Goal: Task Accomplishment & Management: Complete application form

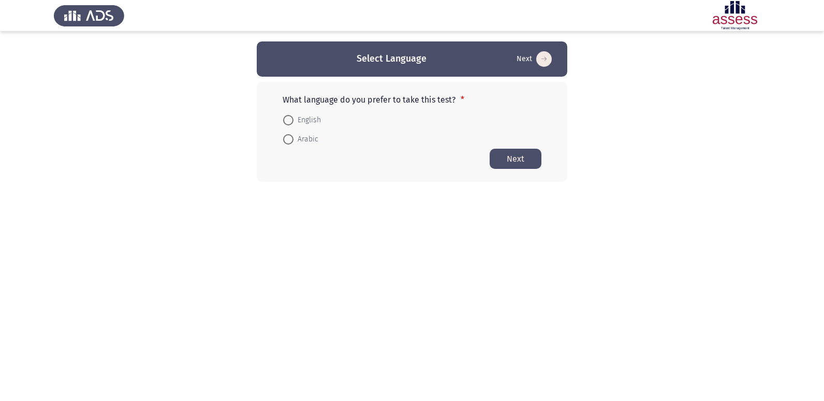
click at [280, 118] on mat-radio-button "English" at bounding box center [301, 119] width 51 height 19
click at [283, 118] on span at bounding box center [288, 120] width 10 height 10
click at [283, 118] on input "English" at bounding box center [288, 120] width 10 height 10
radio input "true"
click at [511, 159] on button "Next" at bounding box center [516, 158] width 52 height 20
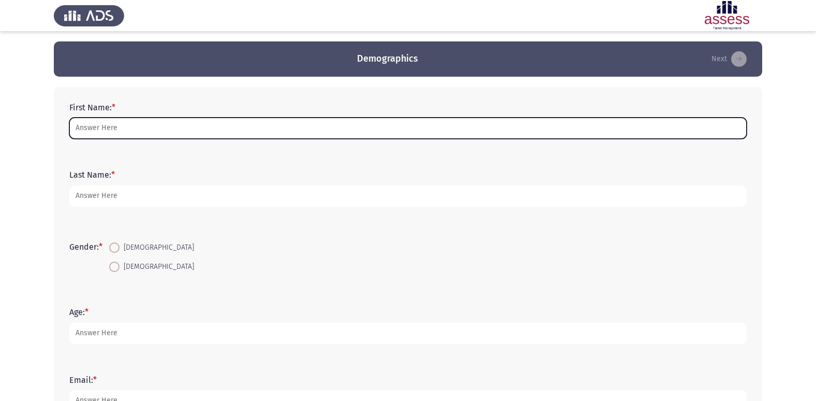
click at [132, 125] on input "First Name: *" at bounding box center [407, 127] width 677 height 21
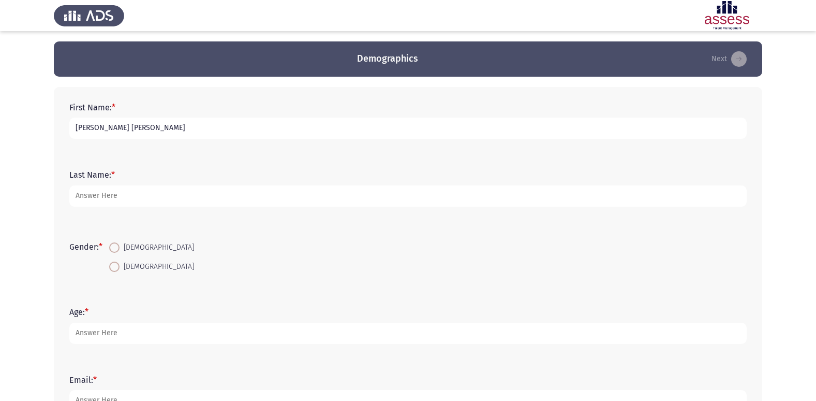
click at [76, 130] on input "[PERSON_NAME] [PERSON_NAME]" at bounding box center [407, 127] width 677 height 21
drag, startPoint x: 86, startPoint y: 124, endPoint x: 75, endPoint y: 129, distance: 13.0
click at [75, 129] on input "[PERSON_NAME] [PERSON_NAME]" at bounding box center [407, 127] width 677 height 21
click at [77, 130] on input "[PERSON_NAME] [PERSON_NAME]" at bounding box center [407, 127] width 677 height 21
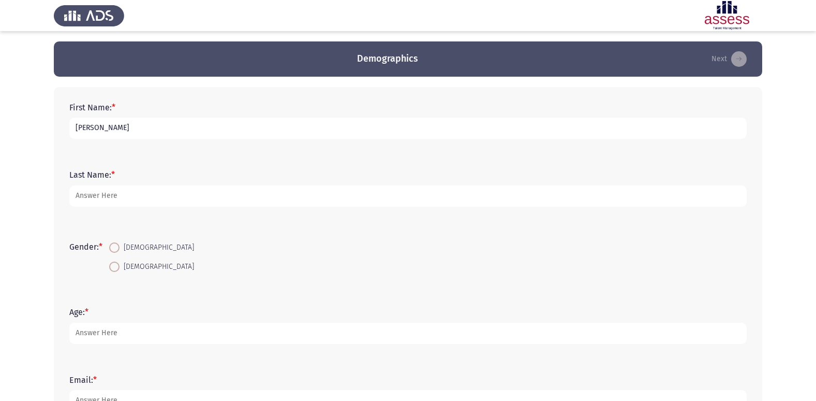
type input "[PERSON_NAME]"
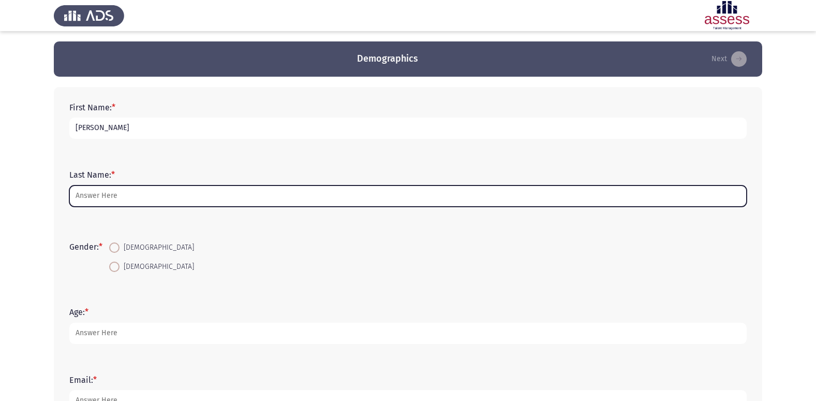
click at [98, 196] on input "Last Name: *" at bounding box center [407, 195] width 677 height 21
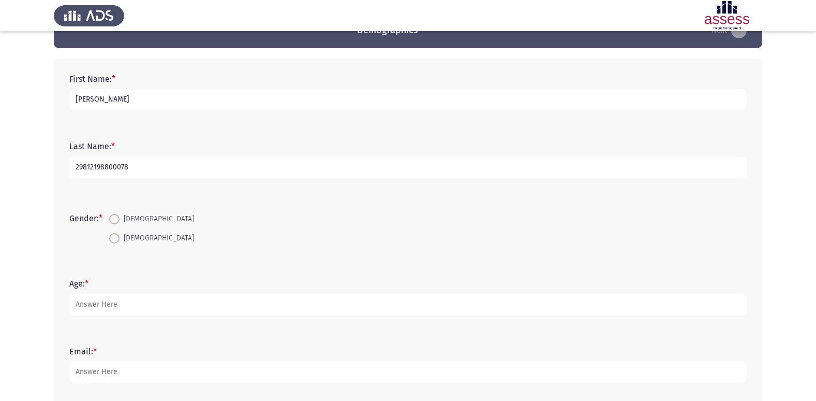
scroll to position [52, 0]
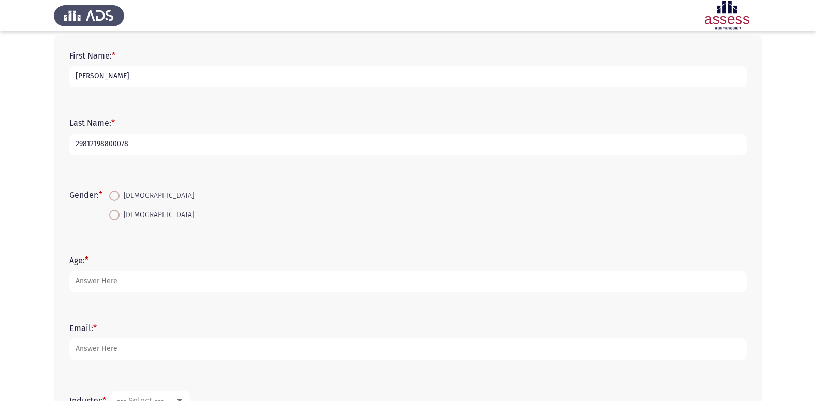
type input "29812198800078"
click at [128, 216] on span "[DEMOGRAPHIC_DATA]" at bounding box center [157, 215] width 75 height 12
click at [120, 216] on input "[DEMOGRAPHIC_DATA]" at bounding box center [114, 215] width 10 height 10
radio input "true"
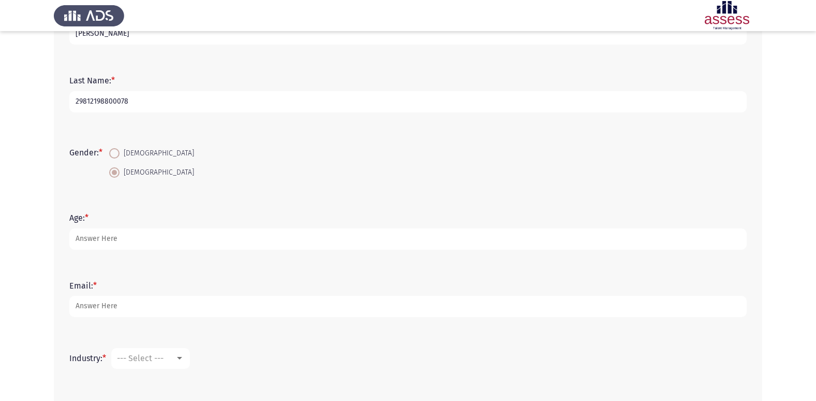
scroll to position [93, 0]
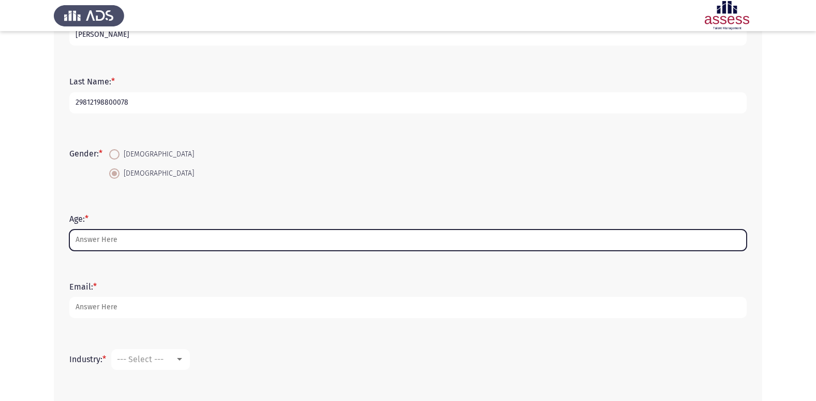
click at [126, 242] on input "Age: *" at bounding box center [407, 239] width 677 height 21
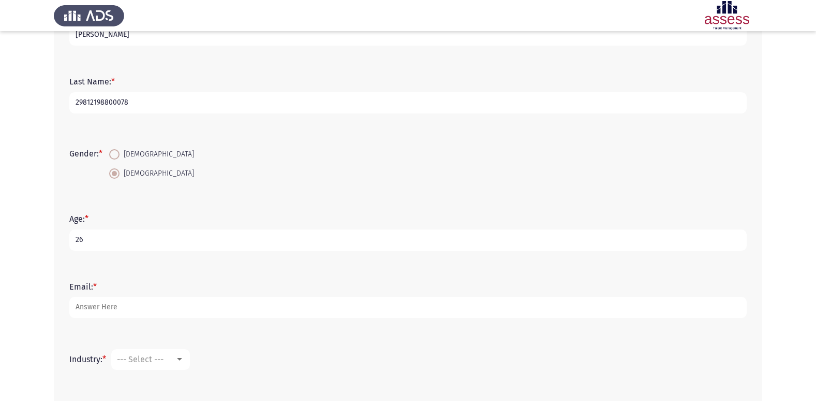
type input "26"
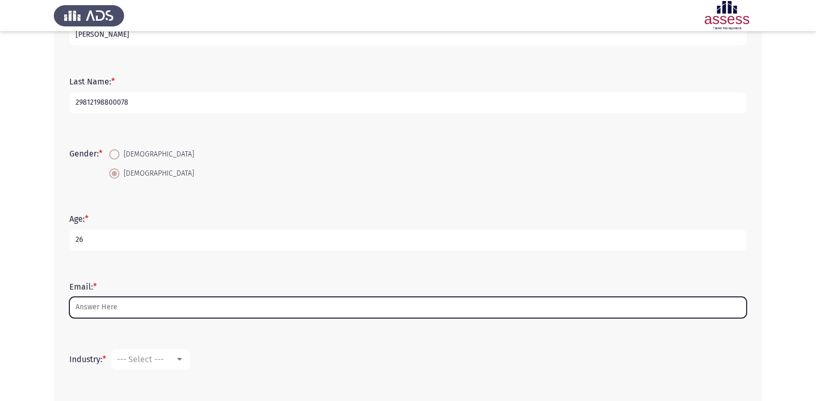
click at [103, 298] on input "Email: *" at bounding box center [407, 307] width 677 height 21
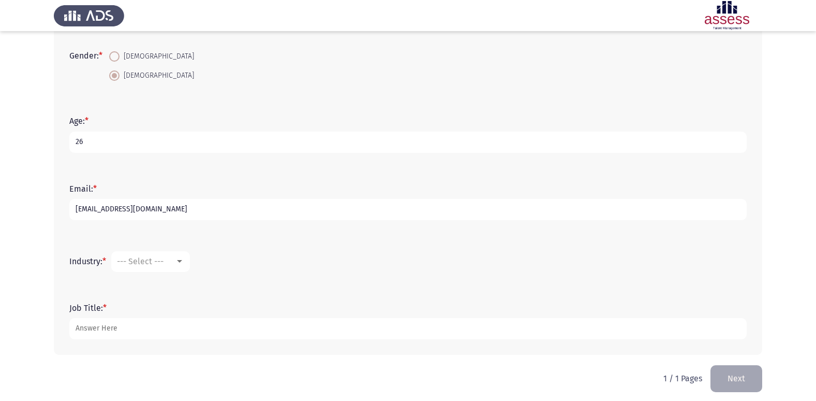
scroll to position [197, 0]
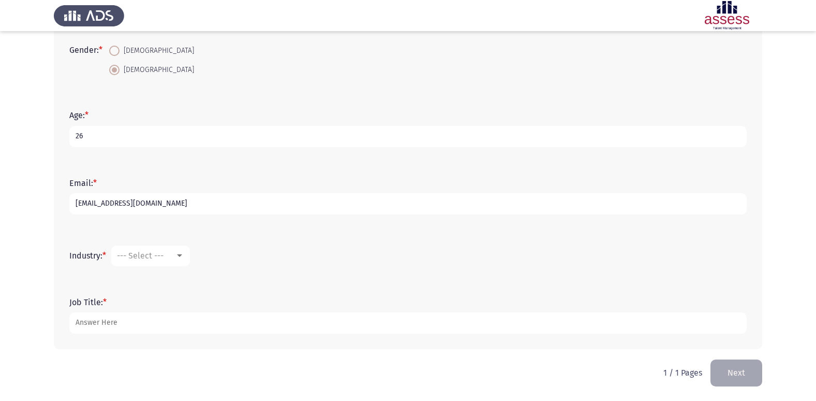
drag, startPoint x: 158, startPoint y: 200, endPoint x: 32, endPoint y: 200, distance: 126.8
click at [32, 200] on app-assessment-container "Demographics Next First Name: * [PERSON_NAME] Last Name: * 29812198800078 Gende…" at bounding box center [408, 102] width 816 height 514
type input "[EMAIL_ADDRESS][DOMAIN_NAME]"
click at [162, 259] on span "--- Select ---" at bounding box center [140, 255] width 47 height 10
click at [156, 258] on span "Banking" at bounding box center [184, 251] width 135 height 25
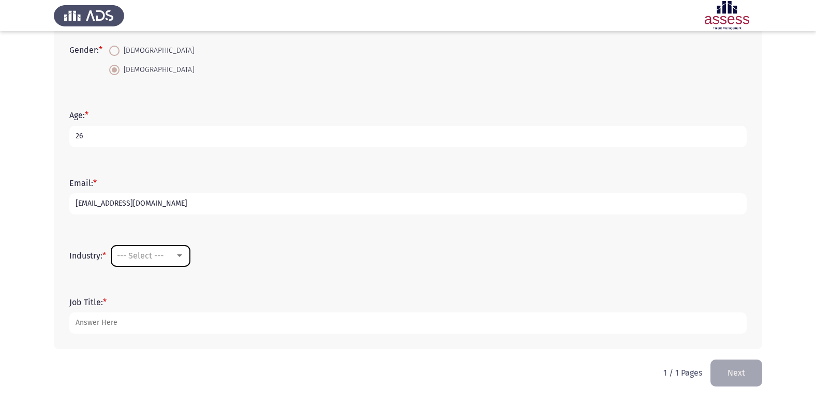
scroll to position [99, 0]
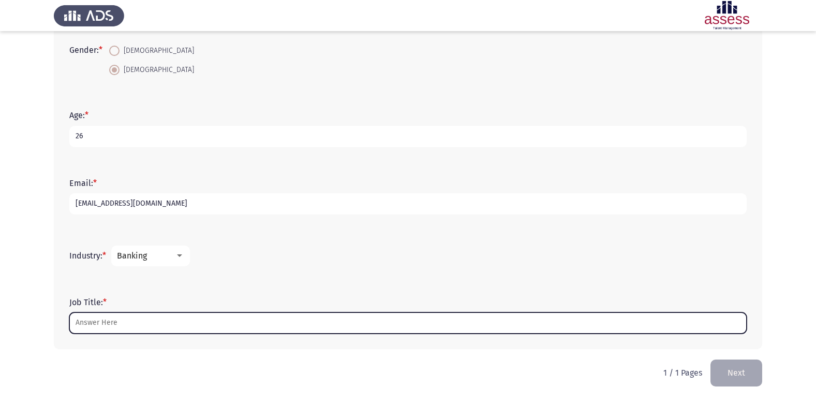
click at [148, 319] on input "Job Title: *" at bounding box center [407, 322] width 677 height 21
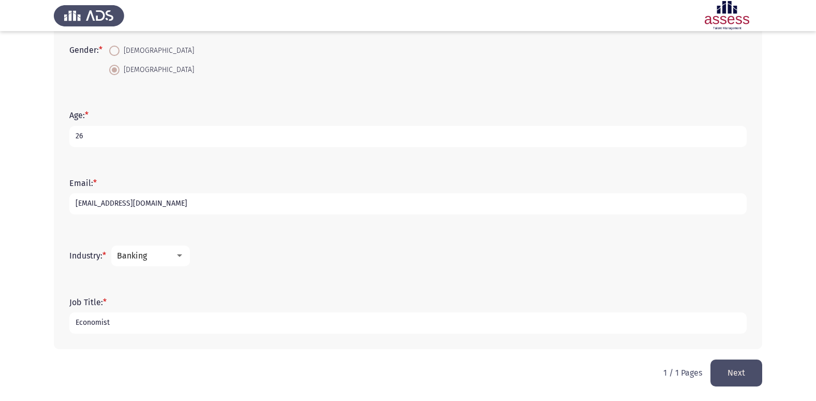
type input "Economist"
click at [45, 220] on app-assessment-container "Demographics Next First Name: * [PERSON_NAME] Last Name: * 29812198800078 Gende…" at bounding box center [408, 102] width 816 height 514
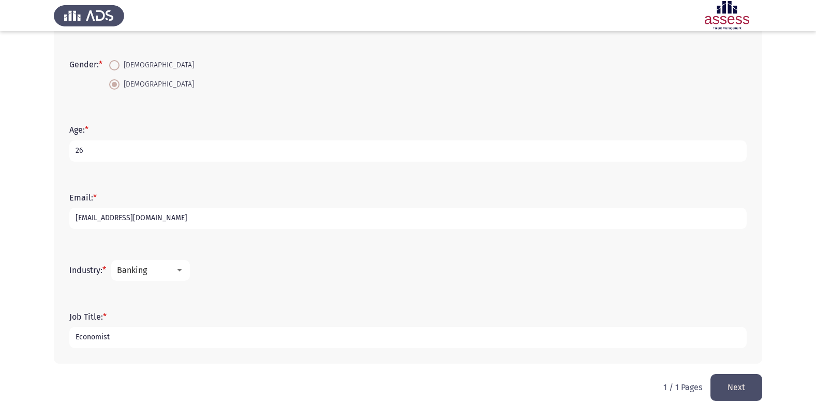
scroll to position [197, 0]
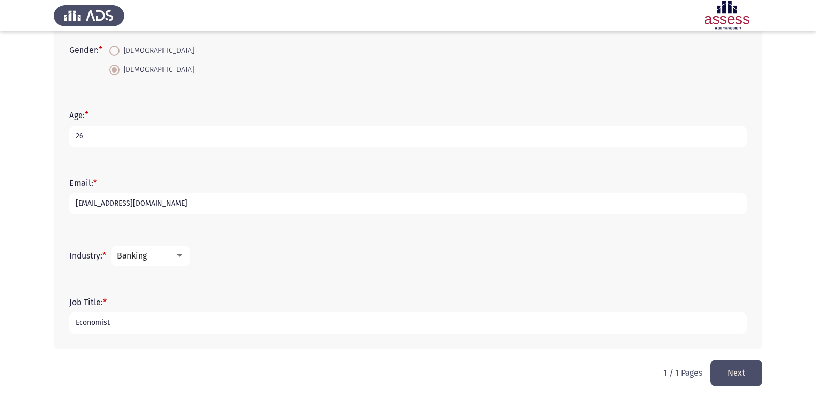
click at [733, 369] on button "Next" at bounding box center [736, 372] width 52 height 26
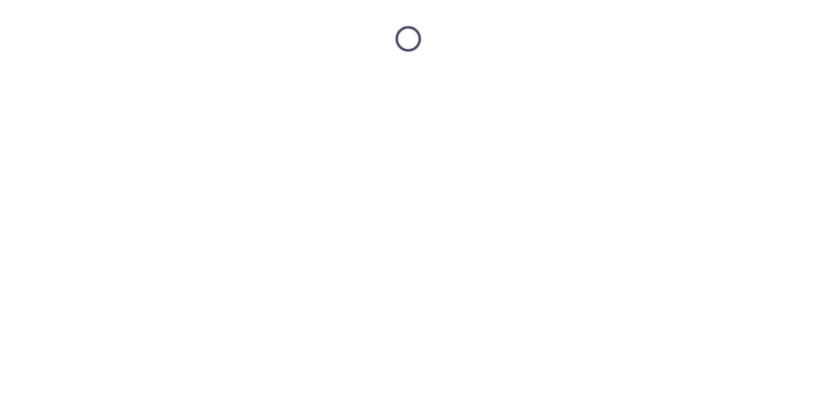
scroll to position [0, 0]
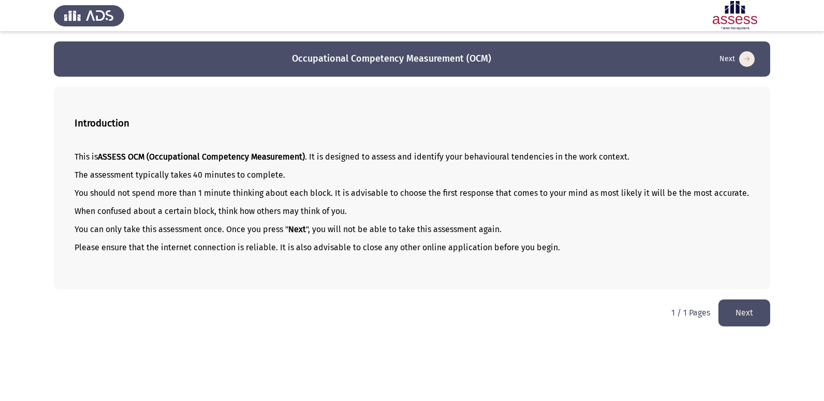
click at [754, 322] on button "Next" at bounding box center [744, 312] width 52 height 26
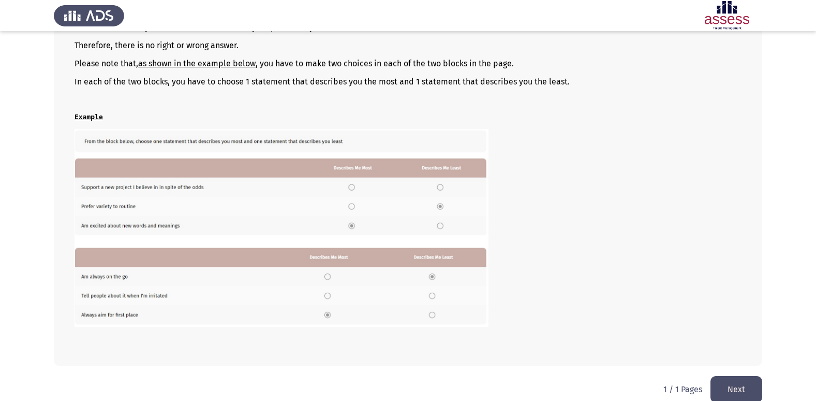
scroll to position [141, 0]
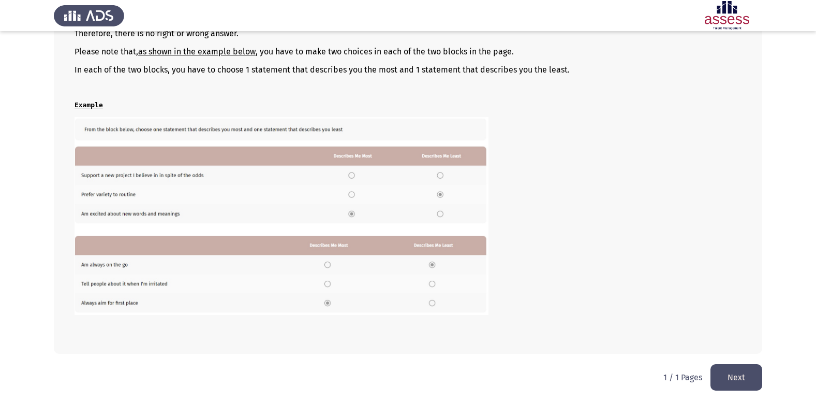
click at [748, 379] on button "Next" at bounding box center [736, 377] width 52 height 26
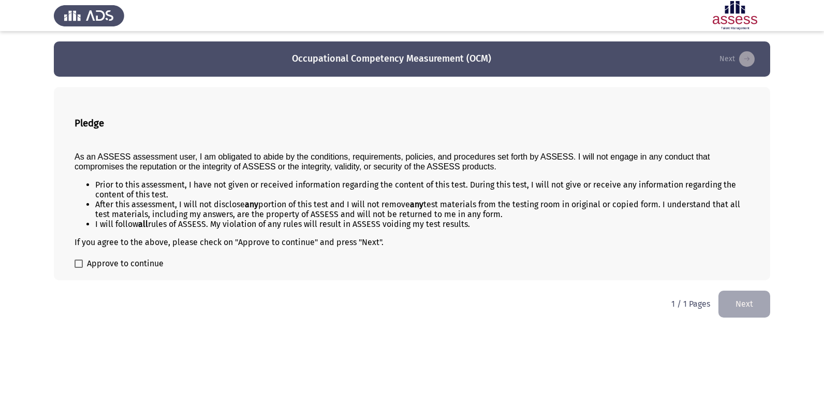
click at [127, 264] on span "Approve to continue" at bounding box center [125, 263] width 77 height 12
click at [79, 268] on input "Approve to continue" at bounding box center [78, 268] width 1 height 1
checkbox input "true"
click at [737, 304] on button "Next" at bounding box center [744, 303] width 52 height 26
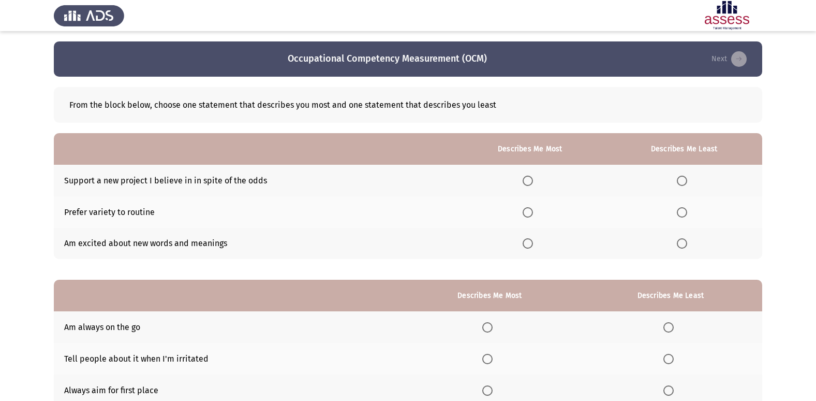
scroll to position [52, 0]
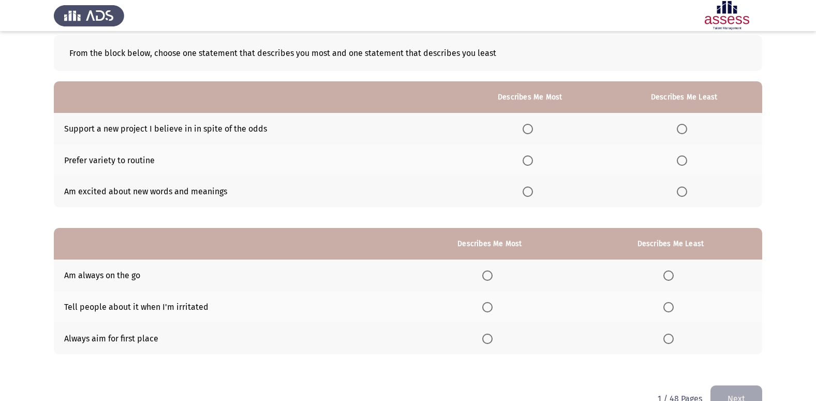
click at [538, 168] on th at bounding box center [530, 160] width 152 height 32
click at [537, 163] on label "Select an option" at bounding box center [530, 160] width 14 height 10
click at [533, 163] on input "Select an option" at bounding box center [528, 160] width 10 height 10
click at [690, 194] on label "Select an option" at bounding box center [684, 191] width 14 height 10
click at [687, 194] on input "Select an option" at bounding box center [682, 191] width 10 height 10
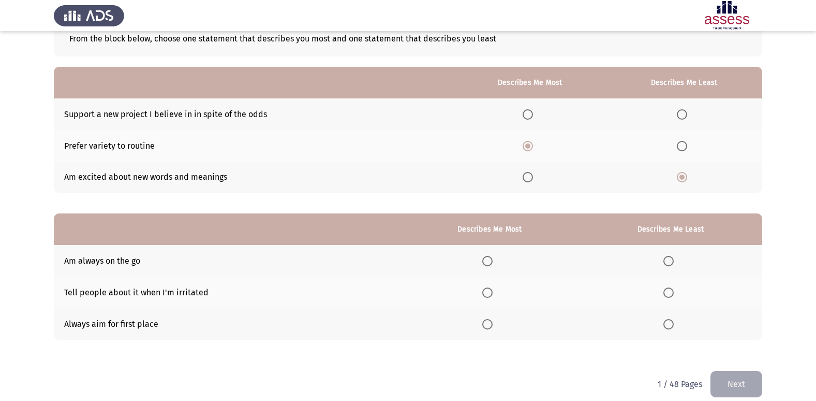
scroll to position [78, 0]
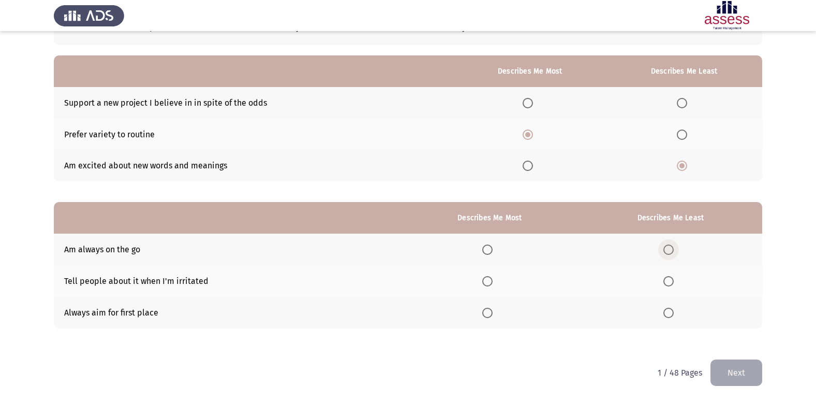
click at [671, 248] on span "Select an option" at bounding box center [668, 249] width 10 height 10
click at [671, 248] on input "Select an option" at bounding box center [668, 249] width 10 height 10
click at [491, 317] on span "Select an option" at bounding box center [487, 312] width 10 height 10
click at [491, 317] on input "Select an option" at bounding box center [487, 312] width 10 height 10
click at [738, 376] on button "Next" at bounding box center [736, 372] width 52 height 26
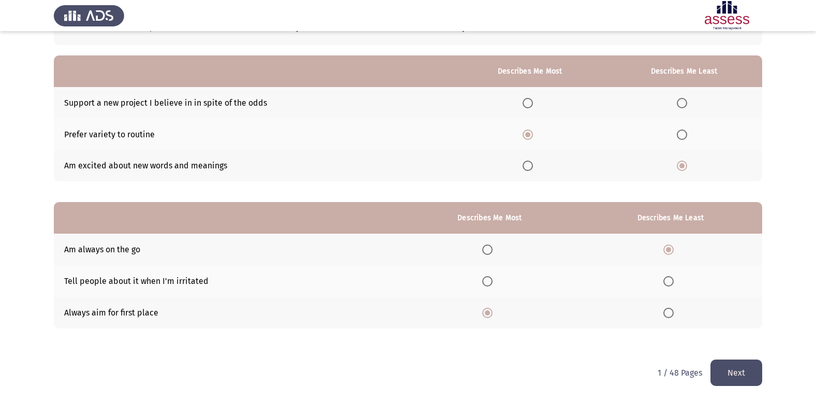
scroll to position [0, 0]
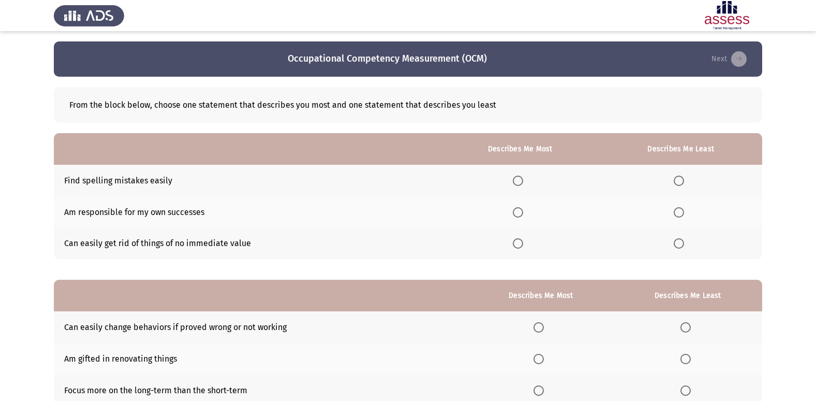
click at [523, 181] on span "Select an option" at bounding box center [518, 180] width 10 height 10
click at [523, 181] on input "Select an option" at bounding box center [518, 180] width 10 height 10
click at [680, 242] on span "Select an option" at bounding box center [679, 243] width 10 height 10
click at [680, 242] on input "Select an option" at bounding box center [679, 243] width 10 height 10
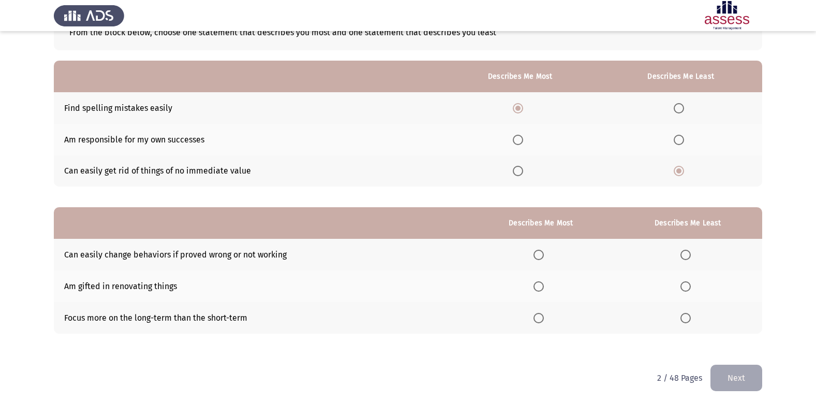
scroll to position [78, 0]
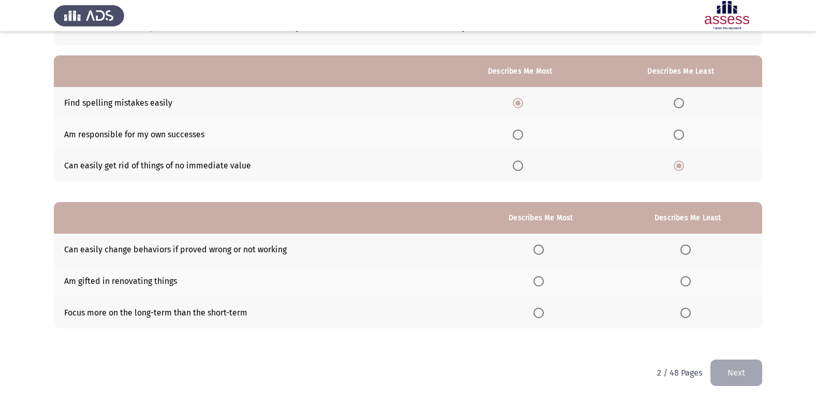
click at [544, 245] on span "Select an option" at bounding box center [539, 249] width 10 height 10
click at [544, 245] on input "Select an option" at bounding box center [539, 249] width 10 height 10
click at [548, 285] on label "Select an option" at bounding box center [541, 281] width 14 height 10
click at [544, 285] on input "Select an option" at bounding box center [539, 281] width 10 height 10
click at [536, 249] on th at bounding box center [540, 249] width 145 height 32
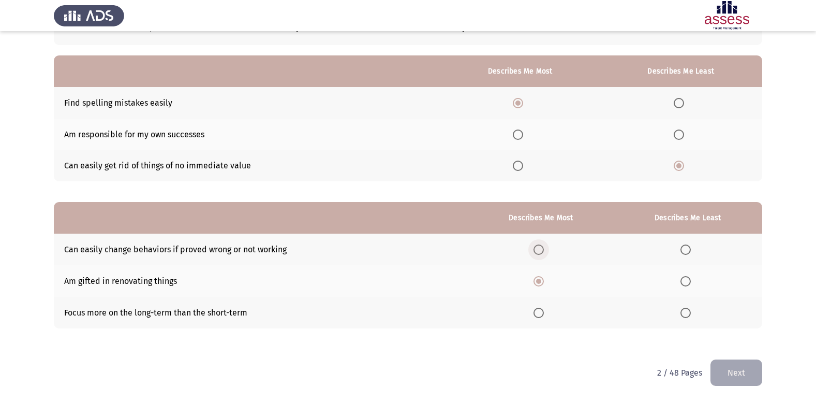
click at [542, 251] on span "Select an option" at bounding box center [539, 249] width 10 height 10
click at [542, 251] on input "Select an option" at bounding box center [539, 249] width 10 height 10
click at [691, 282] on span "Select an option" at bounding box center [685, 281] width 10 height 10
click at [691, 282] on input "Select an option" at bounding box center [685, 281] width 10 height 10
click at [739, 366] on button "Next" at bounding box center [736, 372] width 52 height 26
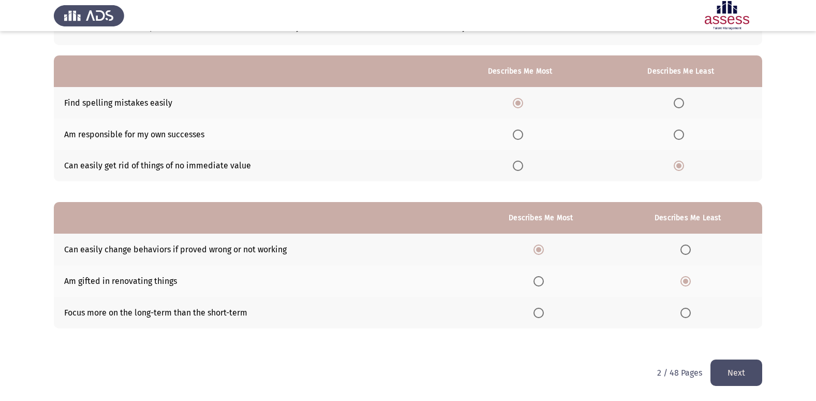
scroll to position [0, 0]
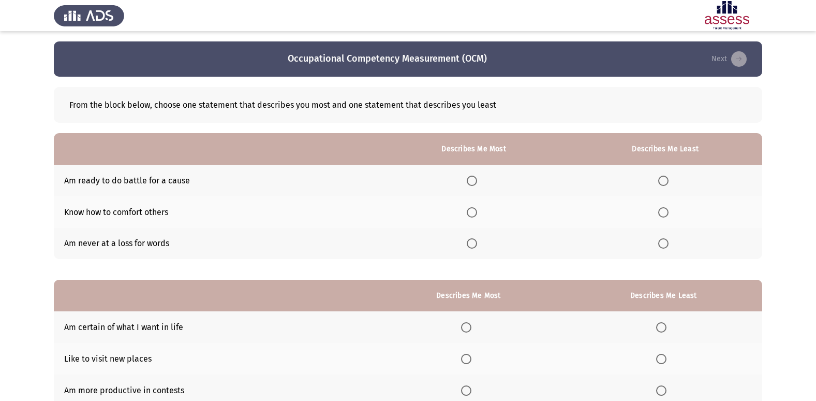
click at [471, 212] on span "Select an option" at bounding box center [472, 212] width 10 height 10
click at [471, 212] on input "Select an option" at bounding box center [472, 212] width 10 height 10
click at [665, 245] on span "Select an option" at bounding box center [663, 243] width 10 height 10
click at [665, 245] on input "Select an option" at bounding box center [663, 243] width 10 height 10
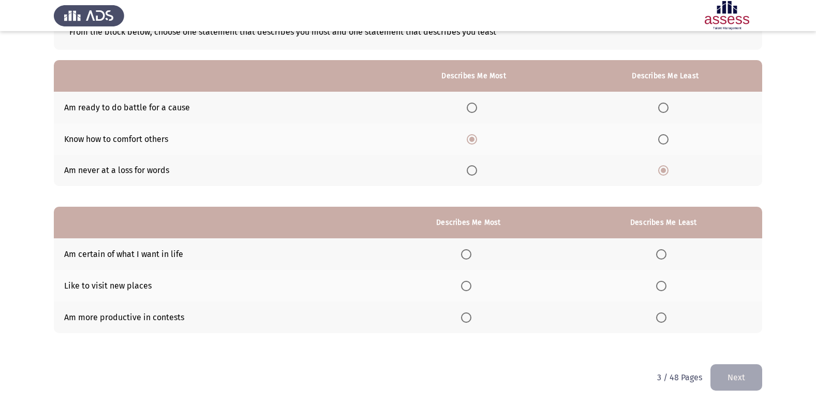
scroll to position [78, 0]
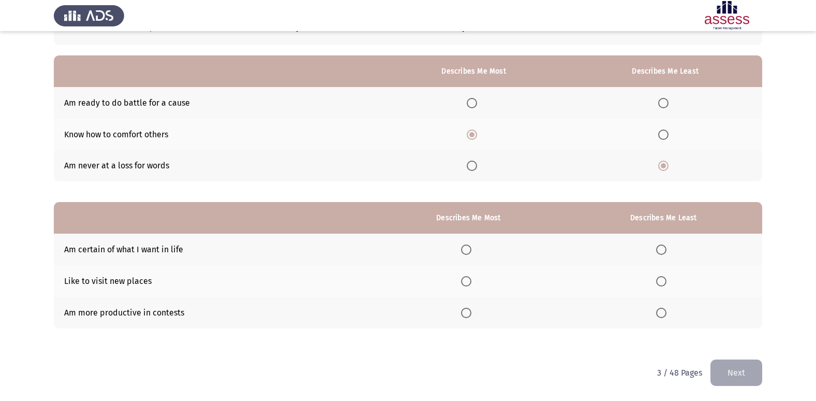
click at [665, 247] on span "Select an option" at bounding box center [661, 249] width 10 height 10
click at [665, 247] on input "Select an option" at bounding box center [661, 249] width 10 height 10
click at [476, 278] on label "Select an option" at bounding box center [468, 281] width 14 height 10
click at [471, 278] on input "Select an option" at bounding box center [466, 281] width 10 height 10
click at [665, 317] on span "Select an option" at bounding box center [661, 312] width 10 height 10
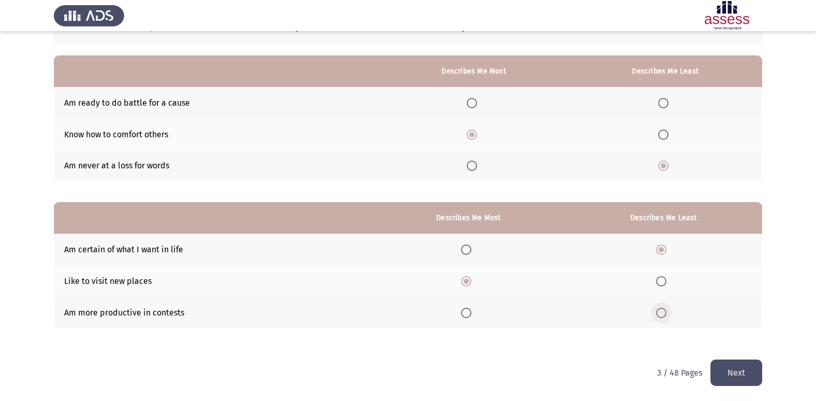
click at [665, 317] on input "Select an option" at bounding box center [661, 312] width 10 height 10
click at [670, 251] on label "Select an option" at bounding box center [663, 249] width 14 height 10
click at [666, 251] on input "Select an option" at bounding box center [661, 249] width 10 height 10
click at [664, 312] on span "Select an option" at bounding box center [661, 312] width 10 height 10
click at [664, 312] on input "Select an option" at bounding box center [661, 312] width 10 height 10
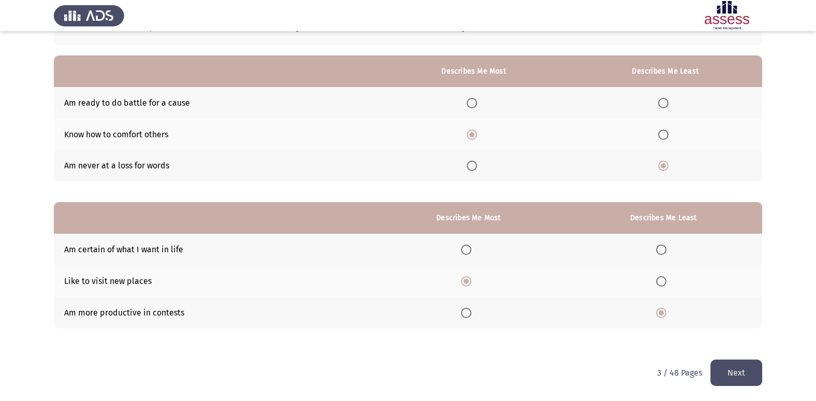
click at [725, 367] on button "Next" at bounding box center [736, 372] width 52 height 26
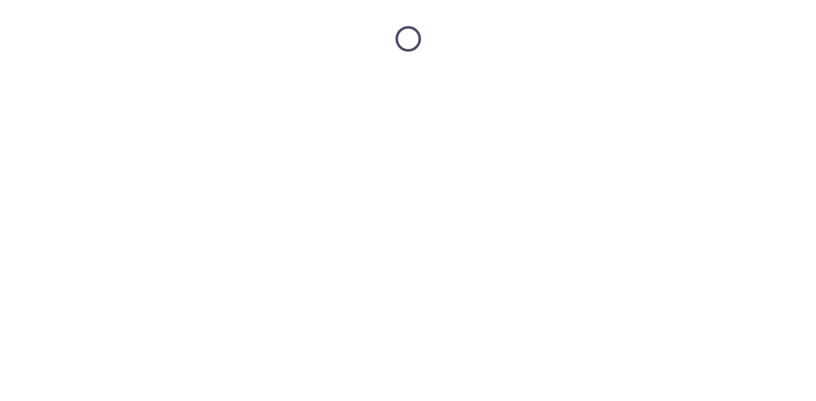
scroll to position [0, 0]
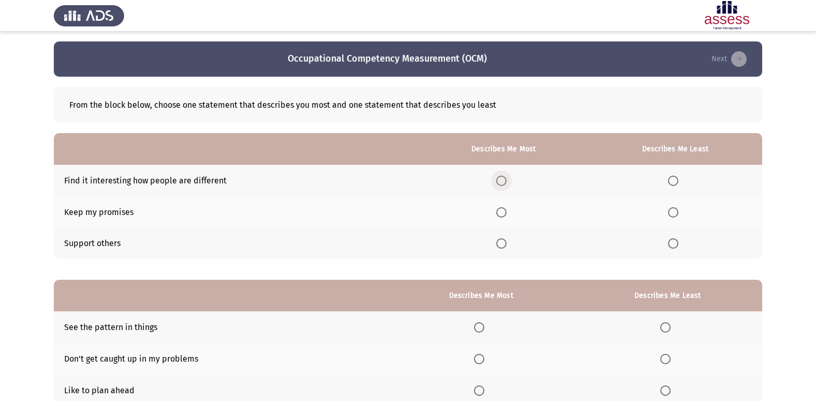
click at [509, 176] on label "Select an option" at bounding box center [503, 180] width 14 height 10
click at [507, 176] on input "Select an option" at bounding box center [501, 180] width 10 height 10
click at [677, 213] on span "Select an option" at bounding box center [673, 212] width 10 height 10
click at [677, 213] on input "Select an option" at bounding box center [673, 212] width 10 height 10
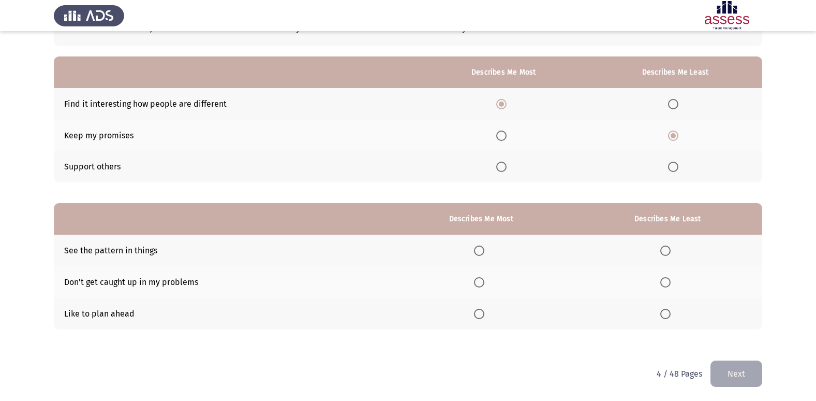
scroll to position [78, 0]
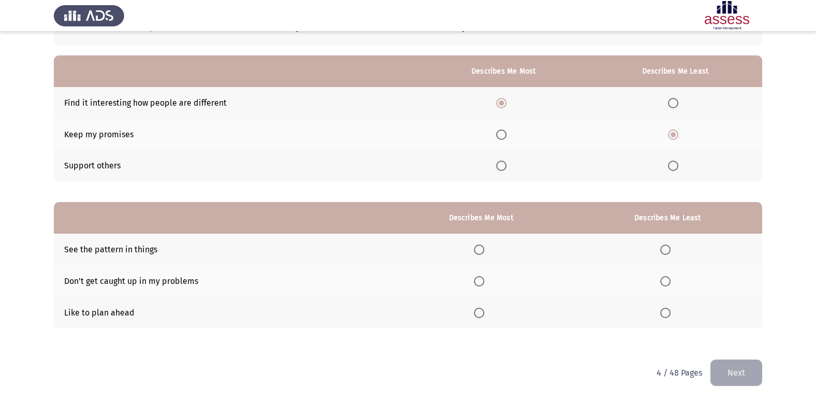
click at [483, 314] on span "Select an option" at bounding box center [479, 312] width 10 height 10
click at [483, 314] on input "Select an option" at bounding box center [479, 312] width 10 height 10
click at [665, 250] on span "Select an option" at bounding box center [665, 249] width 10 height 10
click at [665, 250] on input "Select an option" at bounding box center [665, 249] width 10 height 10
click at [733, 370] on button "Next" at bounding box center [736, 372] width 52 height 26
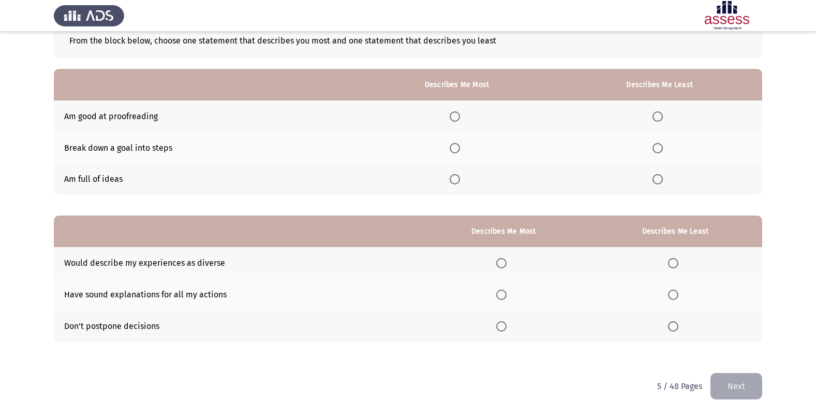
scroll to position [26, 0]
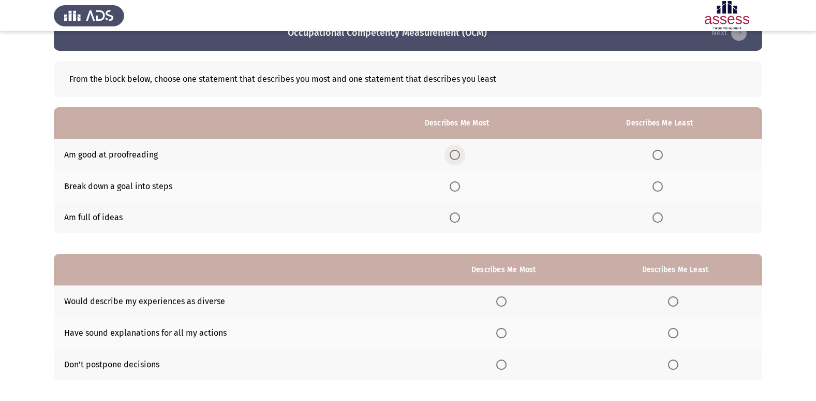
click at [460, 155] on span "Select an option" at bounding box center [455, 155] width 10 height 10
click at [460, 155] on input "Select an option" at bounding box center [455, 155] width 10 height 10
click at [670, 215] on th at bounding box center [659, 218] width 205 height 32
click at [661, 217] on span "Select an option" at bounding box center [658, 217] width 10 height 10
click at [661, 217] on input "Select an option" at bounding box center [658, 217] width 10 height 10
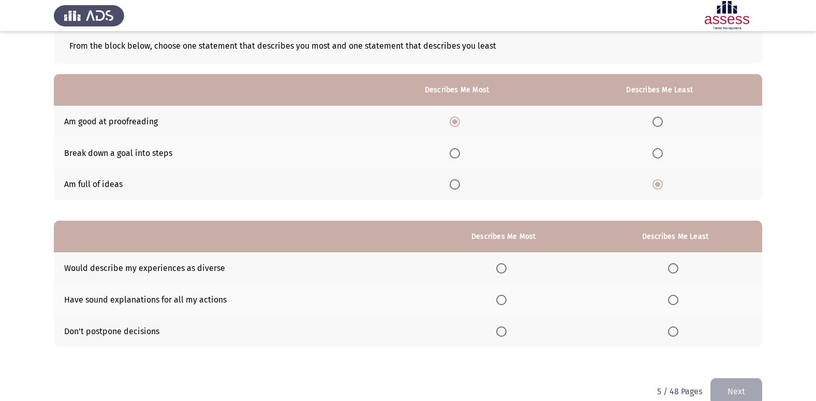
scroll to position [78, 0]
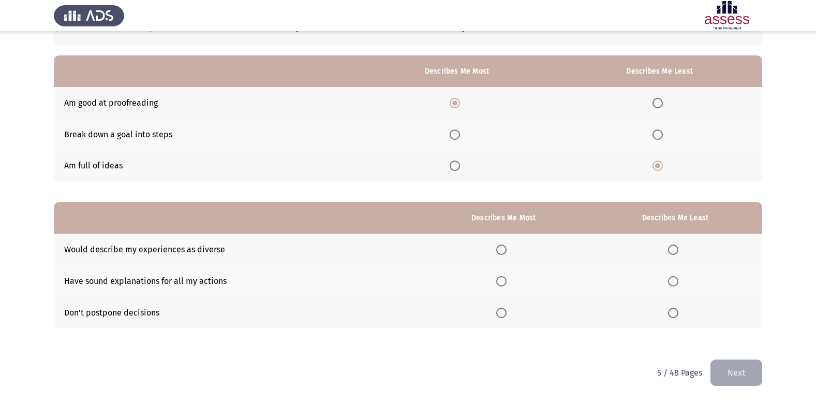
click at [507, 250] on span "Select an option" at bounding box center [501, 249] width 10 height 10
click at [507, 250] on input "Select an option" at bounding box center [501, 249] width 10 height 10
click at [681, 286] on label "Select an option" at bounding box center [675, 281] width 14 height 10
click at [678, 286] on input "Select an option" at bounding box center [673, 281] width 10 height 10
click at [723, 380] on button "Next" at bounding box center [736, 372] width 52 height 26
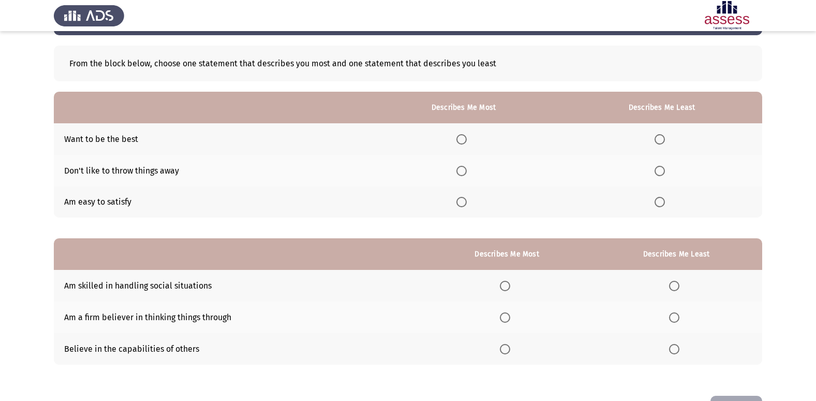
scroll to position [26, 0]
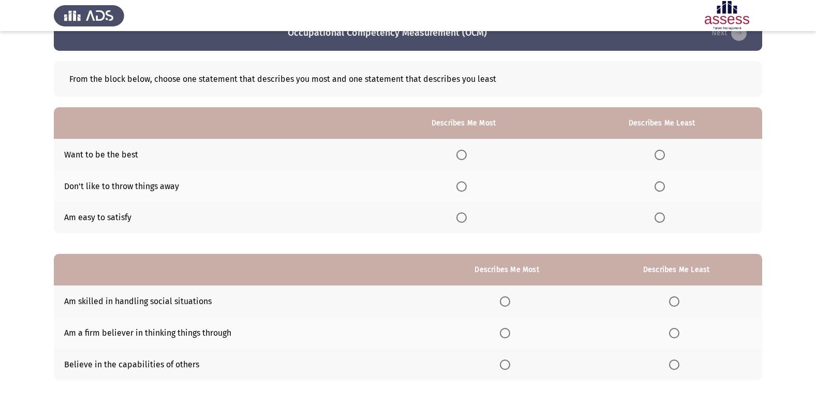
click at [471, 158] on label "Select an option" at bounding box center [463, 155] width 14 height 10
click at [467, 158] on input "Select an option" at bounding box center [461, 155] width 10 height 10
click at [664, 187] on span "Select an option" at bounding box center [660, 186] width 10 height 10
click at [664, 187] on input "Select an option" at bounding box center [660, 186] width 10 height 10
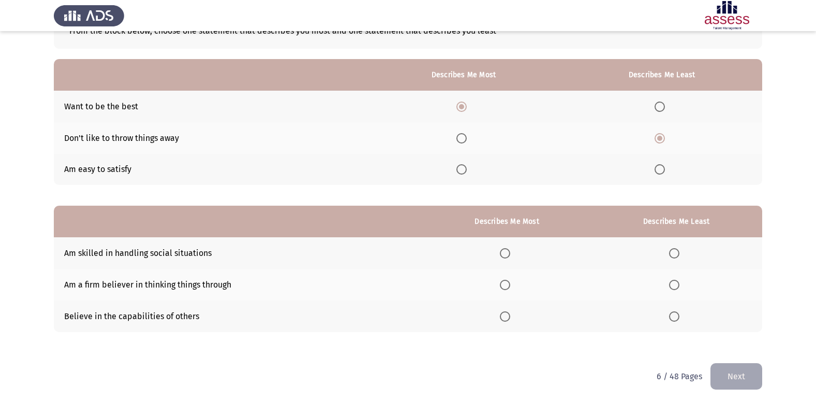
scroll to position [78, 0]
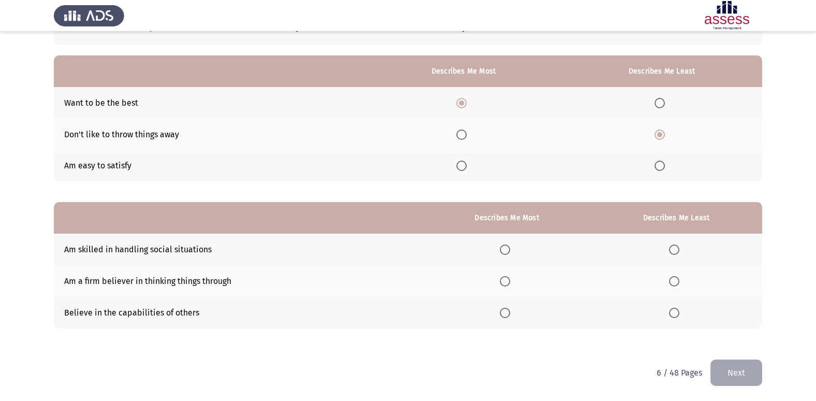
click at [510, 310] on span "Select an option" at bounding box center [505, 312] width 10 height 10
click at [510, 310] on input "Select an option" at bounding box center [505, 312] width 10 height 10
click at [679, 247] on span "Select an option" at bounding box center [674, 249] width 10 height 10
click at [679, 247] on input "Select an option" at bounding box center [674, 249] width 10 height 10
click at [670, 280] on th at bounding box center [676, 281] width 172 height 32
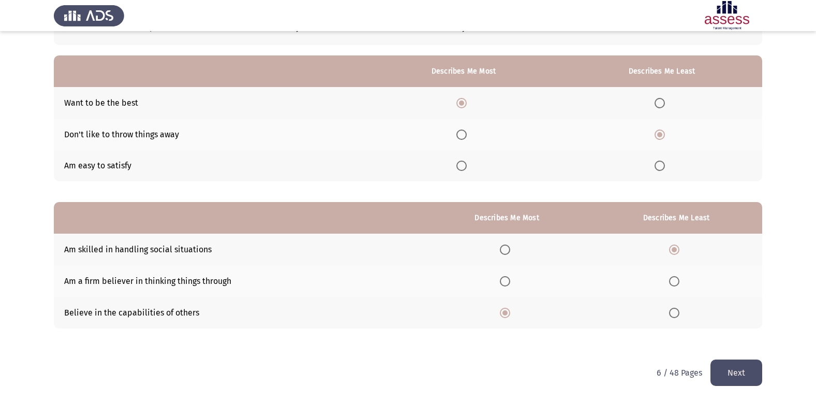
click at [672, 286] on span "Select an option" at bounding box center [674, 281] width 10 height 10
click at [672, 286] on input "Select an option" at bounding box center [674, 281] width 10 height 10
click at [734, 366] on button "Next" at bounding box center [736, 372] width 52 height 26
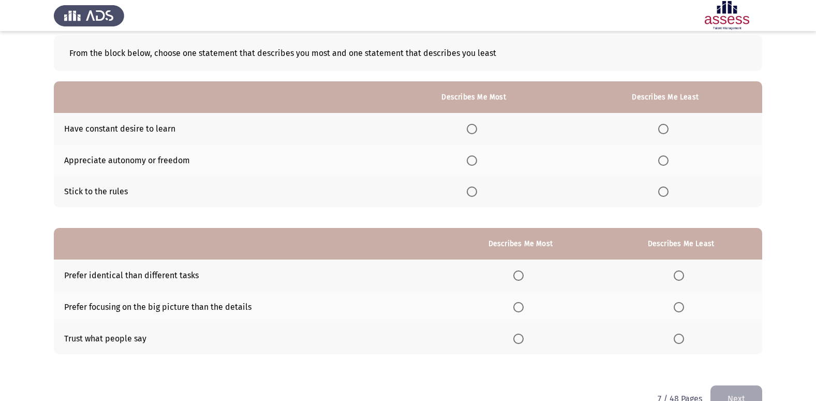
scroll to position [0, 0]
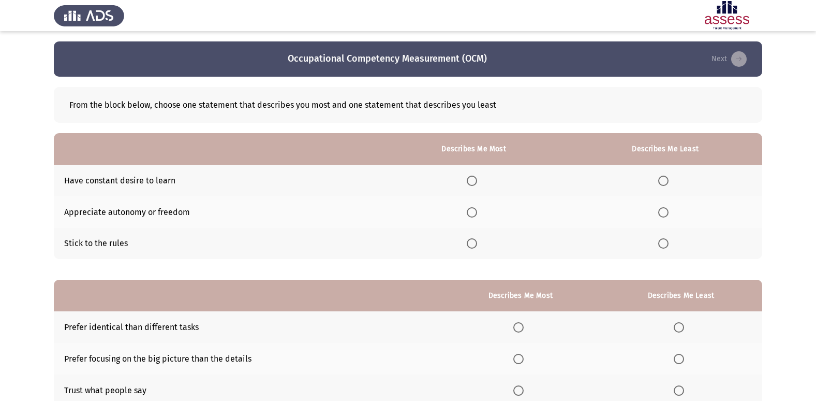
click at [476, 207] on span "Select an option" at bounding box center [472, 212] width 10 height 10
click at [476, 207] on input "Select an option" at bounding box center [472, 212] width 10 height 10
click at [670, 246] on label "Select an option" at bounding box center [665, 243] width 14 height 10
click at [669, 246] on input "Select an option" at bounding box center [663, 243] width 10 height 10
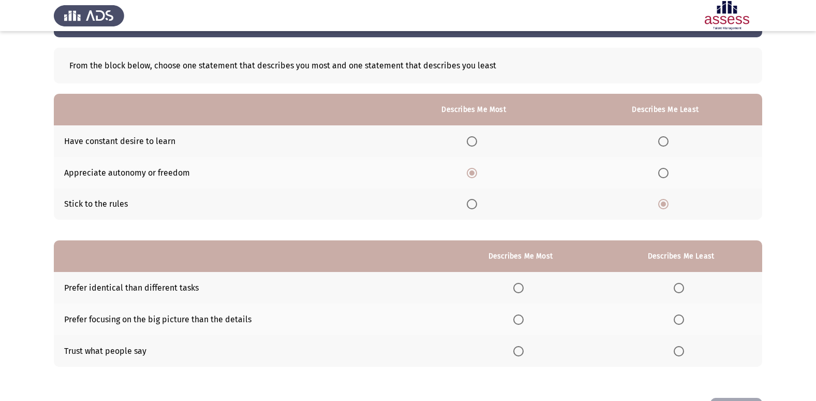
scroll to position [78, 0]
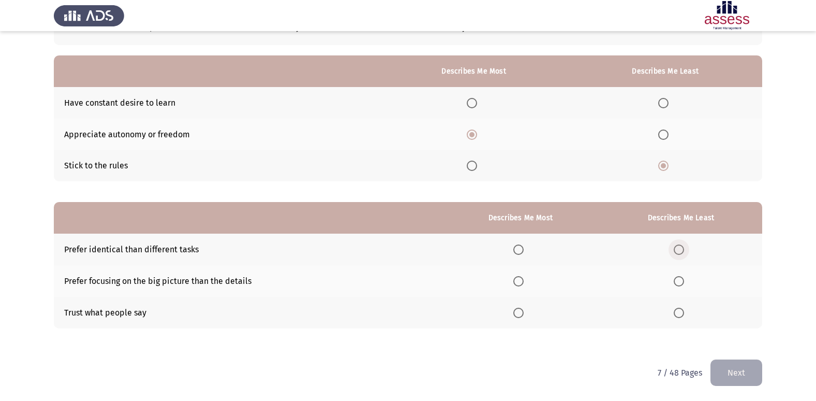
click at [674, 250] on th at bounding box center [681, 249] width 162 height 32
click at [698, 248] on th at bounding box center [681, 249] width 162 height 32
click at [681, 249] on span "Select an option" at bounding box center [679, 249] width 10 height 10
click at [681, 249] on input "Select an option" at bounding box center [679, 249] width 10 height 10
click at [524, 314] on span "Select an option" at bounding box center [518, 312] width 10 height 10
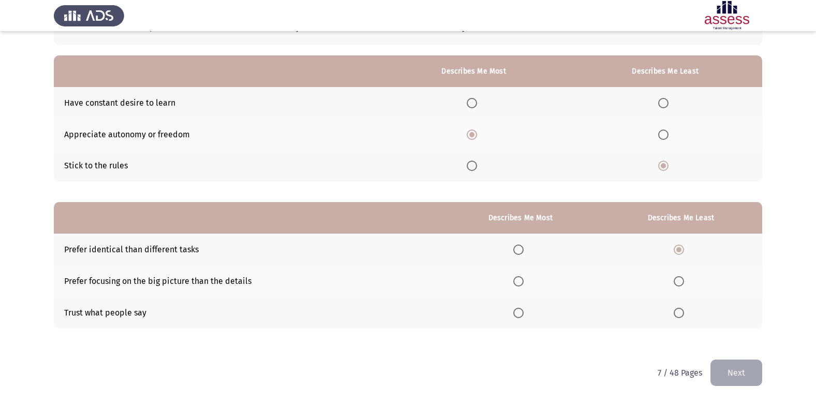
click at [524, 314] on input "Select an option" at bounding box center [518, 312] width 10 height 10
click at [524, 277] on span "Select an option" at bounding box center [518, 281] width 10 height 10
click at [524, 277] on input "Select an option" at bounding box center [518, 281] width 10 height 10
click at [737, 371] on button "Next" at bounding box center [736, 372] width 52 height 26
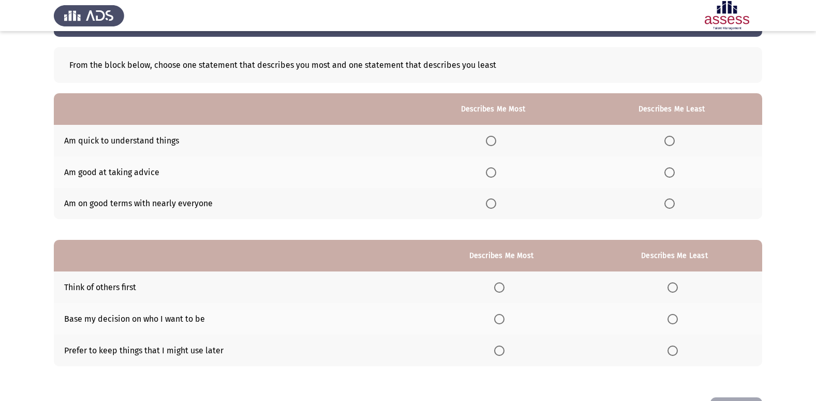
scroll to position [26, 0]
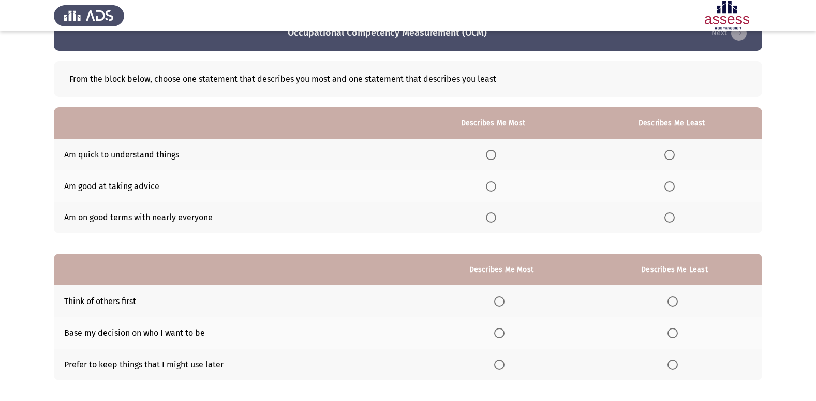
click at [495, 185] on span "Select an option" at bounding box center [491, 186] width 10 height 10
click at [495, 185] on input "Select an option" at bounding box center [491, 186] width 10 height 10
click at [500, 214] on label "Select an option" at bounding box center [493, 217] width 14 height 10
click at [496, 214] on input "Select an option" at bounding box center [491, 217] width 10 height 10
click at [669, 154] on span "Select an option" at bounding box center [669, 155] width 10 height 10
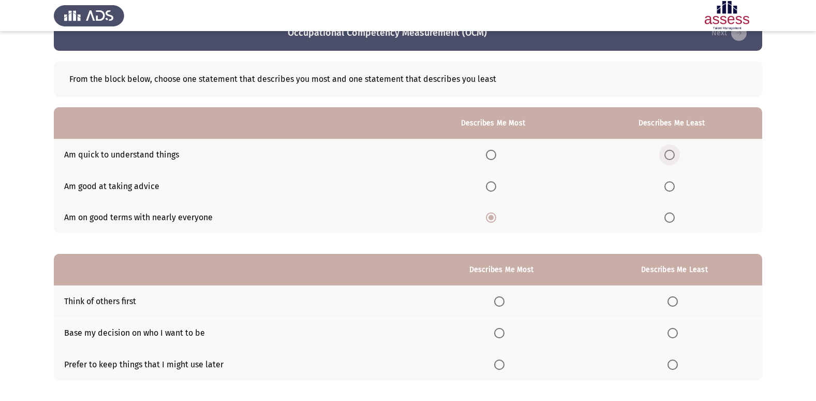
click at [669, 154] on input "Select an option" at bounding box center [669, 155] width 10 height 10
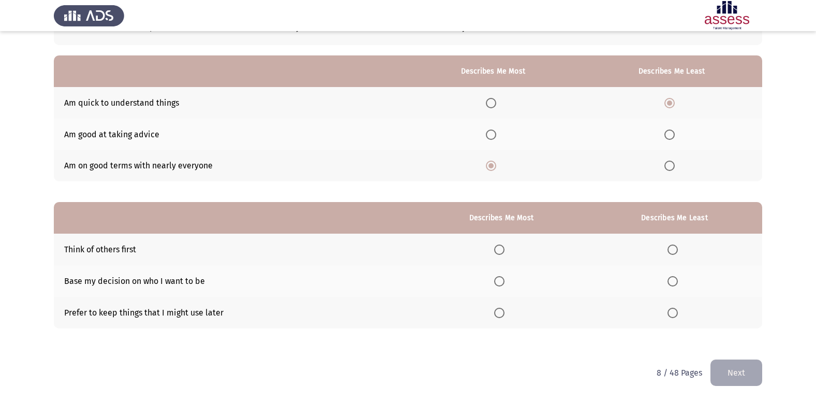
click at [513, 276] on th at bounding box center [501, 281] width 171 height 32
click at [501, 281] on span "Select an option" at bounding box center [499, 281] width 10 height 10
click at [501, 281] on input "Select an option" at bounding box center [499, 281] width 10 height 10
click at [675, 314] on span "Select an option" at bounding box center [673, 312] width 10 height 10
click at [675, 314] on input "Select an option" at bounding box center [673, 312] width 10 height 10
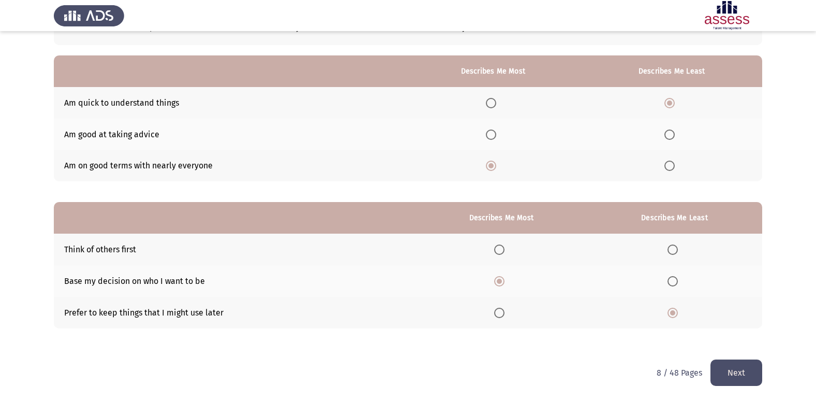
click at [735, 362] on button "Next" at bounding box center [736, 372] width 52 height 26
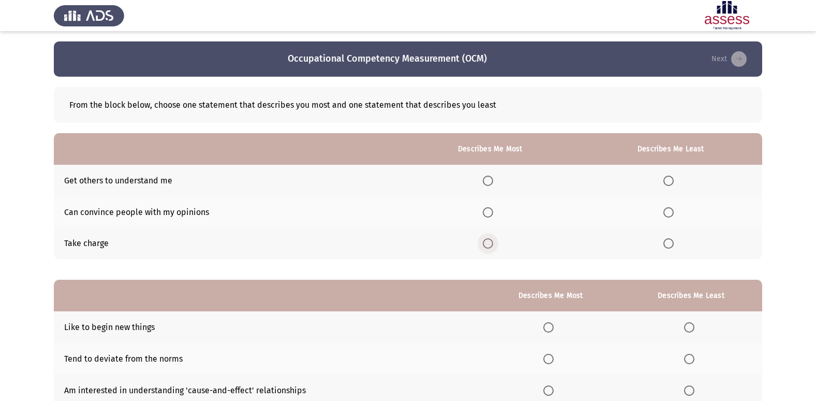
click at [487, 244] on span "Select an option" at bounding box center [488, 243] width 10 height 10
click at [487, 244] on input "Select an option" at bounding box center [488, 243] width 10 height 10
click at [671, 183] on span "Select an option" at bounding box center [668, 180] width 10 height 10
click at [671, 183] on input "Select an option" at bounding box center [668, 180] width 10 height 10
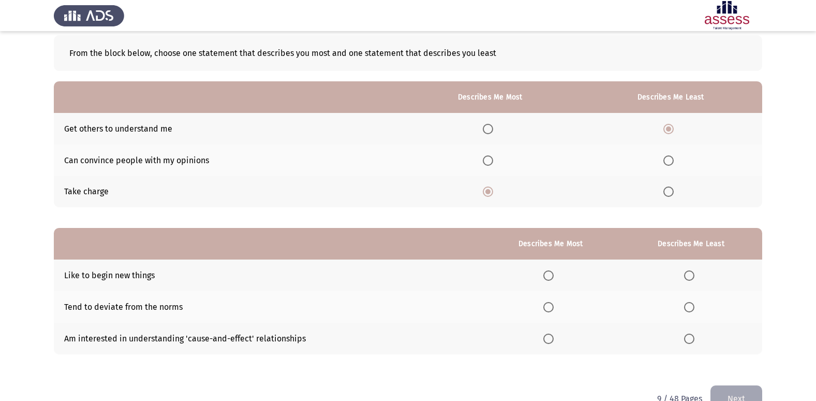
scroll to position [78, 0]
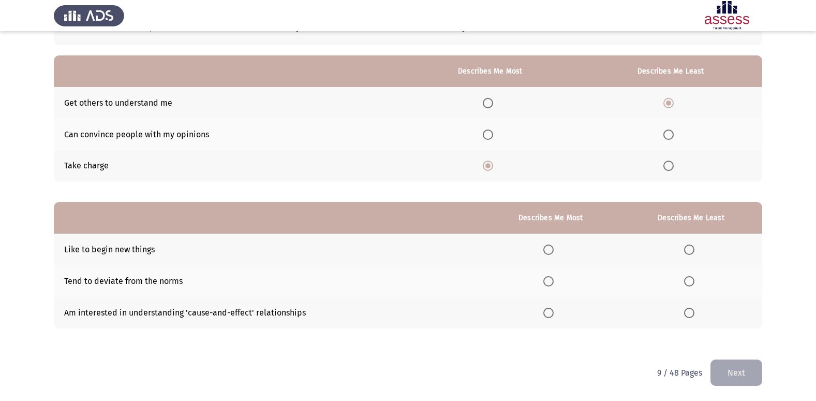
click at [548, 314] on span "Select an option" at bounding box center [548, 312] width 10 height 10
click at [548, 314] on input "Select an option" at bounding box center [548, 312] width 10 height 10
click at [688, 283] on span "Select an option" at bounding box center [689, 281] width 10 height 10
click at [688, 283] on input "Select an option" at bounding box center [689, 281] width 10 height 10
click at [732, 375] on button "Next" at bounding box center [736, 372] width 52 height 26
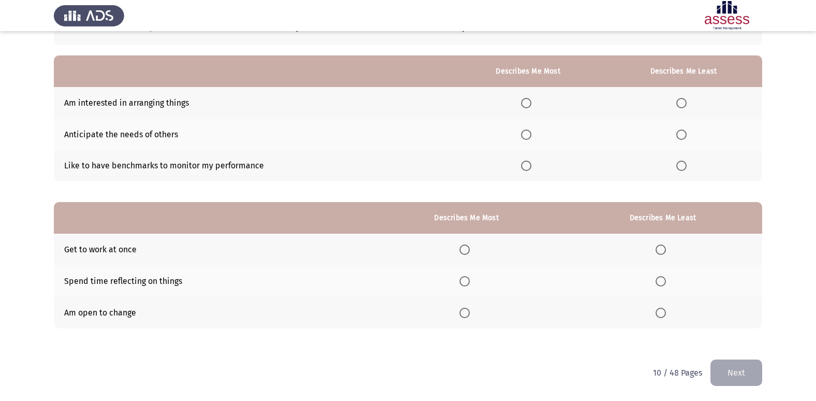
click at [531, 164] on span "Select an option" at bounding box center [526, 165] width 10 height 10
click at [531, 164] on input "Select an option" at bounding box center [526, 165] width 10 height 10
click at [687, 140] on th at bounding box center [683, 134] width 157 height 32
click at [685, 140] on th at bounding box center [683, 134] width 157 height 32
click at [684, 136] on span "Select an option" at bounding box center [681, 134] width 10 height 10
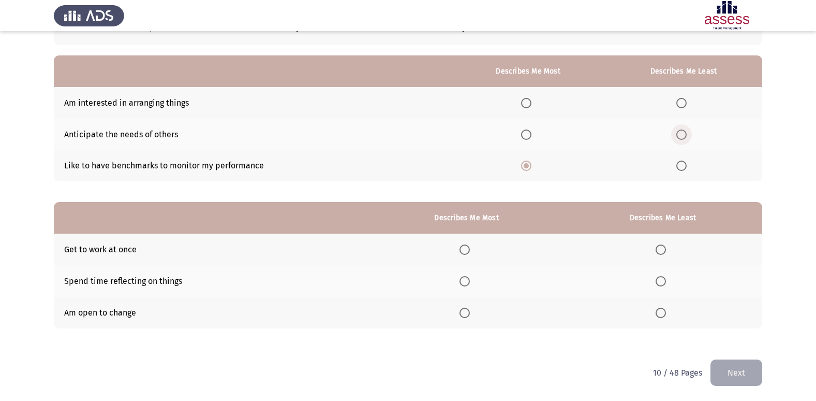
click at [684, 136] on input "Select an option" at bounding box center [681, 134] width 10 height 10
click at [680, 106] on span "Select an option" at bounding box center [681, 103] width 10 height 10
click at [680, 106] on input "Select an option" at bounding box center [681, 103] width 10 height 10
click at [473, 313] on label "Select an option" at bounding box center [467, 312] width 14 height 10
click at [470, 313] on input "Select an option" at bounding box center [465, 312] width 10 height 10
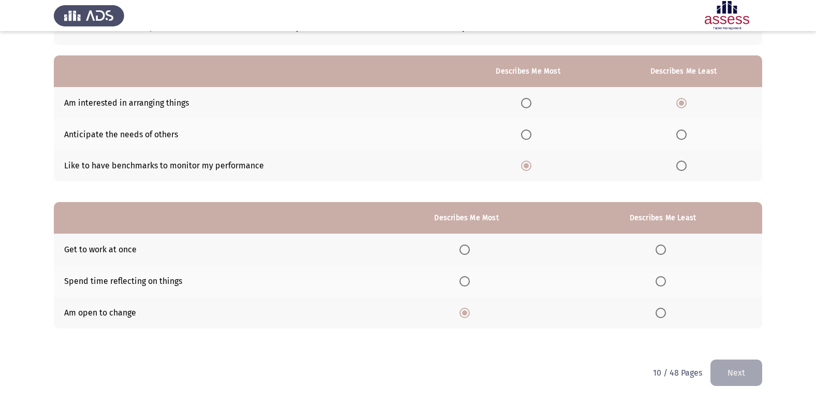
click at [660, 252] on span "Select an option" at bounding box center [661, 249] width 10 height 10
click at [660, 252] on input "Select an option" at bounding box center [661, 249] width 10 height 10
click at [743, 372] on button "Next" at bounding box center [736, 372] width 52 height 26
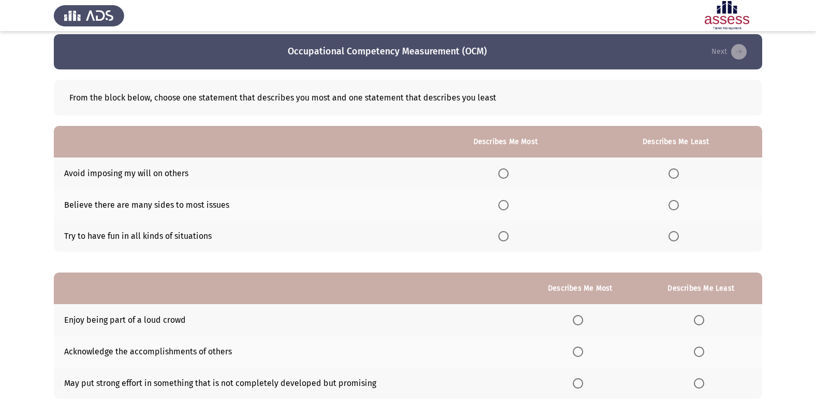
scroll to position [52, 0]
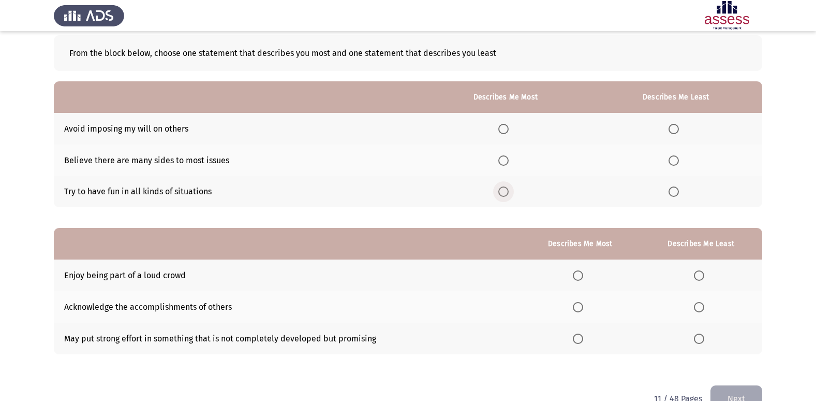
click at [513, 197] on label "Select an option" at bounding box center [505, 191] width 14 height 10
click at [509, 197] on input "Select an option" at bounding box center [503, 191] width 10 height 10
click at [672, 164] on span "Select an option" at bounding box center [674, 160] width 10 height 10
click at [672, 164] on input "Select an option" at bounding box center [674, 160] width 10 height 10
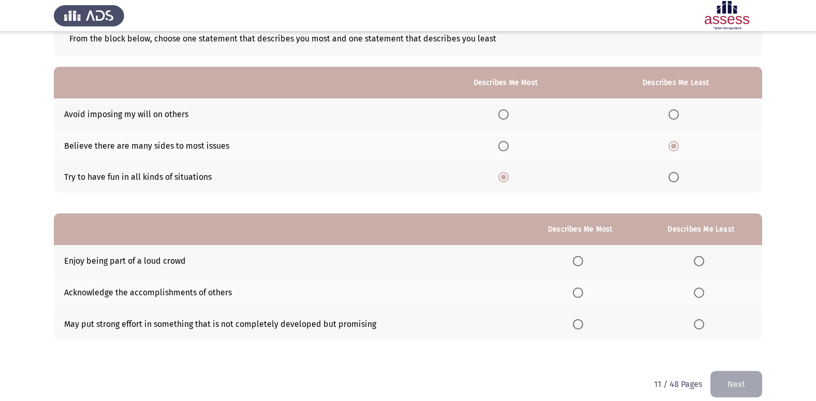
scroll to position [78, 0]
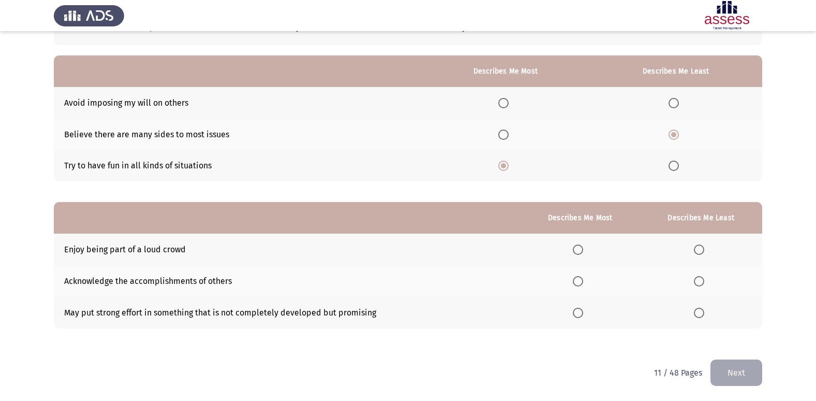
click at [579, 250] on span "Select an option" at bounding box center [578, 249] width 10 height 10
click at [579, 250] on input "Select an option" at bounding box center [578, 249] width 10 height 10
click at [583, 284] on span "Select an option" at bounding box center [578, 281] width 10 height 10
click at [583, 284] on input "Select an option" at bounding box center [578, 281] width 10 height 10
click at [580, 315] on span "Select an option" at bounding box center [578, 312] width 10 height 10
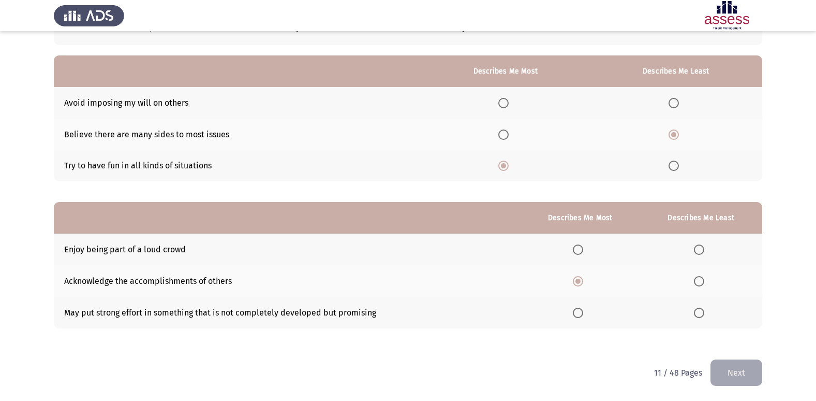
click at [580, 315] on input "Select an option" at bounding box center [578, 312] width 10 height 10
click at [704, 247] on span "Select an option" at bounding box center [699, 249] width 10 height 10
click at [704, 247] on input "Select an option" at bounding box center [699, 249] width 10 height 10
click at [736, 368] on button "Next" at bounding box center [736, 372] width 52 height 26
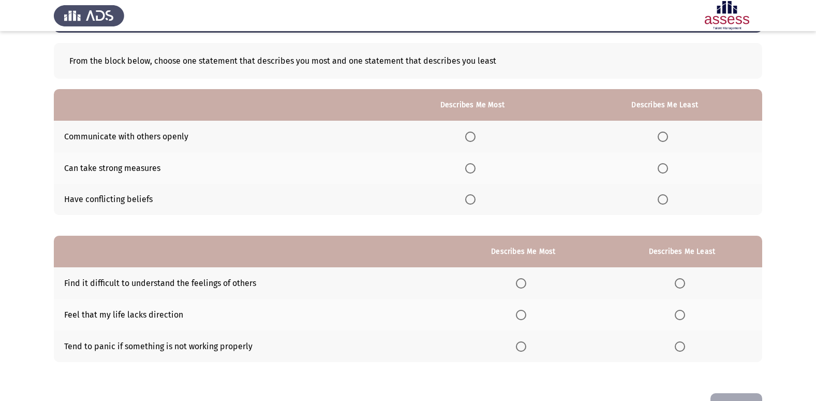
scroll to position [26, 0]
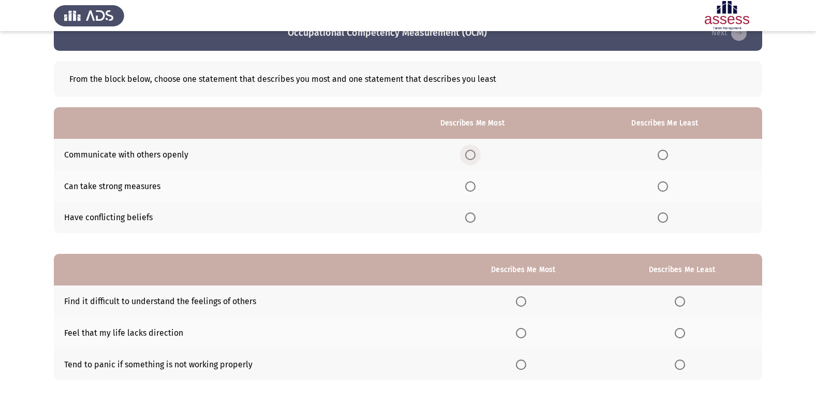
click at [470, 152] on span "Select an option" at bounding box center [470, 155] width 10 height 10
click at [470, 152] on input "Select an option" at bounding box center [470, 155] width 10 height 10
click at [670, 188] on label "Select an option" at bounding box center [665, 186] width 14 height 10
click at [668, 188] on input "Select an option" at bounding box center [663, 186] width 10 height 10
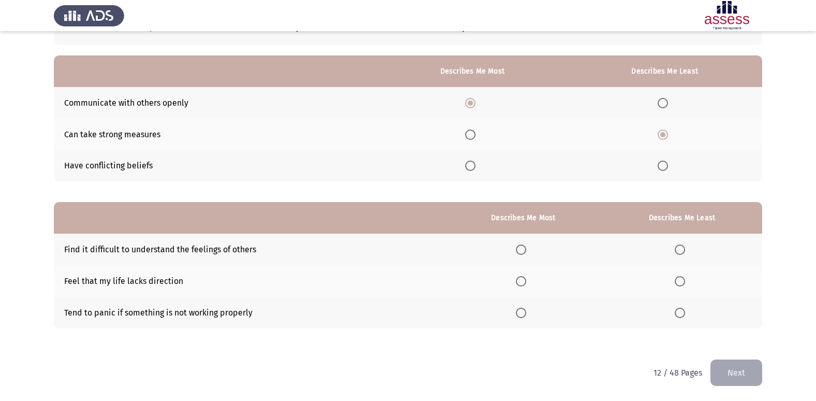
click at [685, 280] on span "Select an option" at bounding box center [680, 281] width 10 height 10
click at [685, 280] on input "Select an option" at bounding box center [680, 281] width 10 height 10
click at [522, 314] on span "Select an option" at bounding box center [521, 312] width 10 height 10
click at [522, 314] on input "Select an option" at bounding box center [521, 312] width 10 height 10
click at [755, 373] on button "Next" at bounding box center [736, 372] width 52 height 26
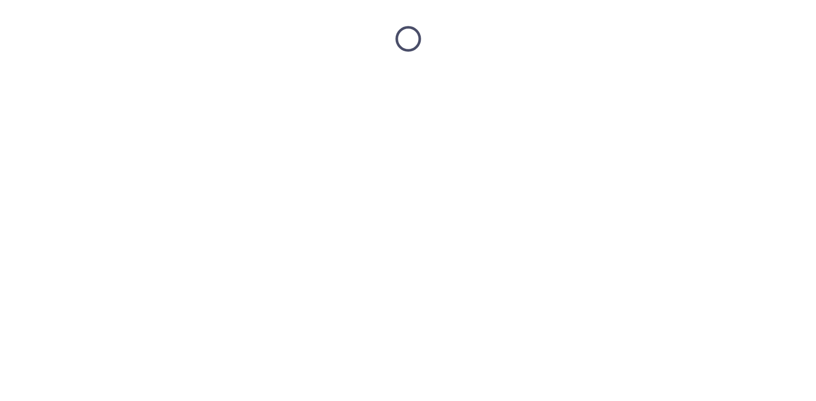
scroll to position [0, 0]
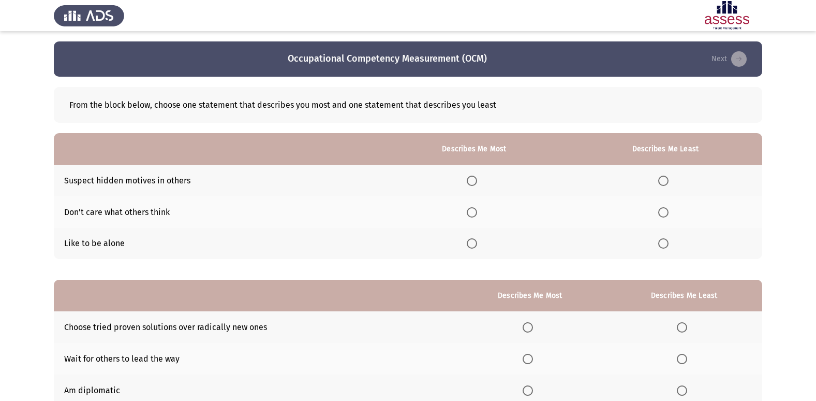
click at [661, 246] on span "Select an option" at bounding box center [663, 243] width 10 height 10
click at [661, 246] on input "Select an option" at bounding box center [663, 243] width 10 height 10
click at [480, 210] on label "Select an option" at bounding box center [474, 212] width 14 height 10
click at [477, 210] on input "Select an option" at bounding box center [472, 212] width 10 height 10
click at [473, 175] on span "Select an option" at bounding box center [472, 180] width 10 height 10
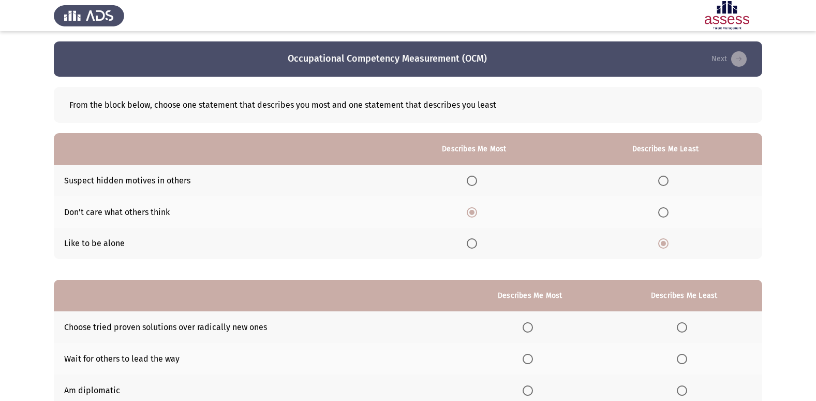
click at [473, 175] on input "Select an option" at bounding box center [472, 180] width 10 height 10
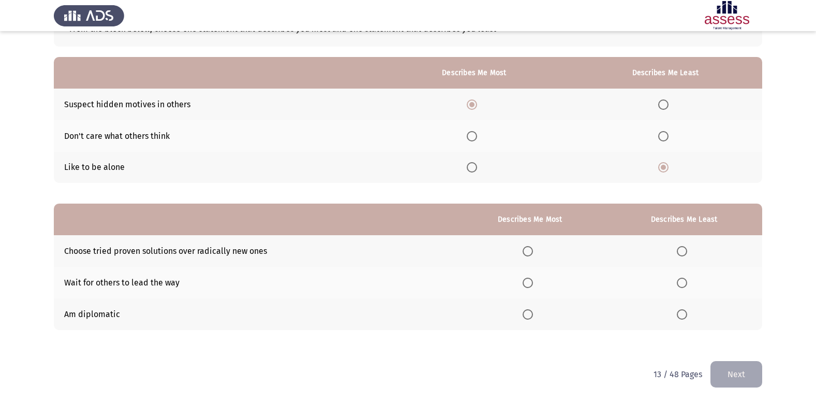
scroll to position [78, 0]
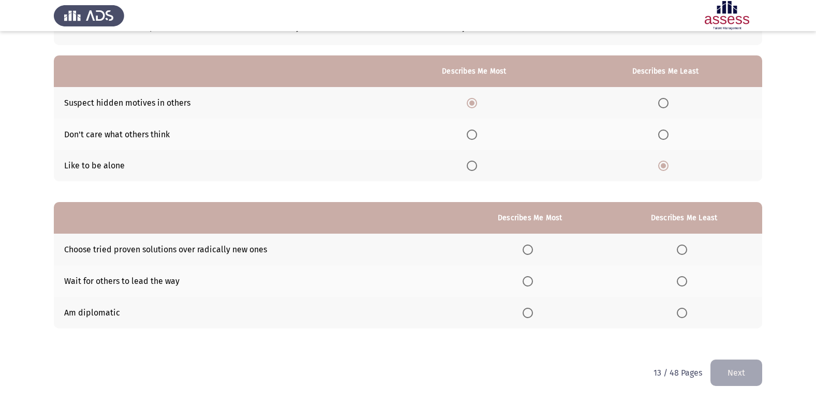
click at [533, 319] on th at bounding box center [530, 313] width 152 height 32
click at [522, 318] on th at bounding box center [530, 313] width 152 height 32
click at [527, 314] on span "Select an option" at bounding box center [528, 312] width 10 height 10
click at [527, 314] on input "Select an option" at bounding box center [528, 312] width 10 height 10
click at [680, 251] on span "Select an option" at bounding box center [682, 249] width 10 height 10
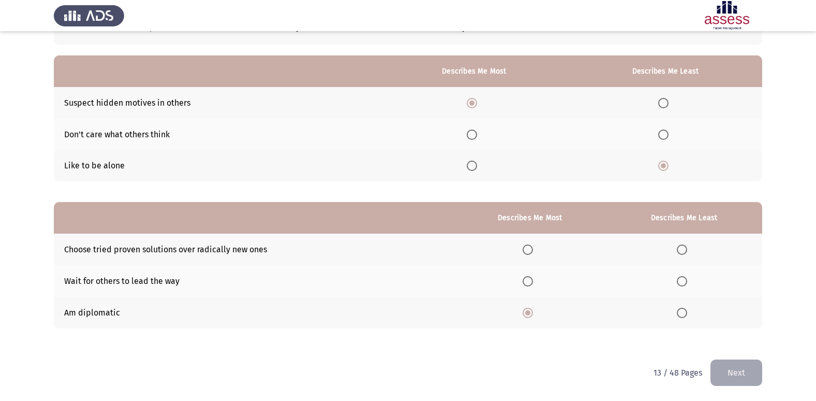
click at [680, 251] on input "Select an option" at bounding box center [682, 249] width 10 height 10
click at [731, 378] on button "Next" at bounding box center [736, 372] width 52 height 26
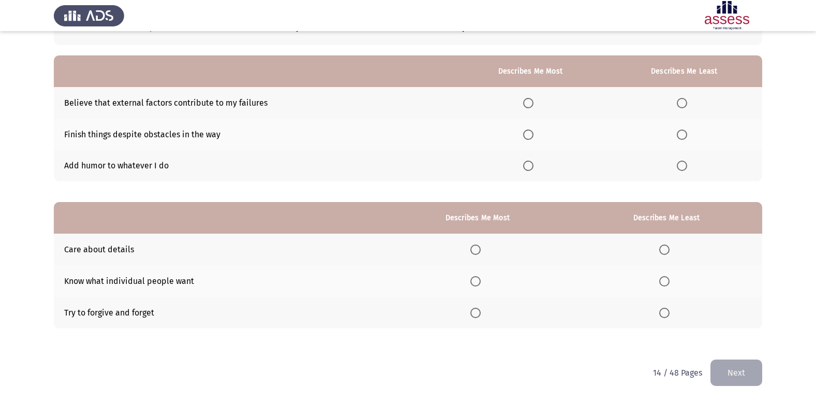
click at [528, 165] on span "Select an option" at bounding box center [528, 165] width 10 height 10
click at [528, 165] on input "Select an option" at bounding box center [528, 165] width 10 height 10
click at [684, 103] on span "Select an option" at bounding box center [682, 103] width 10 height 10
click at [684, 103] on input "Select an option" at bounding box center [682, 103] width 10 height 10
click at [481, 251] on span "Select an option" at bounding box center [475, 249] width 10 height 10
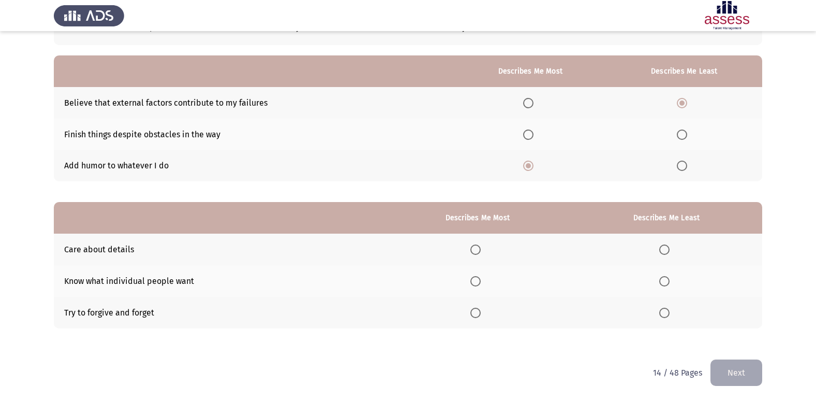
click at [481, 251] on input "Select an option" at bounding box center [475, 249] width 10 height 10
click at [477, 315] on span "Select an option" at bounding box center [475, 312] width 10 height 10
click at [477, 315] on input "Select an option" at bounding box center [475, 312] width 10 height 10
click at [664, 283] on span "Select an option" at bounding box center [664, 281] width 10 height 10
click at [664, 283] on input "Select an option" at bounding box center [664, 281] width 10 height 10
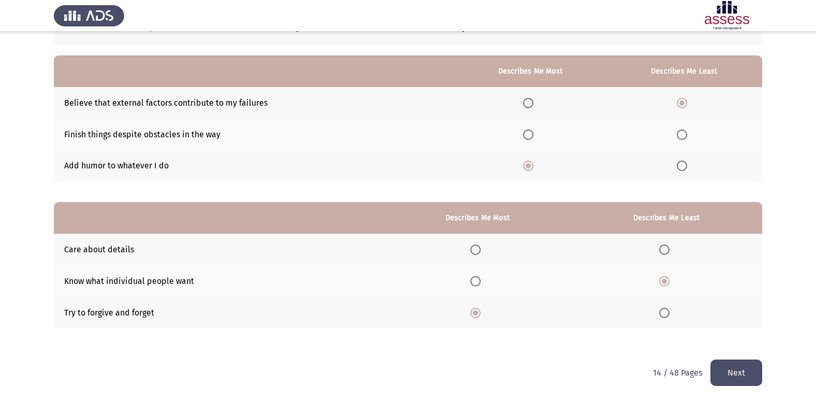
click at [721, 368] on button "Next" at bounding box center [736, 372] width 52 height 26
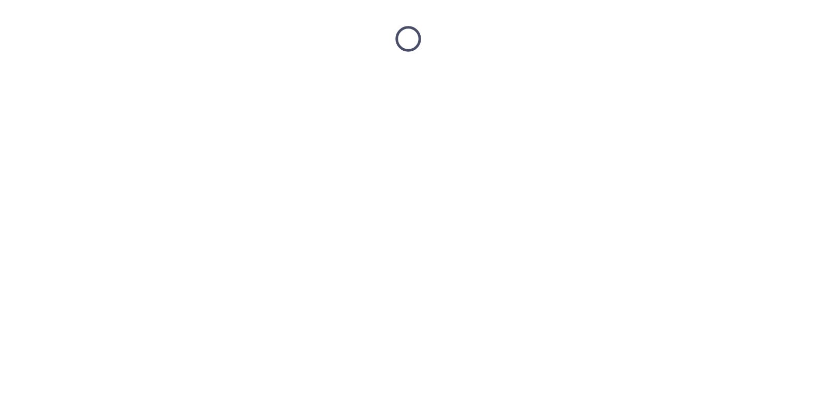
scroll to position [0, 0]
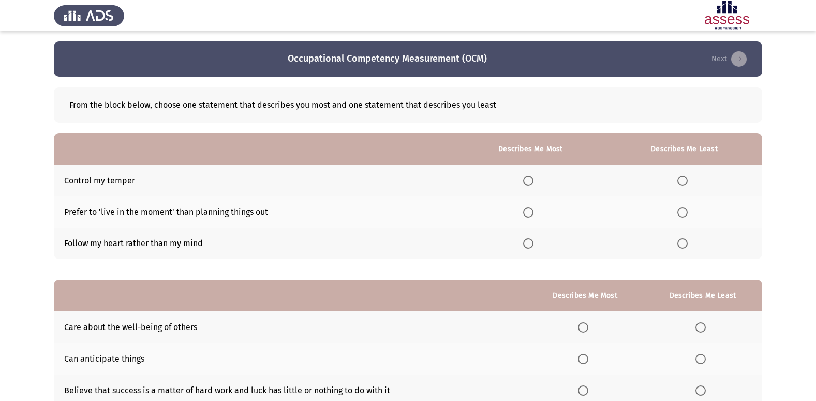
click at [531, 178] on span "Select an option" at bounding box center [528, 180] width 10 height 10
click at [531, 178] on input "Select an option" at bounding box center [528, 180] width 10 height 10
click at [690, 246] on label "Select an option" at bounding box center [684, 243] width 14 height 10
click at [688, 246] on input "Select an option" at bounding box center [682, 243] width 10 height 10
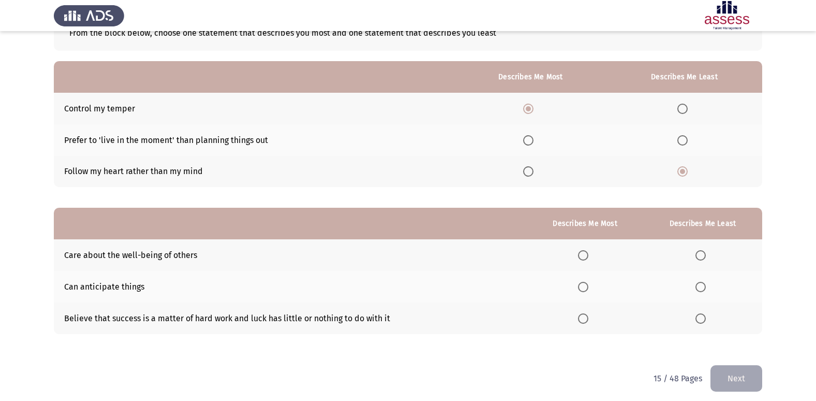
scroll to position [78, 0]
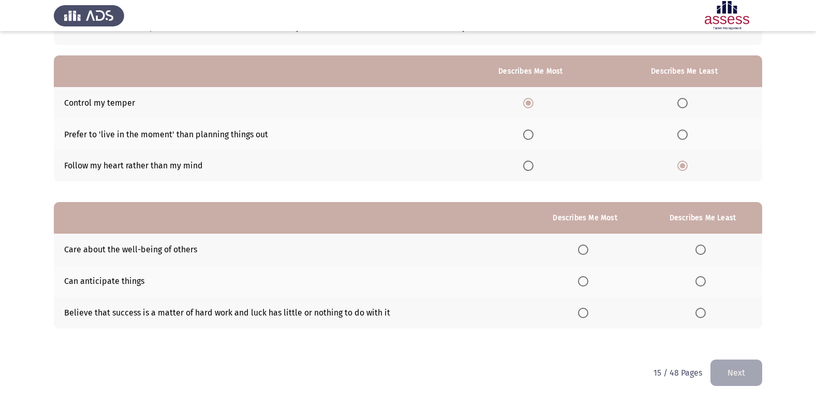
click at [582, 244] on mat-radio-button "Select an option" at bounding box center [585, 249] width 14 height 11
click at [588, 251] on span "Select an option" at bounding box center [583, 249] width 10 height 10
click at [588, 251] on input "Select an option" at bounding box center [583, 249] width 10 height 10
click at [701, 309] on span "Select an option" at bounding box center [700, 312] width 10 height 10
click at [701, 309] on input "Select an option" at bounding box center [700, 312] width 10 height 10
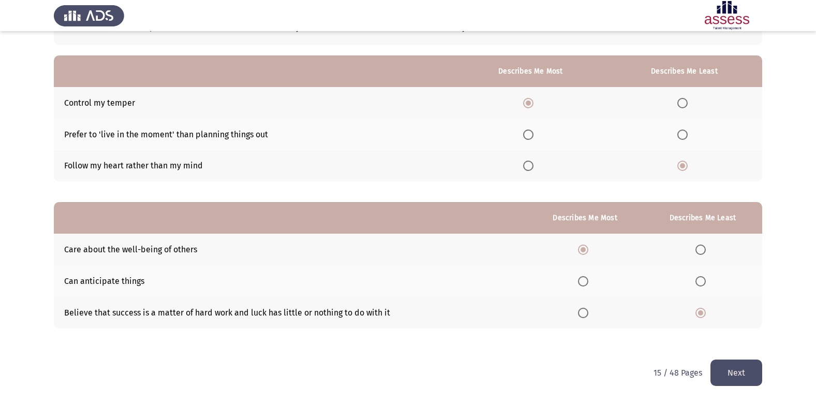
click at [726, 373] on button "Next" at bounding box center [736, 372] width 52 height 26
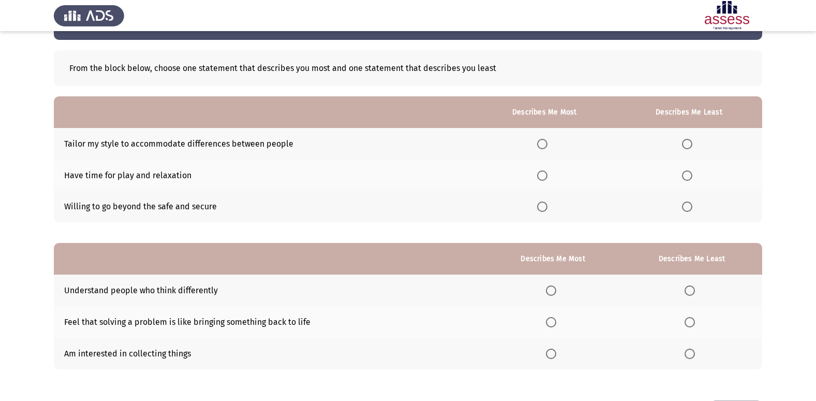
scroll to position [0, 0]
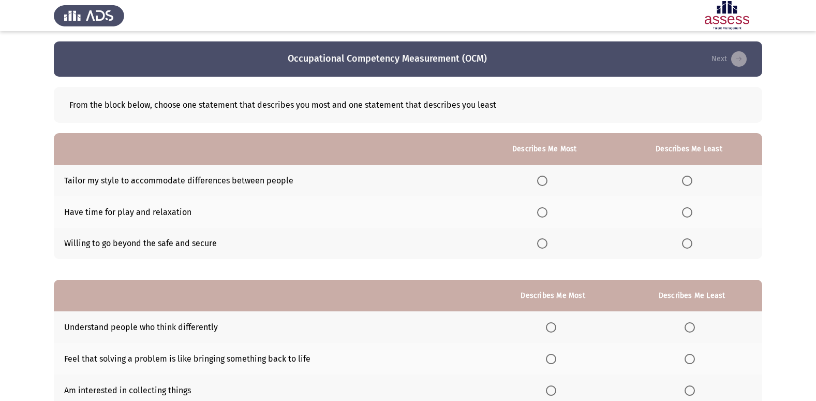
click at [542, 179] on span "Select an option" at bounding box center [542, 180] width 10 height 10
click at [542, 179] on input "Select an option" at bounding box center [542, 180] width 10 height 10
click at [549, 212] on label "Select an option" at bounding box center [544, 212] width 14 height 10
click at [547, 212] on input "Select an option" at bounding box center [542, 212] width 10 height 10
click at [687, 248] on span "Select an option" at bounding box center [687, 243] width 10 height 10
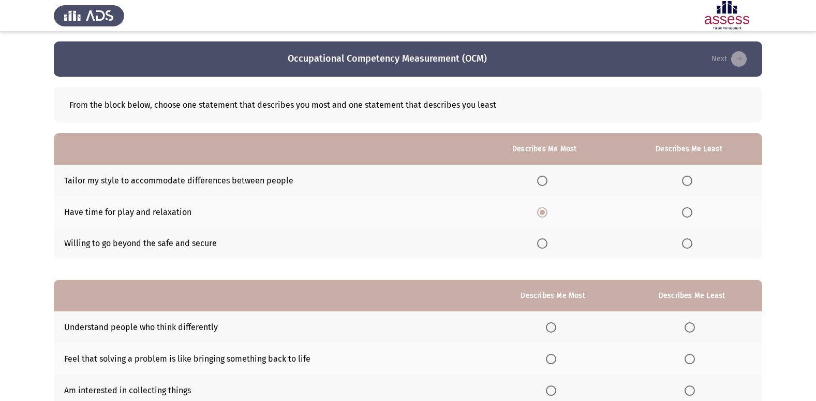
click at [687, 248] on input "Select an option" at bounding box center [687, 243] width 10 height 10
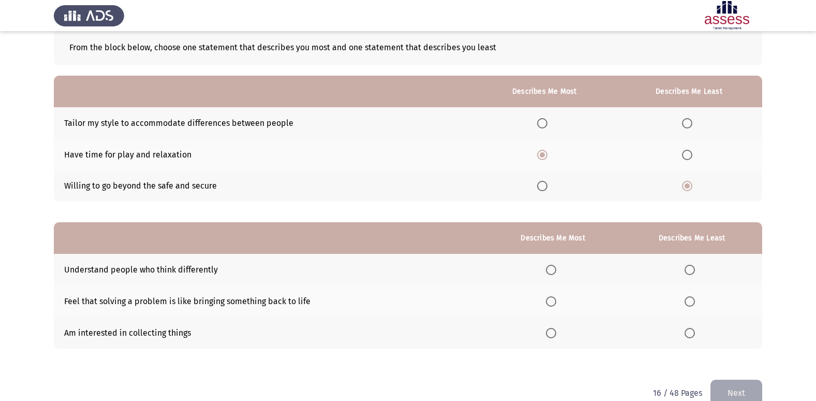
scroll to position [78, 0]
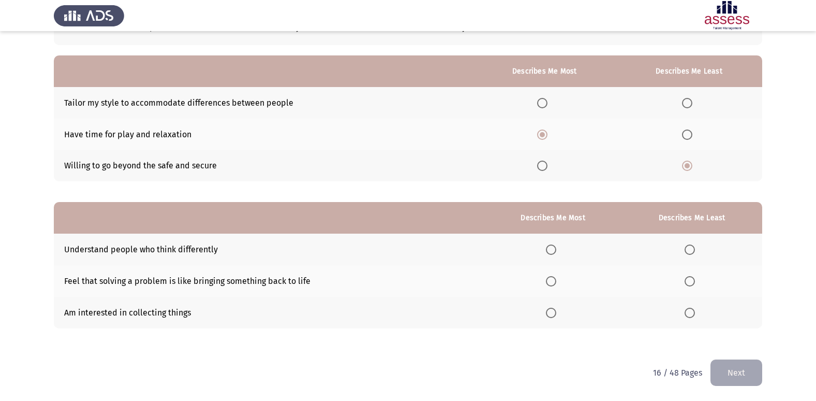
click at [556, 251] on span "Select an option" at bounding box center [551, 249] width 10 height 10
click at [556, 251] on input "Select an option" at bounding box center [551, 249] width 10 height 10
click at [692, 309] on span "Select an option" at bounding box center [690, 312] width 10 height 10
click at [692, 309] on input "Select an option" at bounding box center [690, 312] width 10 height 10
click at [736, 366] on button "Next" at bounding box center [736, 372] width 52 height 26
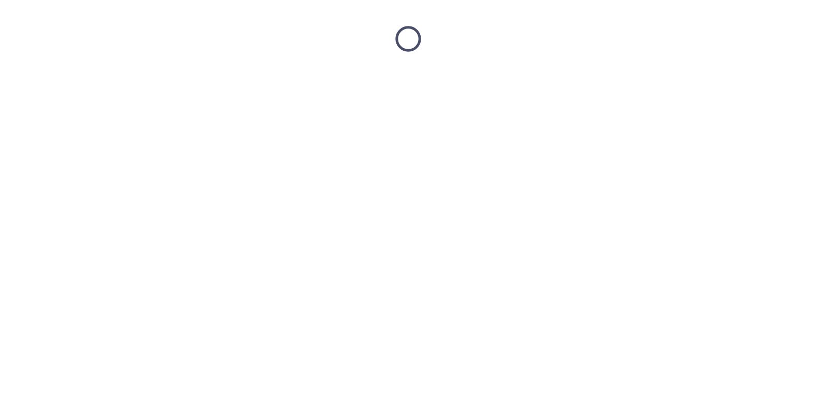
scroll to position [0, 0]
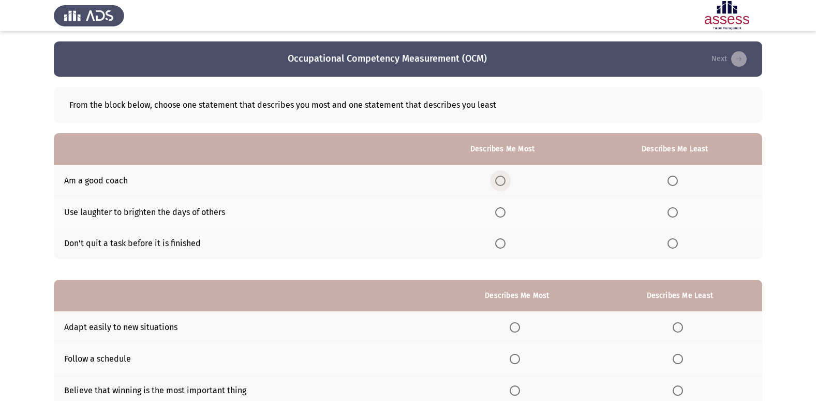
click at [510, 178] on label "Select an option" at bounding box center [502, 180] width 14 height 10
click at [506, 178] on input "Select an option" at bounding box center [500, 180] width 10 height 10
click at [502, 216] on span "Select an option" at bounding box center [500, 212] width 10 height 10
click at [502, 216] on input "Select an option" at bounding box center [500, 212] width 10 height 10
click at [674, 182] on span "Select an option" at bounding box center [673, 180] width 10 height 10
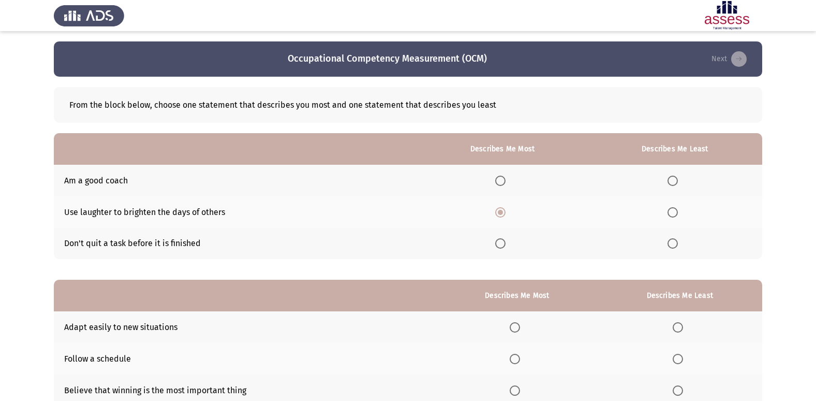
click at [674, 182] on input "Select an option" at bounding box center [673, 180] width 10 height 10
click at [673, 211] on span "Select an option" at bounding box center [673, 212] width 10 height 10
click at [673, 211] on input "Select an option" at bounding box center [673, 212] width 10 height 10
click at [503, 182] on span "Select an option" at bounding box center [500, 180] width 10 height 10
click at [503, 182] on input "Select an option" at bounding box center [500, 180] width 10 height 10
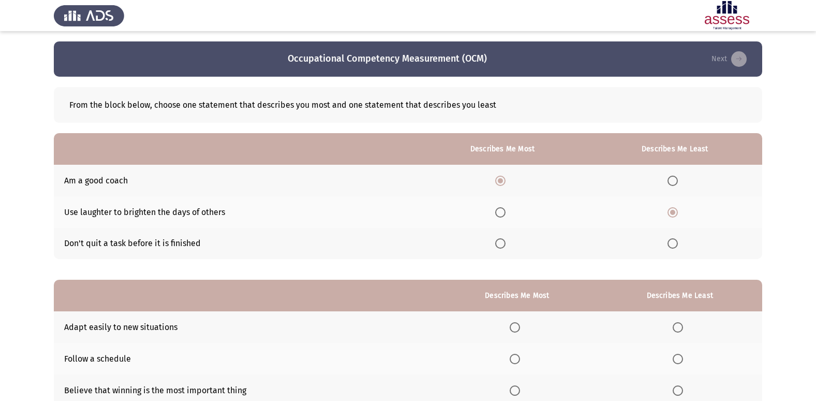
click at [507, 235] on th at bounding box center [502, 244] width 170 height 32
click at [507, 238] on mat-radio-button "Select an option" at bounding box center [502, 243] width 14 height 11
click at [506, 239] on span "Select an option" at bounding box center [500, 243] width 10 height 10
click at [506, 239] on input "Select an option" at bounding box center [500, 243] width 10 height 10
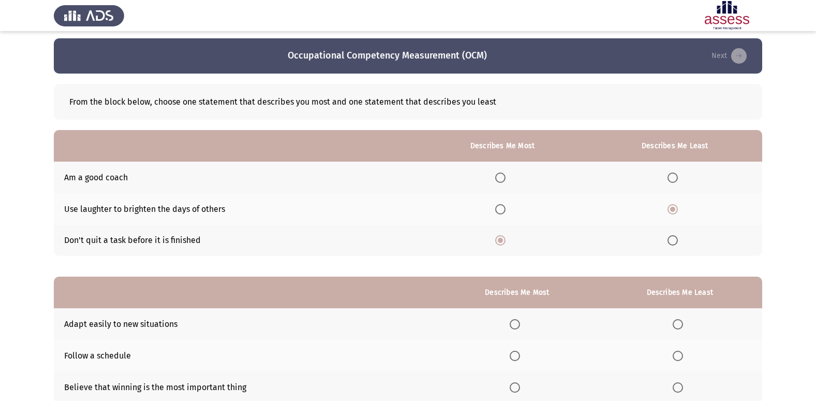
scroll to position [78, 0]
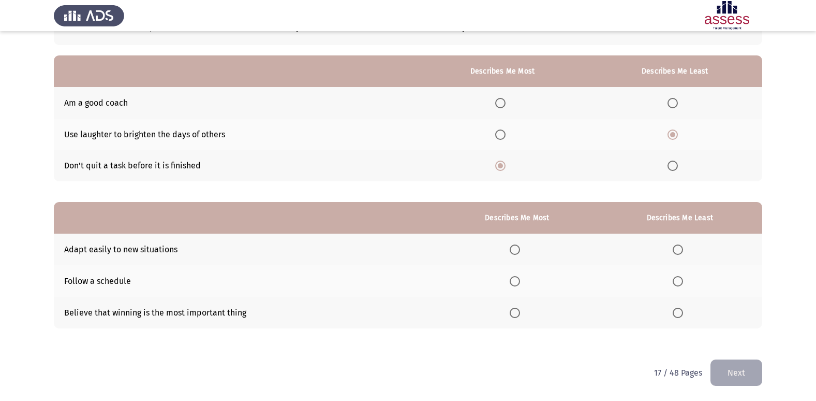
click at [520, 249] on span "Select an option" at bounding box center [515, 249] width 10 height 10
click at [520, 249] on input "Select an option" at bounding box center [515, 249] width 10 height 10
click at [676, 315] on span "Select an option" at bounding box center [678, 312] width 10 height 10
click at [676, 315] on input "Select an option" at bounding box center [678, 312] width 10 height 10
click at [739, 376] on button "Next" at bounding box center [736, 372] width 52 height 26
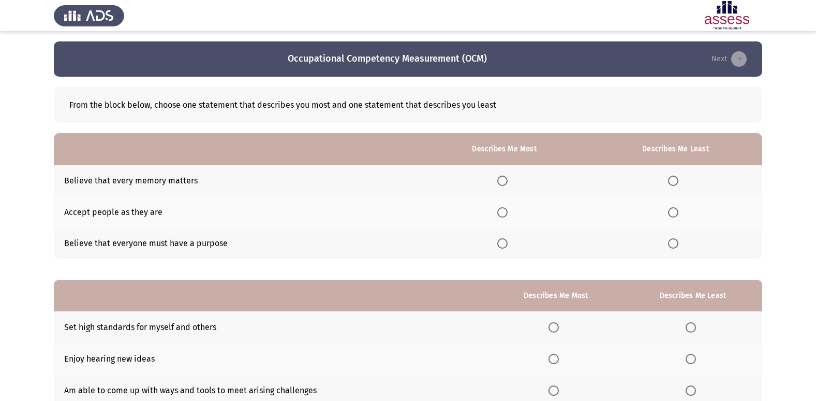
scroll to position [52, 0]
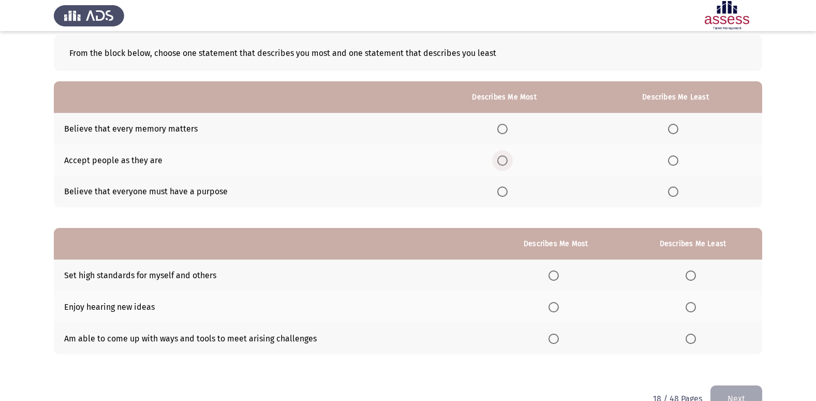
click at [507, 161] on span "Select an option" at bounding box center [502, 160] width 10 height 10
click at [507, 161] on input "Select an option" at bounding box center [502, 160] width 10 height 10
click at [680, 193] on label "Select an option" at bounding box center [675, 191] width 14 height 10
click at [678, 193] on input "Select an option" at bounding box center [673, 191] width 10 height 10
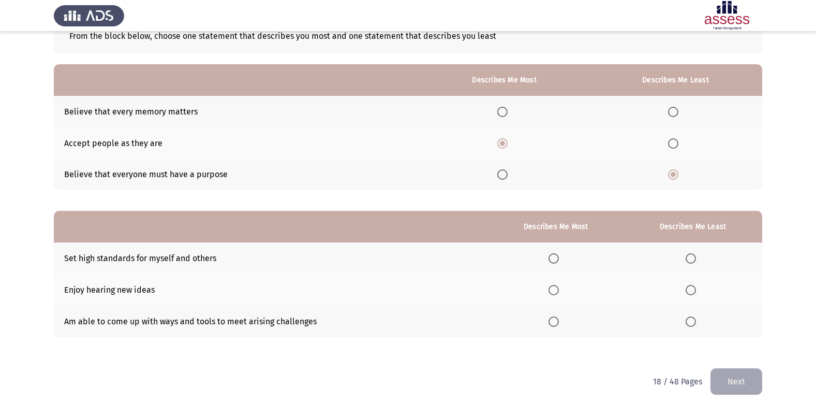
scroll to position [78, 0]
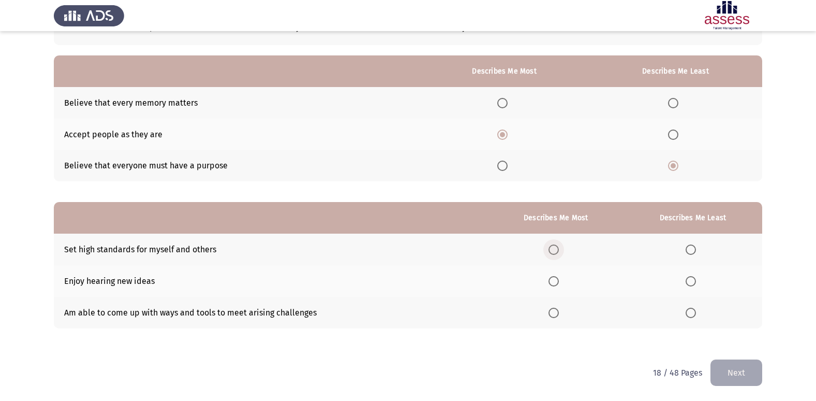
click at [553, 246] on span "Select an option" at bounding box center [554, 249] width 10 height 10
click at [553, 246] on input "Select an option" at bounding box center [554, 249] width 10 height 10
click at [687, 280] on span "Select an option" at bounding box center [691, 281] width 10 height 10
click at [687, 280] on input "Select an option" at bounding box center [691, 281] width 10 height 10
click at [744, 372] on button "Next" at bounding box center [736, 372] width 52 height 26
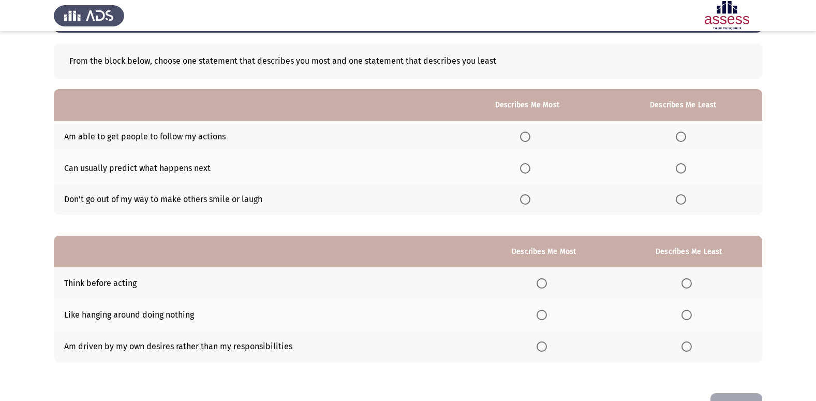
scroll to position [0, 0]
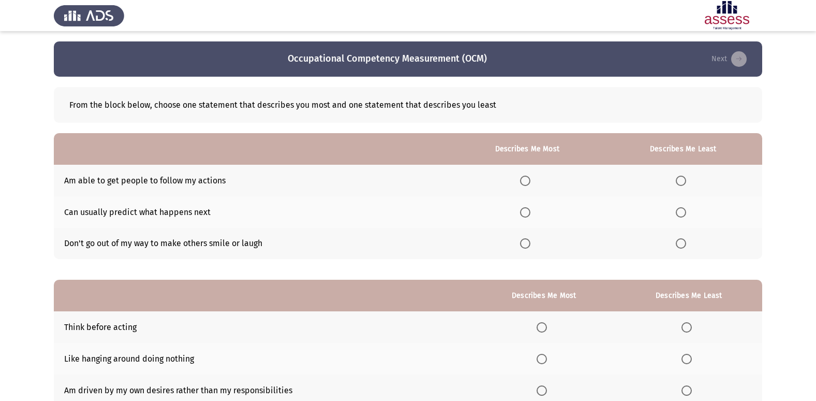
click at [686, 246] on span "Select an option" at bounding box center [681, 243] width 10 height 10
click at [686, 246] on input "Select an option" at bounding box center [681, 243] width 10 height 10
click at [530, 177] on span "Select an option" at bounding box center [525, 180] width 10 height 10
click at [530, 177] on input "Select an option" at bounding box center [525, 180] width 10 height 10
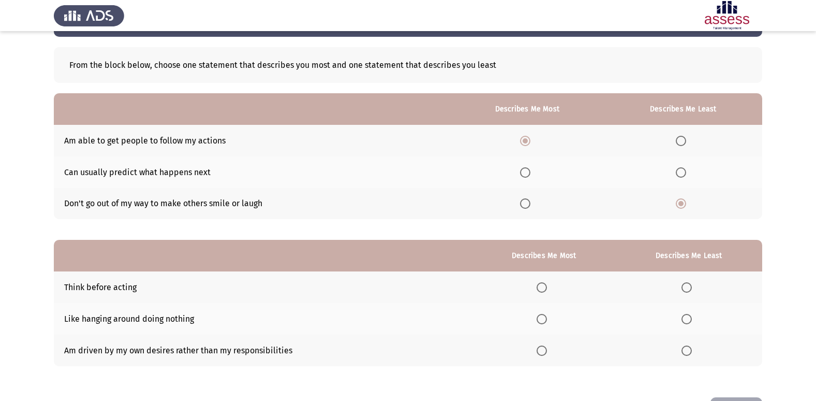
scroll to position [78, 0]
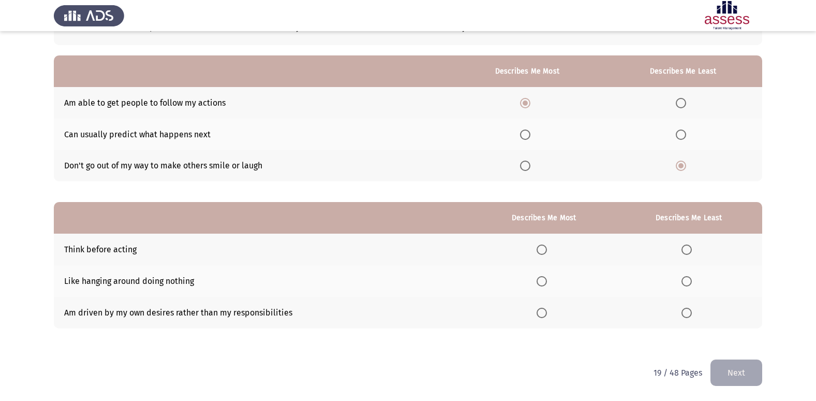
click at [691, 245] on span "Select an option" at bounding box center [686, 249] width 10 height 10
click at [691, 245] on input "Select an option" at bounding box center [686, 249] width 10 height 10
click at [547, 312] on span "Select an option" at bounding box center [542, 312] width 10 height 10
click at [547, 312] on input "Select an option" at bounding box center [542, 312] width 10 height 10
click at [739, 372] on button "Next" at bounding box center [736, 372] width 52 height 26
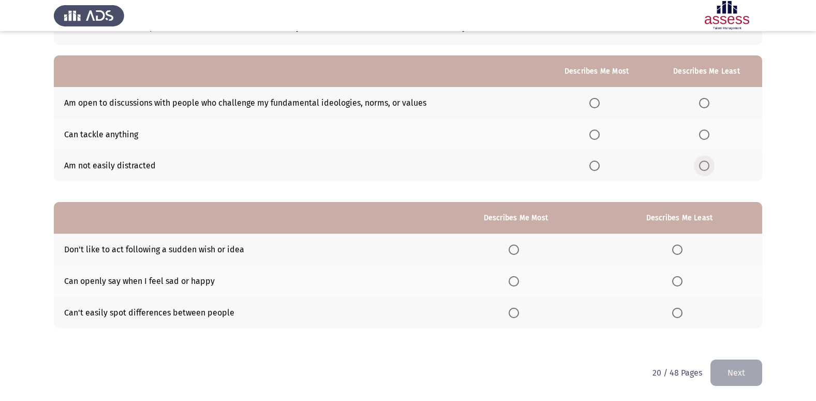
click at [707, 162] on span "Select an option" at bounding box center [704, 165] width 10 height 10
click at [707, 162] on input "Select an option" at bounding box center [704, 165] width 10 height 10
click at [592, 136] on span "Select an option" at bounding box center [594, 134] width 10 height 10
click at [592, 136] on input "Select an option" at bounding box center [594, 134] width 10 height 10
click at [600, 101] on span "Select an option" at bounding box center [594, 103] width 10 height 10
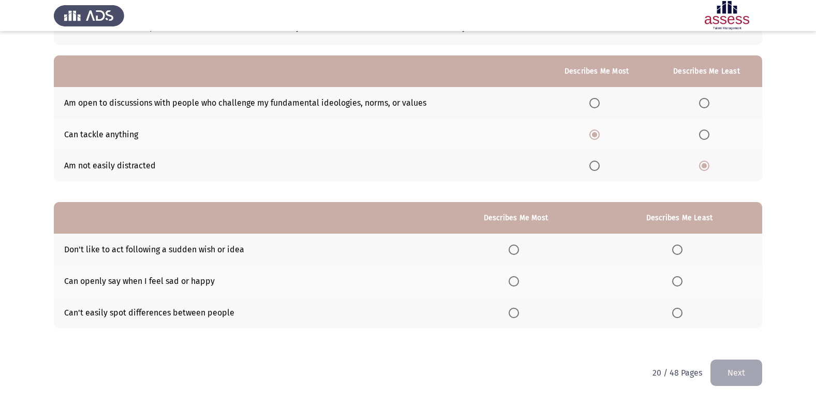
click at [600, 101] on input "Select an option" at bounding box center [594, 103] width 10 height 10
click at [685, 312] on label "Select an option" at bounding box center [679, 312] width 14 height 10
click at [683, 312] on input "Select an option" at bounding box center [677, 312] width 10 height 10
click at [519, 249] on span "Select an option" at bounding box center [514, 249] width 10 height 10
click at [519, 249] on input "Select an option" at bounding box center [514, 249] width 10 height 10
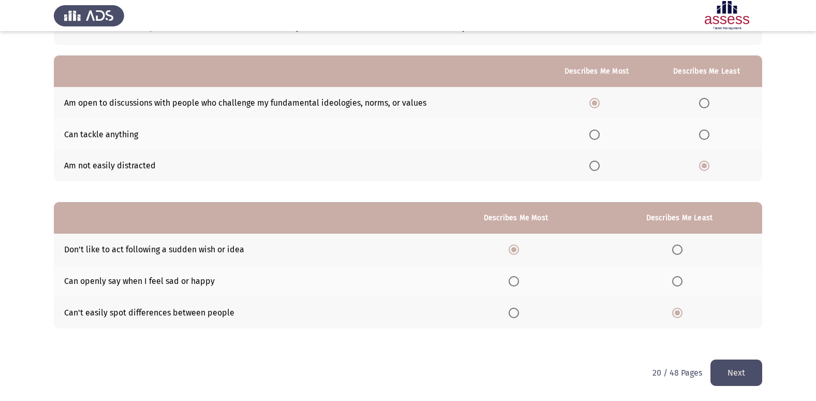
click at [512, 279] on span "Select an option" at bounding box center [514, 281] width 10 height 10
click at [512, 279] on input "Select an option" at bounding box center [514, 281] width 10 height 10
click at [735, 369] on button "Next" at bounding box center [736, 372] width 52 height 26
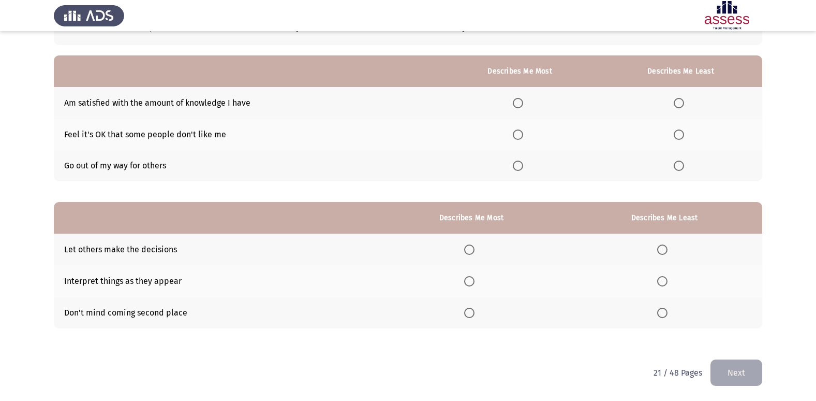
click at [683, 101] on span "Select an option" at bounding box center [679, 103] width 10 height 10
click at [683, 101] on input "Select an option" at bounding box center [679, 103] width 10 height 10
click at [523, 164] on span "Select an option" at bounding box center [518, 165] width 10 height 10
click at [523, 164] on input "Select an option" at bounding box center [518, 165] width 10 height 10
click at [472, 315] on span "Select an option" at bounding box center [469, 312] width 10 height 10
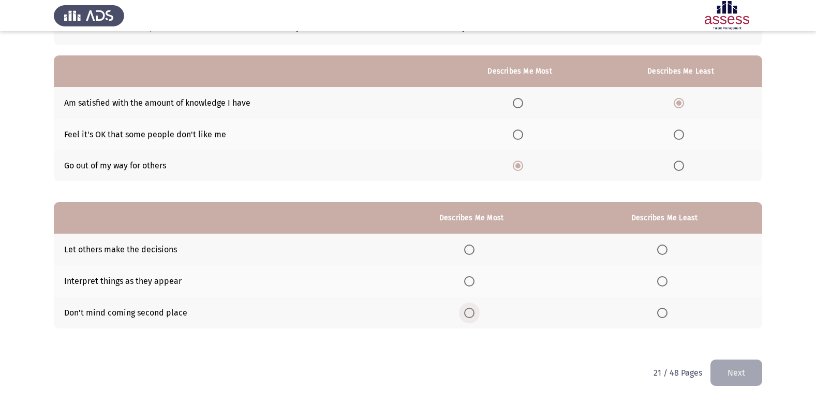
click at [472, 315] on input "Select an option" at bounding box center [469, 312] width 10 height 10
click at [658, 243] on th at bounding box center [665, 249] width 196 height 32
click at [662, 248] on span "Select an option" at bounding box center [662, 249] width 10 height 10
click at [662, 248] on input "Select an option" at bounding box center [662, 249] width 10 height 10
click at [722, 376] on button "Next" at bounding box center [736, 372] width 52 height 26
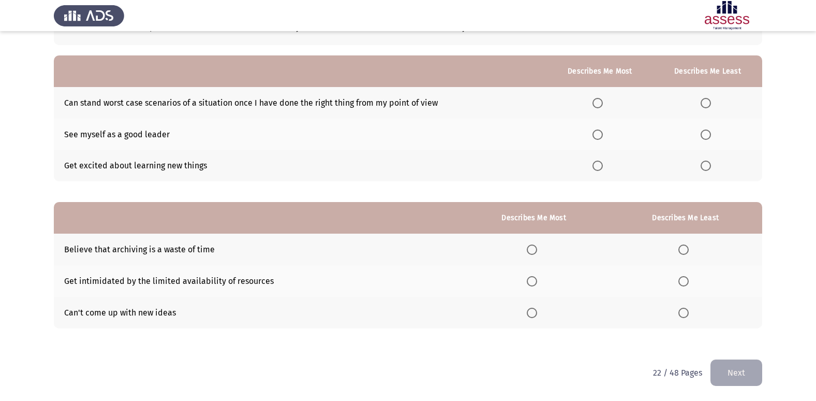
click at [591, 131] on th at bounding box center [600, 134] width 107 height 32
click at [597, 129] on span "Select an option" at bounding box center [597, 134] width 10 height 10
click at [597, 129] on input "Select an option" at bounding box center [597, 134] width 10 height 10
click at [711, 105] on span "Select an option" at bounding box center [706, 103] width 10 height 10
click at [711, 105] on input "Select an option" at bounding box center [706, 103] width 10 height 10
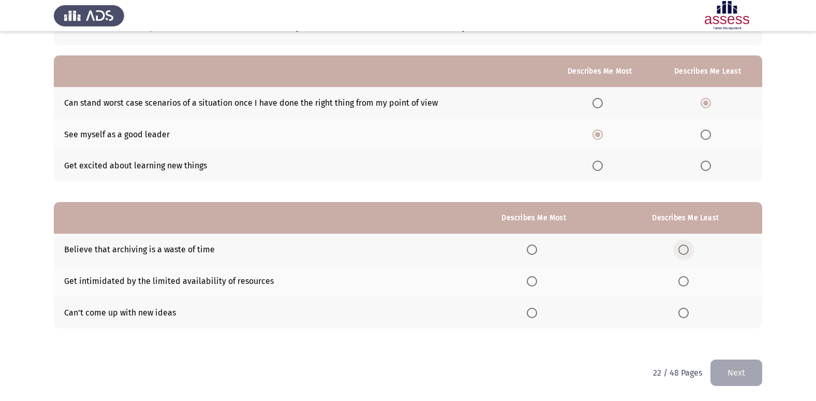
click at [687, 250] on span "Select an option" at bounding box center [683, 249] width 10 height 10
click at [687, 250] on input "Select an option" at bounding box center [683, 249] width 10 height 10
click at [538, 279] on label "Select an option" at bounding box center [534, 281] width 14 height 10
click at [537, 279] on input "Select an option" at bounding box center [532, 281] width 10 height 10
click at [731, 367] on button "Next" at bounding box center [736, 372] width 52 height 26
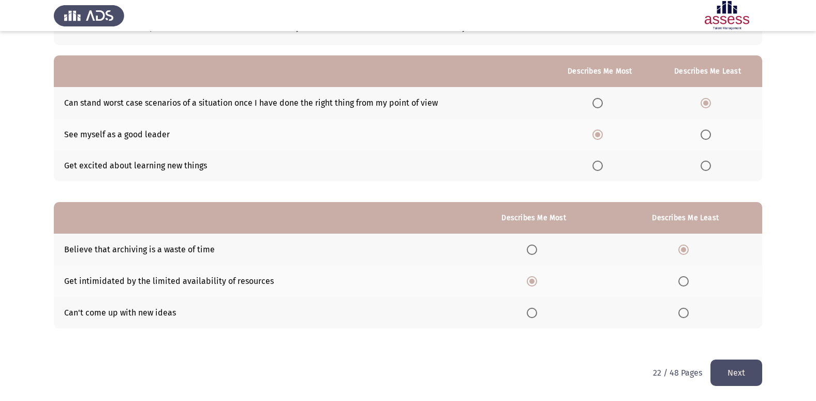
scroll to position [0, 0]
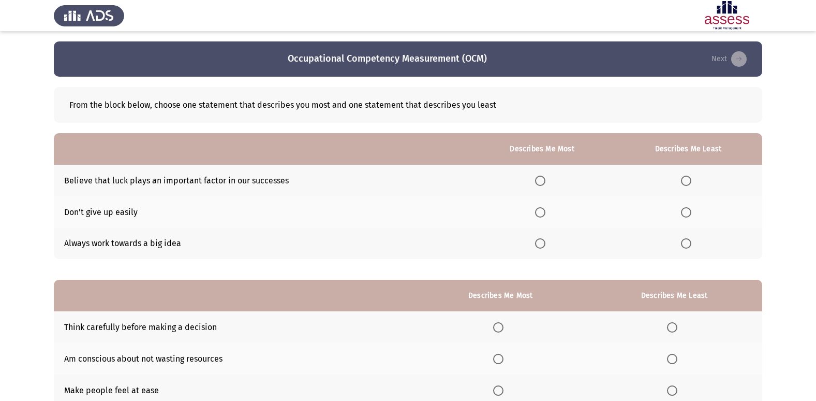
click at [540, 180] on span "Select an option" at bounding box center [540, 180] width 10 height 10
click at [540, 180] on input "Select an option" at bounding box center [540, 180] width 10 height 10
click at [687, 183] on span "Select an option" at bounding box center [686, 180] width 10 height 10
click at [687, 183] on input "Select an option" at bounding box center [686, 180] width 10 height 10
click at [540, 212] on span "Select an option" at bounding box center [540, 212] width 0 height 0
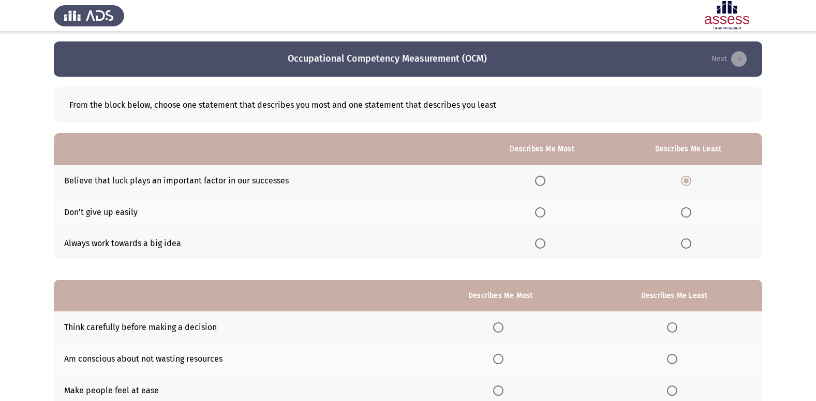
click at [542, 212] on input "Select an option" at bounding box center [540, 212] width 10 height 10
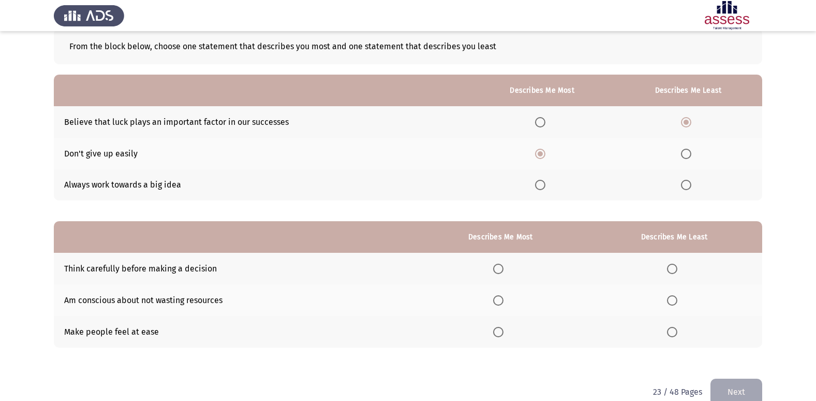
scroll to position [78, 0]
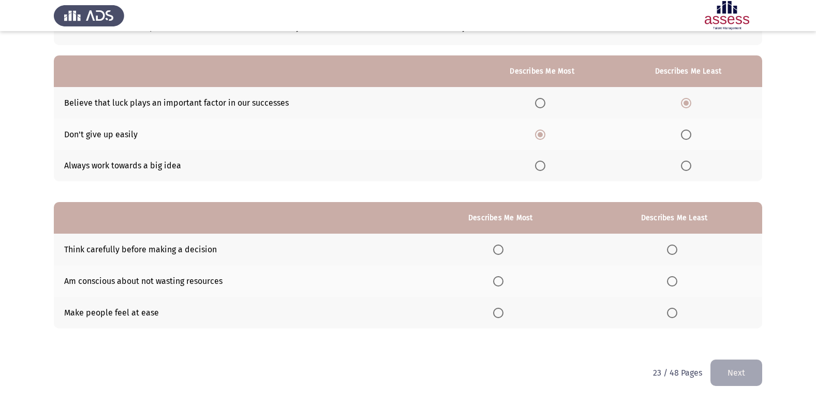
click at [539, 98] on span "Select an option" at bounding box center [540, 103] width 10 height 10
click at [539, 98] on input "Select an option" at bounding box center [540, 103] width 10 height 10
click at [688, 160] on mat-radio-button "Select an option" at bounding box center [688, 165] width 14 height 11
click at [688, 167] on span "Select an option" at bounding box center [686, 165] width 10 height 10
click at [688, 167] on input "Select an option" at bounding box center [686, 165] width 10 height 10
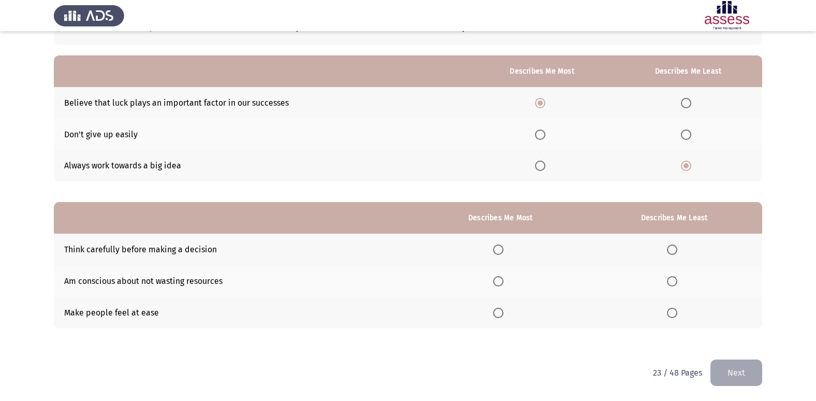
click at [502, 314] on span "Select an option" at bounding box center [498, 312] width 10 height 10
click at [502, 314] on input "Select an option" at bounding box center [498, 312] width 10 height 10
click at [670, 245] on span "Select an option" at bounding box center [672, 249] width 10 height 10
click at [670, 245] on input "Select an option" at bounding box center [672, 249] width 10 height 10
click at [675, 279] on span "Select an option" at bounding box center [672, 281] width 10 height 10
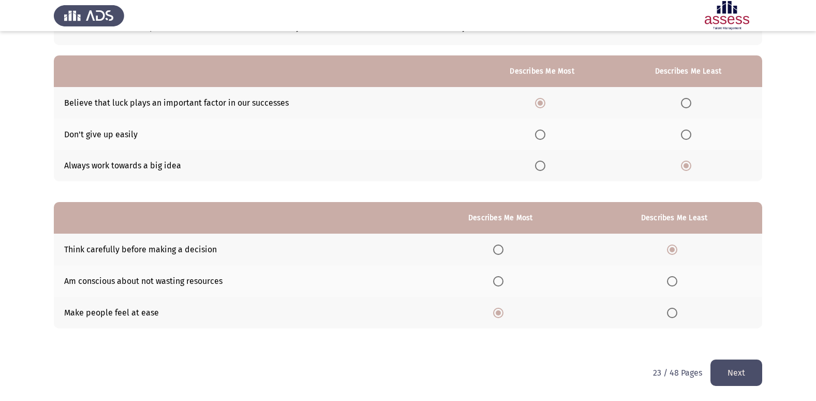
click at [675, 279] on input "Select an option" at bounding box center [672, 281] width 10 height 10
click at [736, 372] on button "Next" at bounding box center [736, 372] width 52 height 26
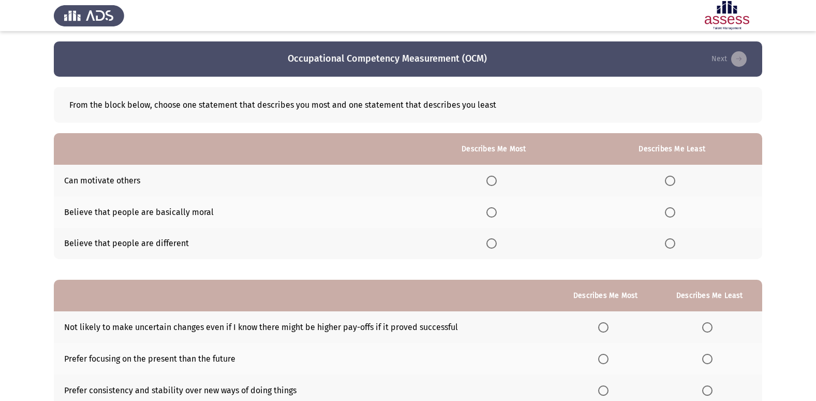
click at [494, 181] on span "Select an option" at bounding box center [491, 180] width 10 height 10
click at [494, 181] on input "Select an option" at bounding box center [491, 180] width 10 height 10
click at [670, 214] on span "Select an option" at bounding box center [670, 212] width 10 height 10
click at [670, 214] on input "Select an option" at bounding box center [670, 212] width 10 height 10
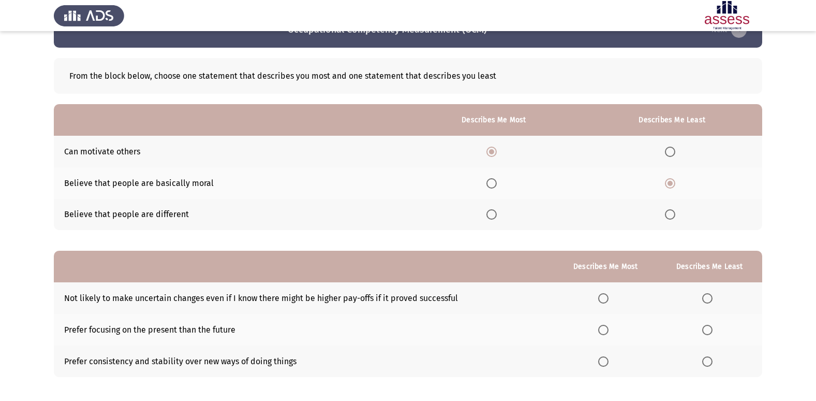
scroll to position [78, 0]
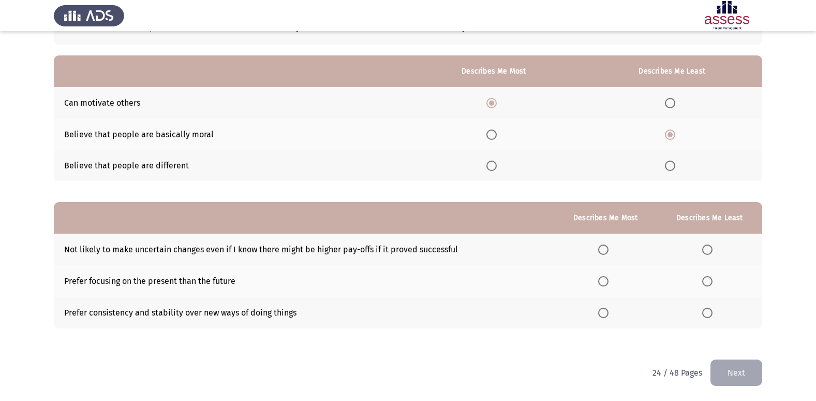
click at [710, 252] on span "Select an option" at bounding box center [707, 249] width 10 height 10
click at [710, 252] on input "Select an option" at bounding box center [707, 249] width 10 height 10
click at [607, 276] on span "Select an option" at bounding box center [603, 281] width 10 height 10
click at [607, 276] on input "Select an option" at bounding box center [603, 281] width 10 height 10
click at [757, 377] on button "Next" at bounding box center [736, 372] width 52 height 26
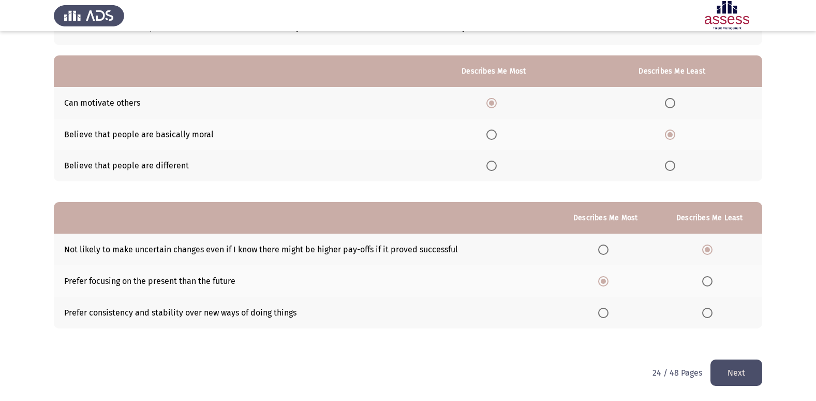
scroll to position [0, 0]
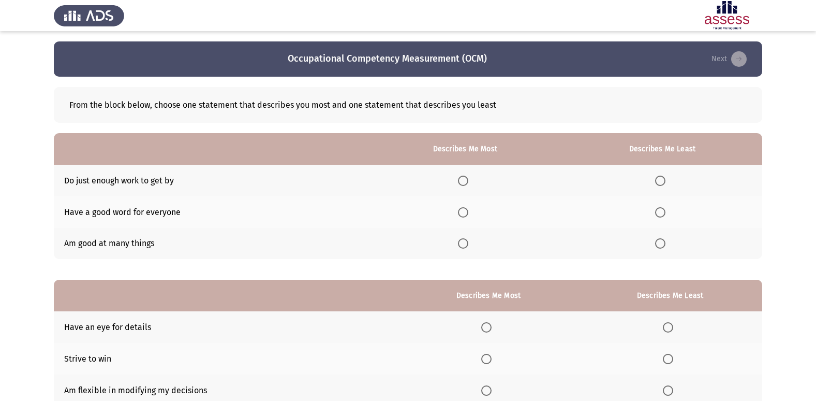
drag, startPoint x: 76, startPoint y: 243, endPoint x: 120, endPoint y: 243, distance: 44.5
click at [120, 243] on td "Am good at many things" at bounding box center [211, 244] width 314 height 32
click at [468, 243] on span "Select an option" at bounding box center [463, 243] width 10 height 10
click at [468, 243] on input "Select an option" at bounding box center [463, 243] width 10 height 10
click at [664, 172] on th at bounding box center [662, 181] width 200 height 32
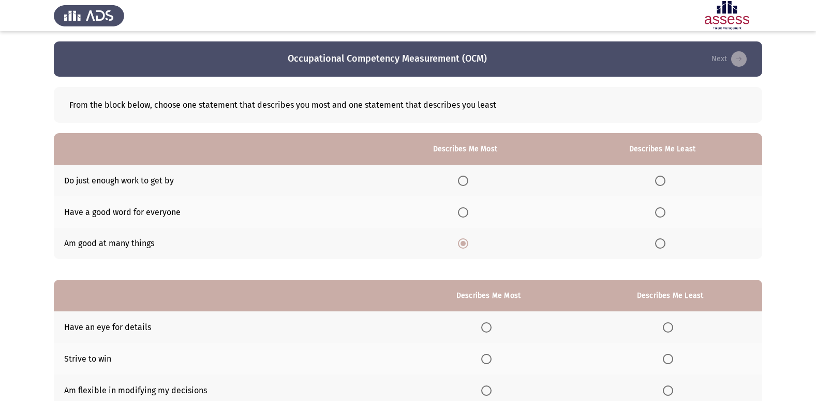
click at [665, 181] on span "Select an option" at bounding box center [660, 180] width 10 height 10
click at [665, 181] on input "Select an option" at bounding box center [660, 180] width 10 height 10
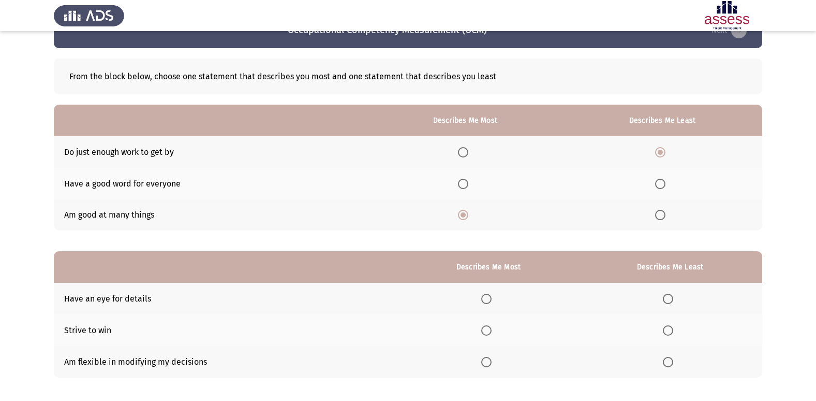
scroll to position [78, 0]
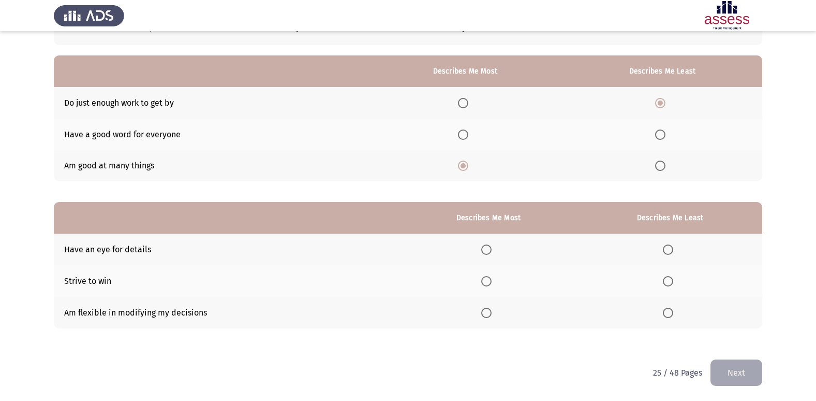
click at [485, 247] on span "Select an option" at bounding box center [486, 249] width 10 height 10
click at [485, 247] on input "Select an option" at bounding box center [486, 249] width 10 height 10
click at [496, 312] on label "Select an option" at bounding box center [488, 312] width 14 height 10
click at [492, 312] on input "Select an option" at bounding box center [486, 312] width 10 height 10
click at [666, 280] on span "Select an option" at bounding box center [668, 281] width 10 height 10
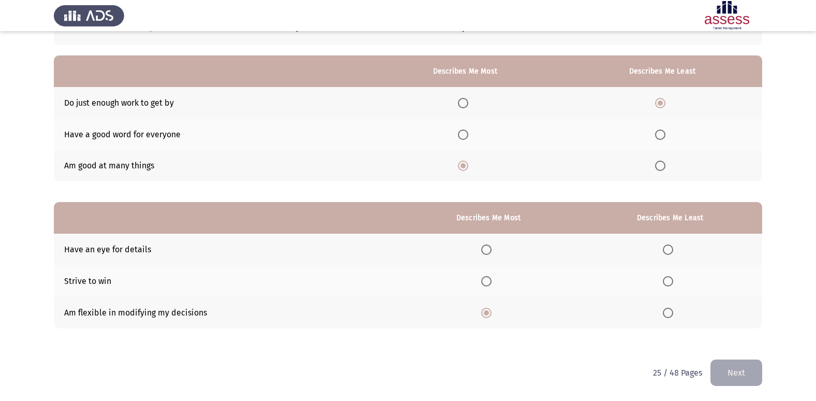
click at [666, 280] on input "Select an option" at bounding box center [668, 281] width 10 height 10
click at [721, 378] on button "Next" at bounding box center [736, 372] width 52 height 26
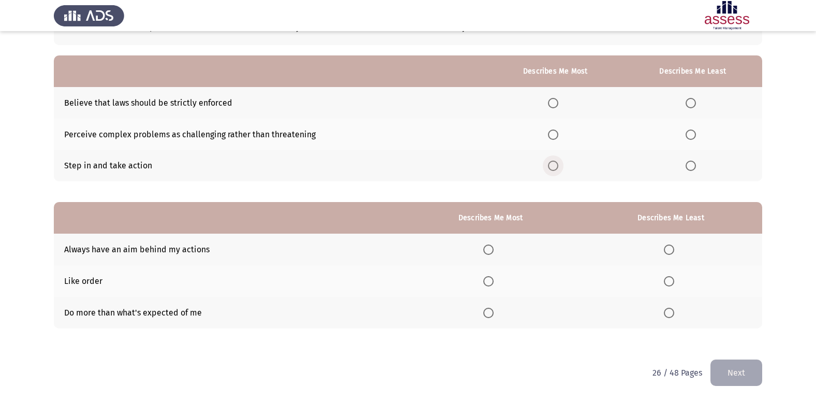
click at [561, 166] on label "Select an option" at bounding box center [555, 165] width 14 height 10
click at [558, 166] on input "Select an option" at bounding box center [553, 165] width 10 height 10
click at [699, 104] on label "Select an option" at bounding box center [693, 103] width 14 height 10
click at [696, 104] on input "Select an option" at bounding box center [691, 103] width 10 height 10
click at [488, 283] on span "Select an option" at bounding box center [488, 281] width 10 height 10
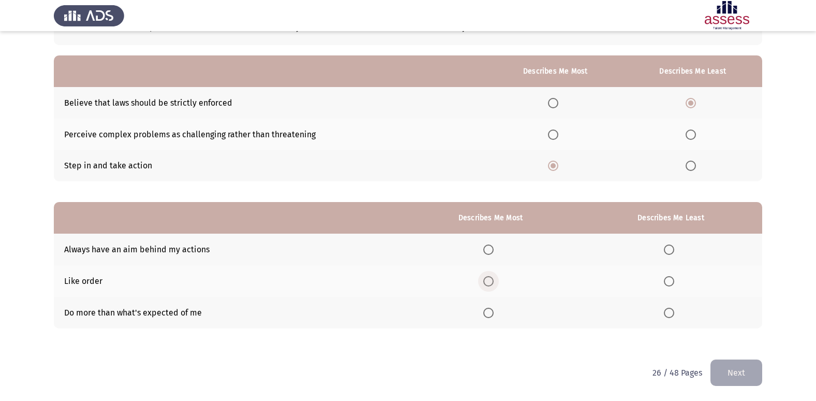
click at [488, 283] on input "Select an option" at bounding box center [488, 281] width 10 height 10
click at [671, 250] on span "Select an option" at bounding box center [669, 249] width 10 height 10
click at [671, 250] on input "Select an option" at bounding box center [669, 249] width 10 height 10
click at [735, 375] on button "Next" at bounding box center [736, 372] width 52 height 26
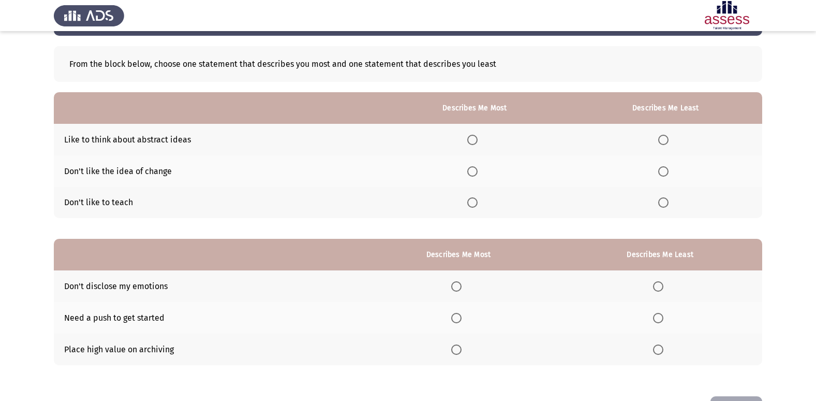
scroll to position [0, 0]
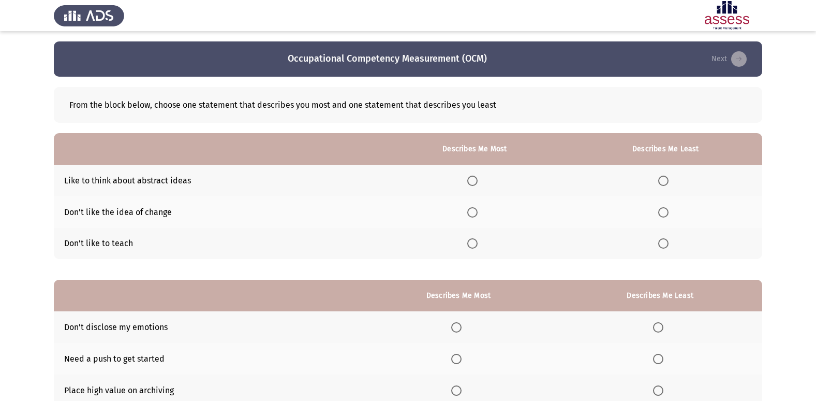
click at [669, 245] on span "Select an option" at bounding box center [663, 243] width 10 height 10
click at [669, 245] on input "Select an option" at bounding box center [663, 243] width 10 height 10
click at [676, 210] on th at bounding box center [666, 212] width 194 height 32
click at [669, 213] on span "Select an option" at bounding box center [663, 212] width 10 height 10
click at [669, 213] on input "Select an option" at bounding box center [663, 212] width 10 height 10
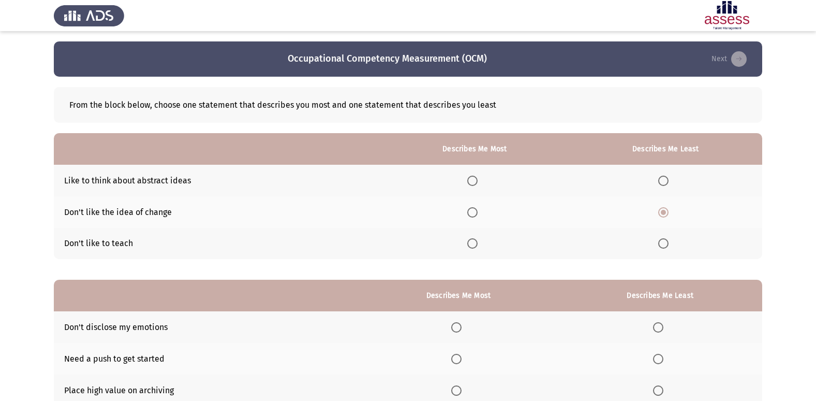
click at [663, 239] on span "Select an option" at bounding box center [663, 243] width 10 height 10
click at [663, 239] on input "Select an option" at bounding box center [663, 243] width 10 height 10
click at [478, 184] on span "Select an option" at bounding box center [472, 180] width 10 height 10
click at [478, 184] on input "Select an option" at bounding box center [472, 180] width 10 height 10
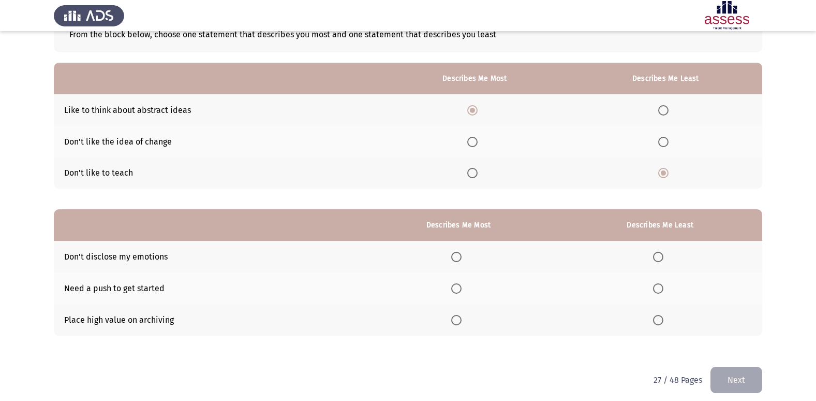
scroll to position [78, 0]
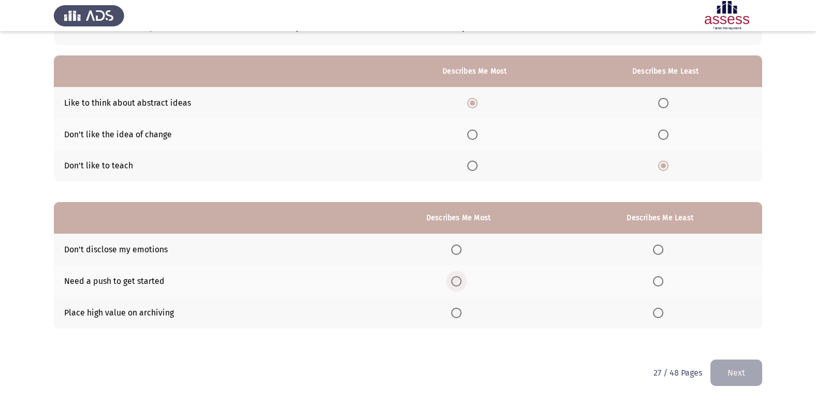
click at [464, 281] on label "Select an option" at bounding box center [458, 281] width 14 height 10
click at [462, 281] on input "Select an option" at bounding box center [456, 281] width 10 height 10
click at [661, 254] on span "Select an option" at bounding box center [658, 249] width 10 height 10
click at [661, 254] on input "Select an option" at bounding box center [658, 249] width 10 height 10
click at [746, 378] on button "Next" at bounding box center [736, 372] width 52 height 26
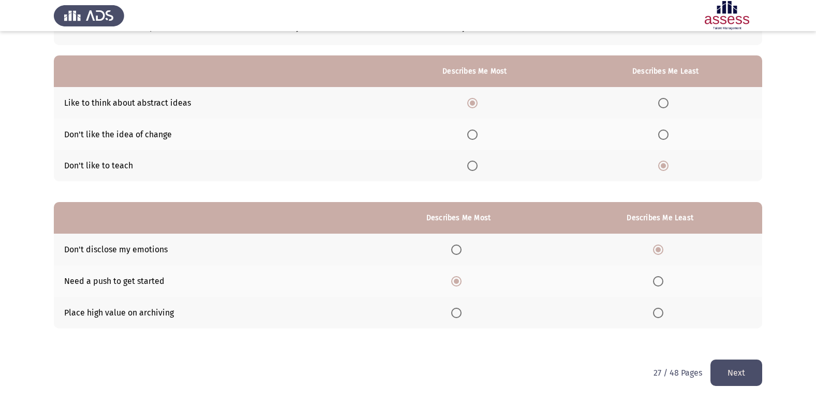
scroll to position [0, 0]
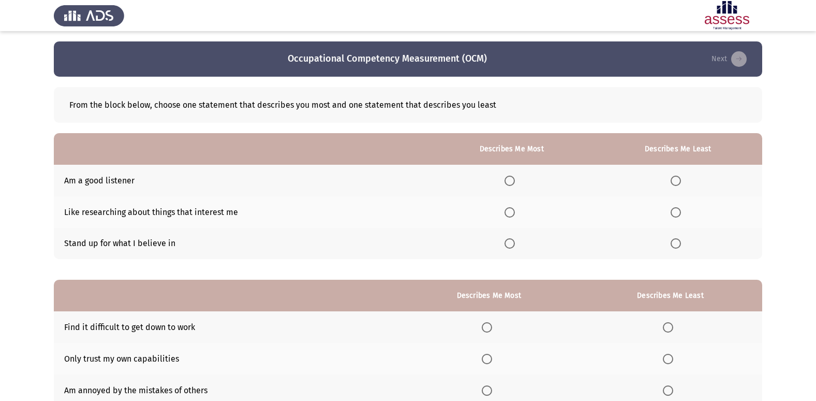
click at [515, 185] on span "Select an option" at bounding box center [510, 180] width 10 height 10
click at [515, 185] on input "Select an option" at bounding box center [510, 180] width 10 height 10
click at [680, 211] on span "Select an option" at bounding box center [676, 212] width 10 height 10
click at [680, 211] on input "Select an option" at bounding box center [676, 212] width 10 height 10
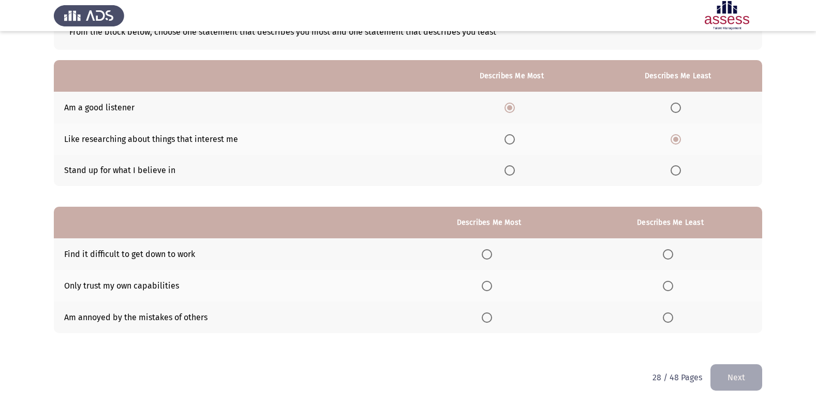
scroll to position [78, 0]
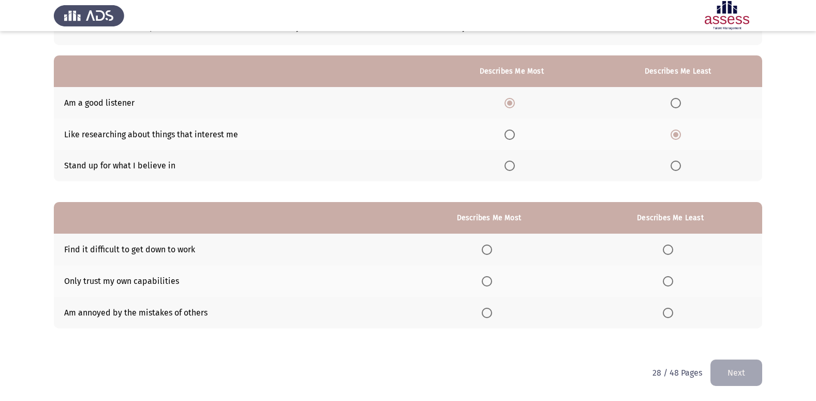
click at [501, 318] on th at bounding box center [488, 313] width 179 height 32
click at [492, 317] on span "Select an option" at bounding box center [487, 312] width 10 height 10
click at [492, 317] on input "Select an option" at bounding box center [487, 312] width 10 height 10
click at [673, 248] on span "Select an option" at bounding box center [668, 249] width 10 height 10
click at [673, 248] on input "Select an option" at bounding box center [668, 249] width 10 height 10
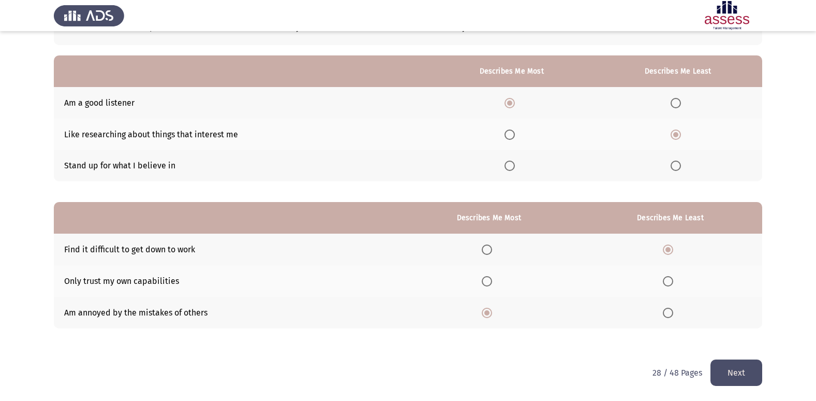
click at [736, 371] on button "Next" at bounding box center [736, 372] width 52 height 26
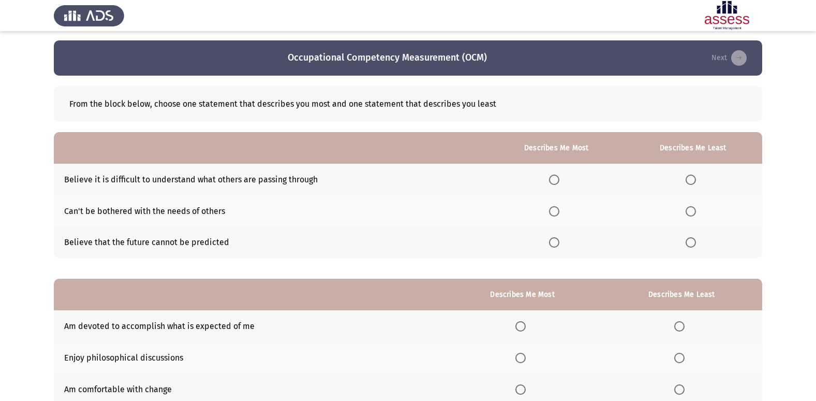
scroll to position [0, 0]
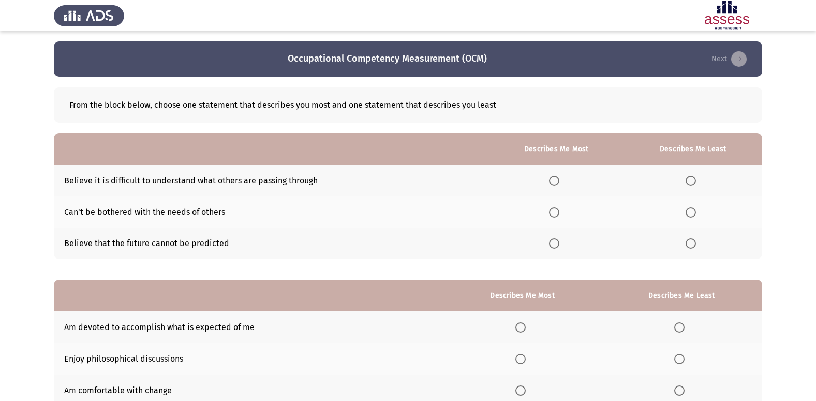
click at [693, 182] on span "Select an option" at bounding box center [691, 180] width 10 height 10
click at [693, 182] on input "Select an option" at bounding box center [691, 180] width 10 height 10
click at [554, 241] on span "Select an option" at bounding box center [554, 243] width 10 height 10
click at [554, 241] on input "Select an option" at bounding box center [554, 243] width 10 height 10
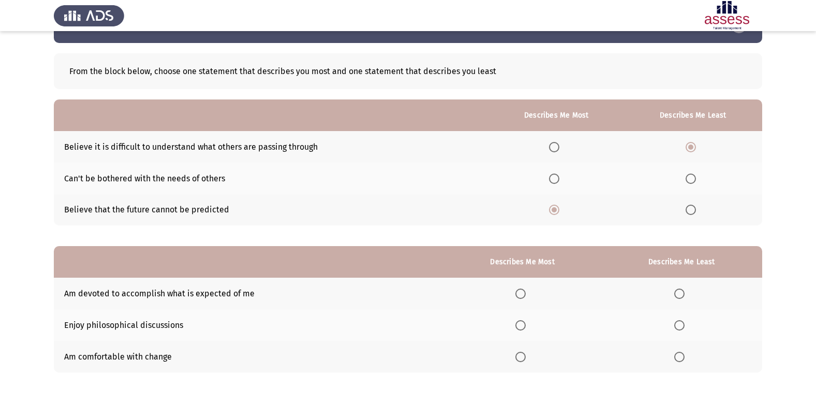
scroll to position [52, 0]
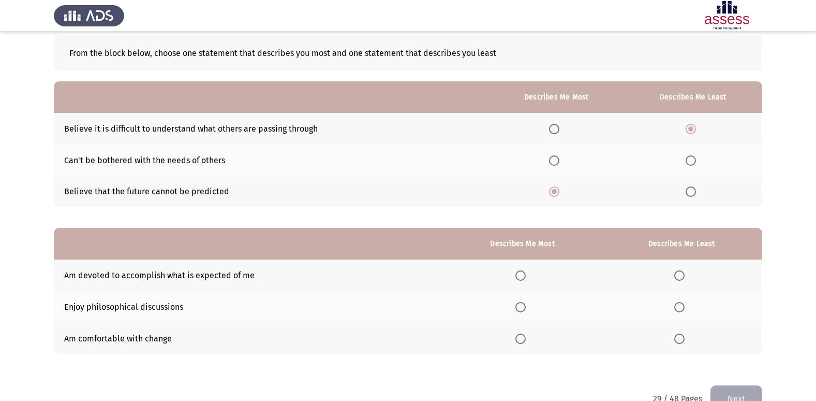
click at [695, 156] on span "Select an option" at bounding box center [691, 160] width 10 height 10
click at [695, 156] on input "Select an option" at bounding box center [691, 160] width 10 height 10
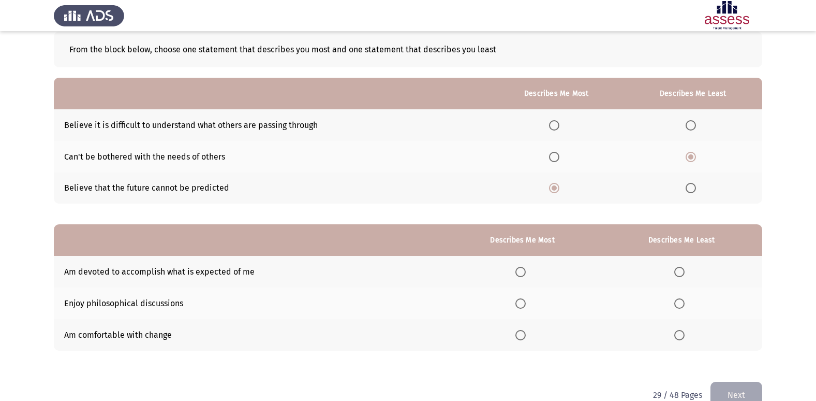
scroll to position [78, 0]
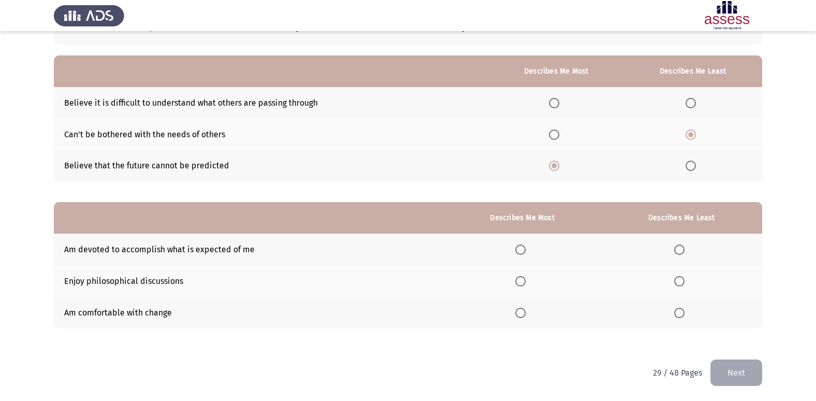
click at [523, 253] on span "Select an option" at bounding box center [520, 249] width 10 height 10
click at [523, 253] on input "Select an option" at bounding box center [520, 249] width 10 height 10
click at [676, 286] on th at bounding box center [681, 281] width 161 height 32
click at [678, 281] on span "Select an option" at bounding box center [679, 281] width 10 height 10
click at [678, 281] on input "Select an option" at bounding box center [679, 281] width 10 height 10
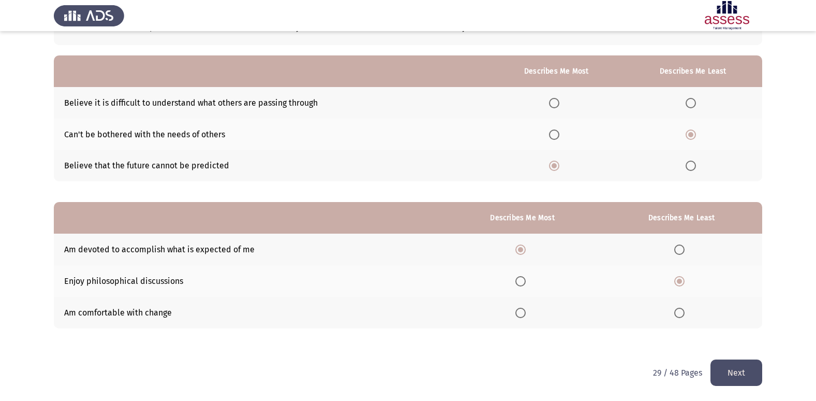
click at [722, 373] on button "Next" at bounding box center [736, 372] width 52 height 26
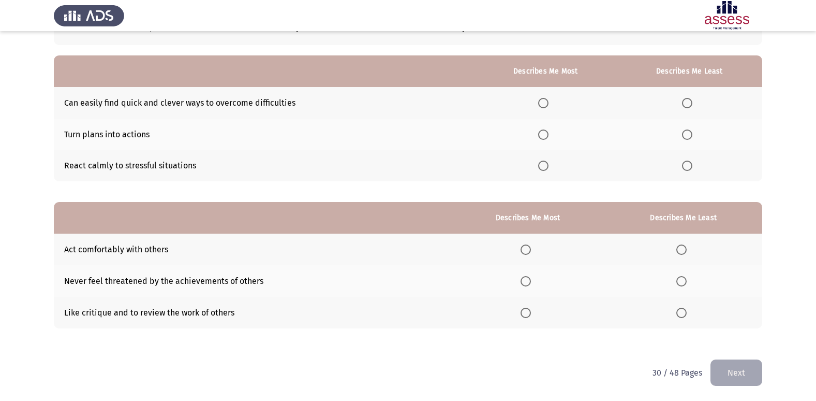
click at [545, 166] on span "Select an option" at bounding box center [543, 165] width 10 height 10
click at [545, 166] on input "Select an option" at bounding box center [543, 165] width 10 height 10
click at [689, 101] on span "Select an option" at bounding box center [687, 103] width 10 height 10
click at [689, 101] on input "Select an option" at bounding box center [687, 103] width 10 height 10
click at [692, 132] on span "Select an option" at bounding box center [687, 134] width 10 height 10
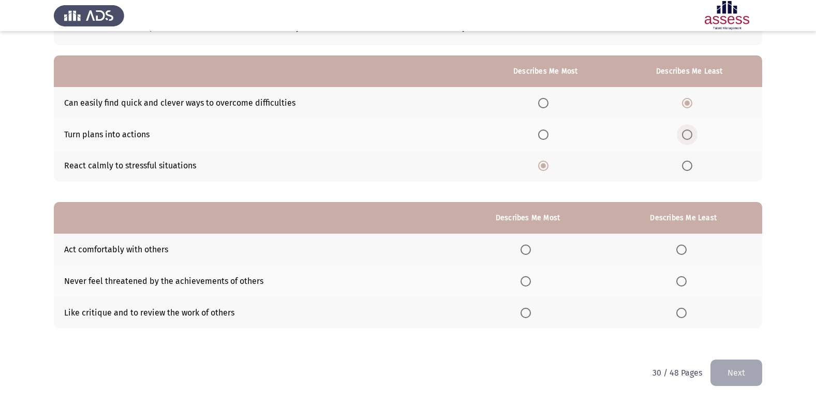
click at [692, 132] on input "Select an option" at bounding box center [687, 134] width 10 height 10
click at [522, 312] on th at bounding box center [528, 313] width 154 height 32
click at [527, 312] on span "Select an option" at bounding box center [526, 312] width 10 height 10
click at [527, 312] on input "Select an option" at bounding box center [526, 312] width 10 height 10
click at [685, 254] on span "Select an option" at bounding box center [681, 249] width 10 height 10
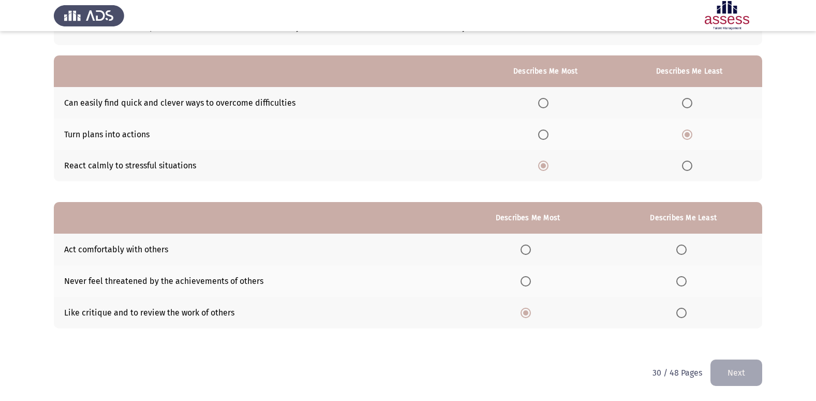
click at [685, 254] on input "Select an option" at bounding box center [681, 249] width 10 height 10
click at [730, 374] on button "Next" at bounding box center [736, 372] width 52 height 26
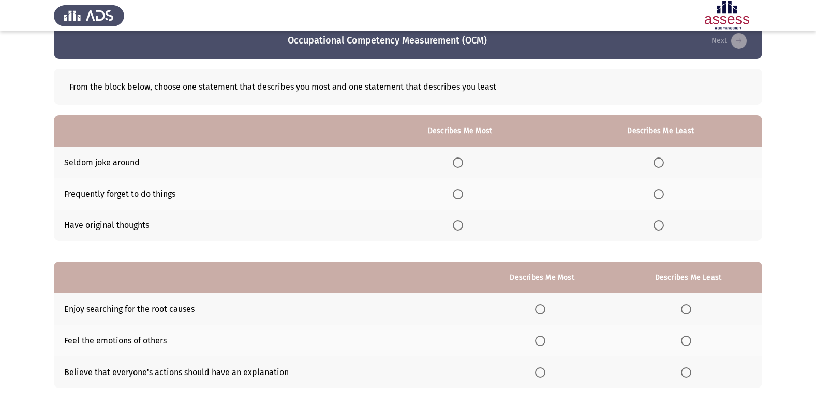
scroll to position [0, 0]
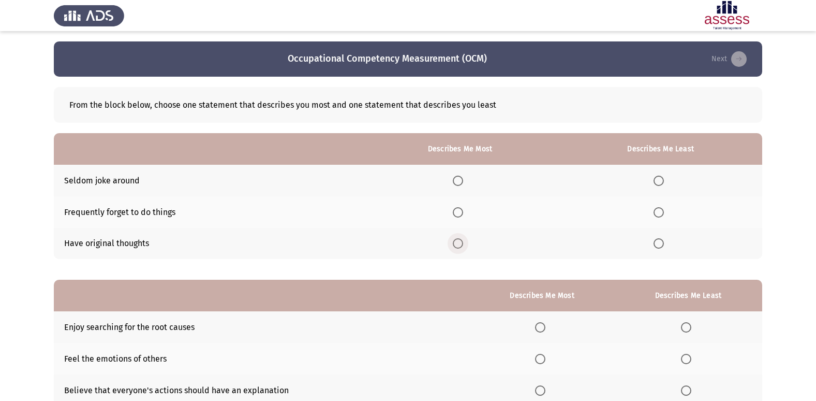
click at [458, 240] on span "Select an option" at bounding box center [458, 243] width 10 height 10
click at [458, 240] on input "Select an option" at bounding box center [458, 243] width 10 height 10
click at [664, 209] on span "Select an option" at bounding box center [659, 212] width 10 height 10
click at [664, 209] on input "Select an option" at bounding box center [659, 212] width 10 height 10
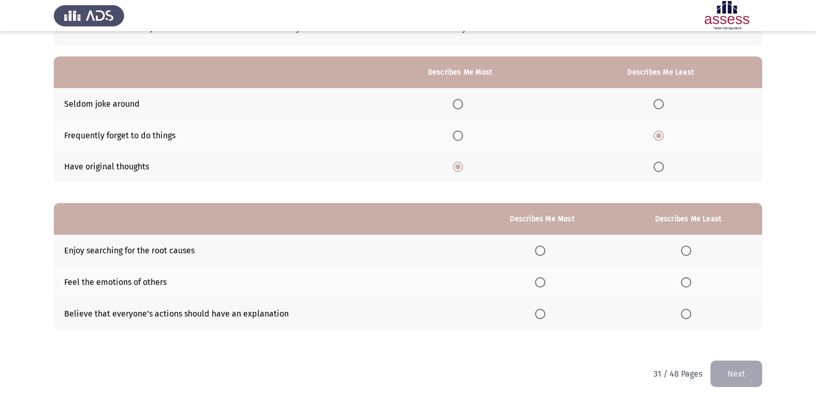
scroll to position [78, 0]
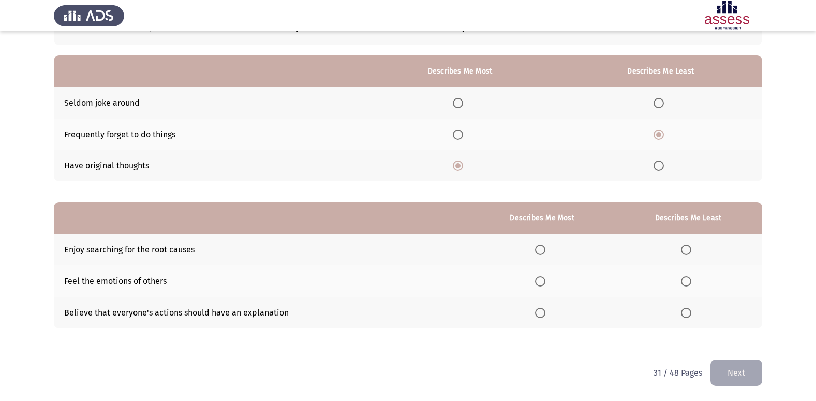
click at [539, 282] on span "Select an option" at bounding box center [540, 281] width 10 height 10
click at [539, 282] on input "Select an option" at bounding box center [540, 281] width 10 height 10
click at [693, 312] on label "Select an option" at bounding box center [688, 312] width 14 height 10
click at [691, 312] on input "Select an option" at bounding box center [686, 312] width 10 height 10
click at [743, 366] on button "Next" at bounding box center [736, 372] width 52 height 26
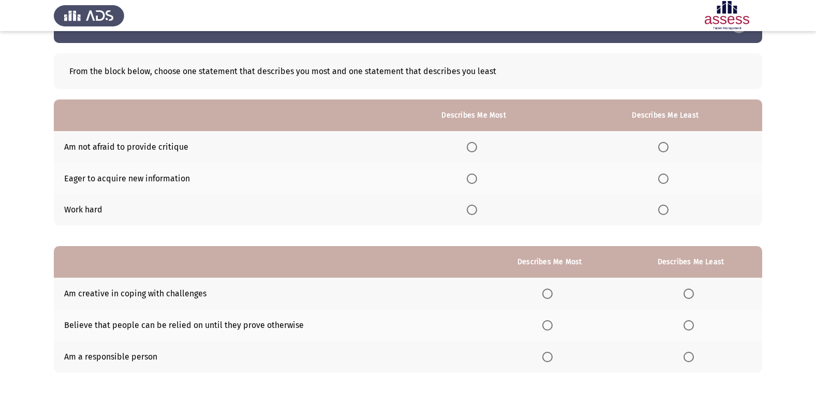
scroll to position [52, 0]
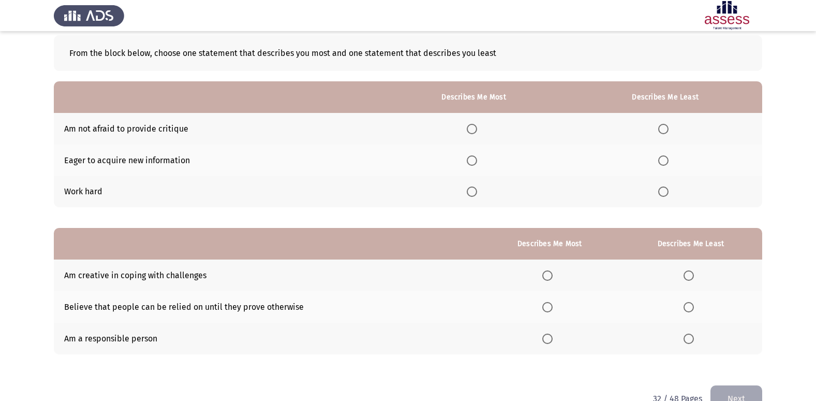
click at [476, 186] on mat-radio-button "Select an option" at bounding box center [474, 191] width 14 height 11
click at [476, 189] on span "Select an option" at bounding box center [472, 191] width 10 height 10
click at [476, 189] on input "Select an option" at bounding box center [472, 191] width 10 height 10
click at [662, 128] on span "Select an option" at bounding box center [663, 129] width 10 height 10
click at [662, 128] on input "Select an option" at bounding box center [663, 129] width 10 height 10
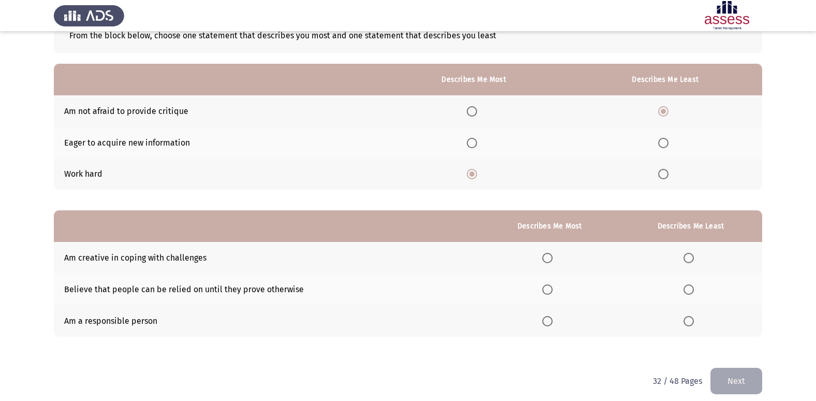
scroll to position [78, 0]
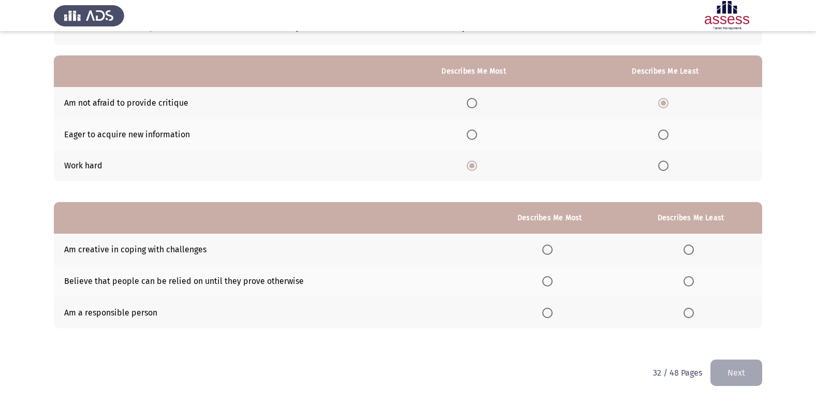
click at [545, 316] on span "Select an option" at bounding box center [547, 312] width 10 height 10
click at [545, 316] on input "Select an option" at bounding box center [547, 312] width 10 height 10
click at [693, 273] on th at bounding box center [690, 281] width 143 height 32
click at [691, 279] on span "Select an option" at bounding box center [689, 281] width 10 height 10
click at [691, 279] on input "Select an option" at bounding box center [689, 281] width 10 height 10
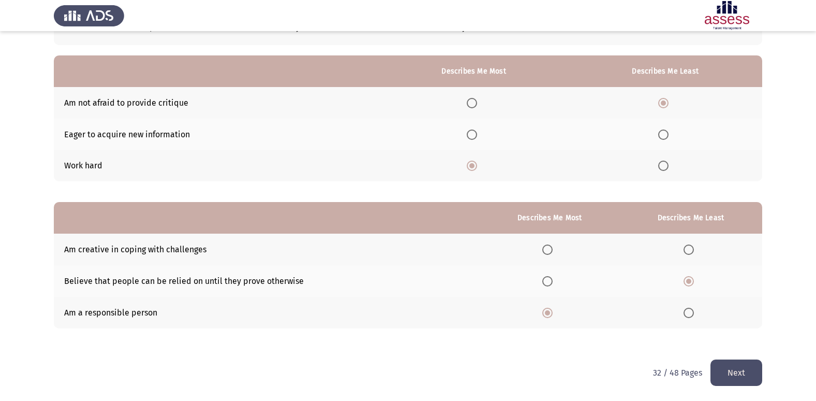
click at [739, 379] on button "Next" at bounding box center [736, 372] width 52 height 26
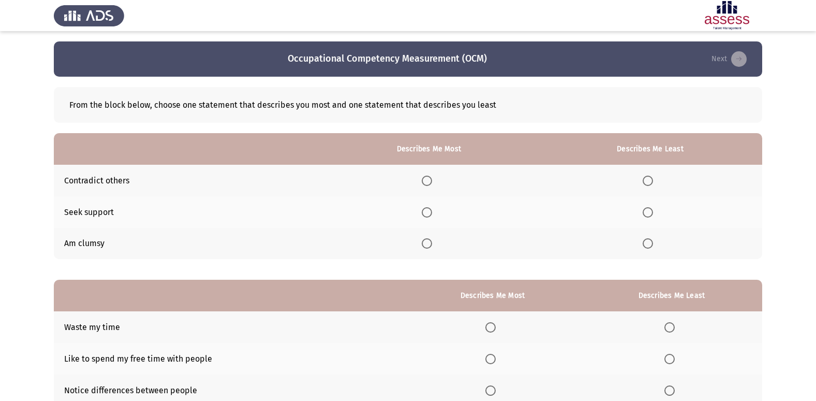
click at [647, 240] on span "Select an option" at bounding box center [648, 243] width 10 height 10
click at [647, 240] on input "Select an option" at bounding box center [648, 243] width 10 height 10
click at [431, 213] on span "Select an option" at bounding box center [427, 212] width 10 height 10
click at [431, 213] on input "Select an option" at bounding box center [427, 212] width 10 height 10
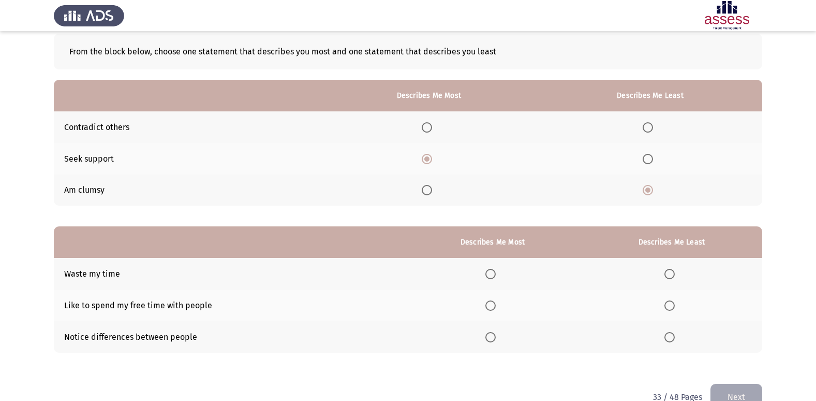
scroll to position [78, 0]
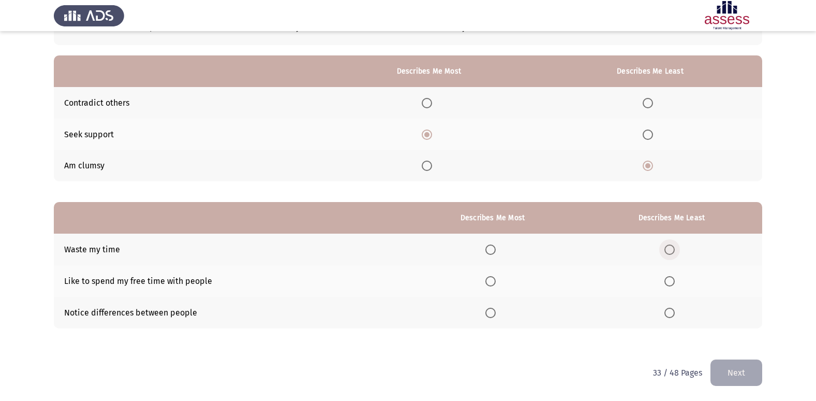
click at [673, 246] on span "Select an option" at bounding box center [669, 249] width 10 height 10
click at [673, 246] on input "Select an option" at bounding box center [669, 249] width 10 height 10
click at [493, 278] on span "Select an option" at bounding box center [490, 281] width 10 height 10
click at [493, 278] on input "Select an option" at bounding box center [490, 281] width 10 height 10
click at [749, 378] on button "Next" at bounding box center [736, 372] width 52 height 26
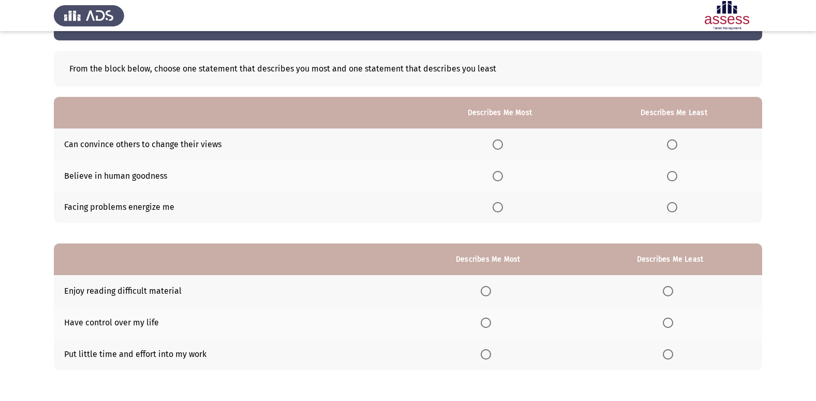
scroll to position [52, 0]
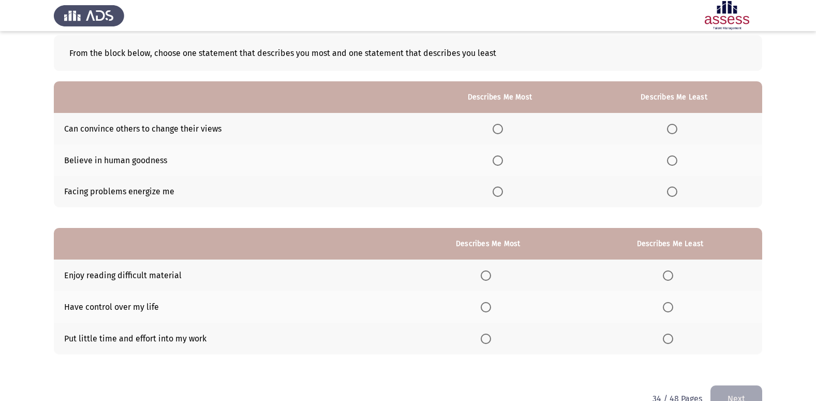
click at [498, 160] on span "Select an option" at bounding box center [498, 160] width 10 height 10
click at [498, 160] on input "Select an option" at bounding box center [498, 160] width 10 height 10
click at [676, 132] on span "Select an option" at bounding box center [672, 129] width 10 height 10
click at [676, 132] on input "Select an option" at bounding box center [672, 129] width 10 height 10
click at [500, 271] on th at bounding box center [488, 275] width 180 height 32
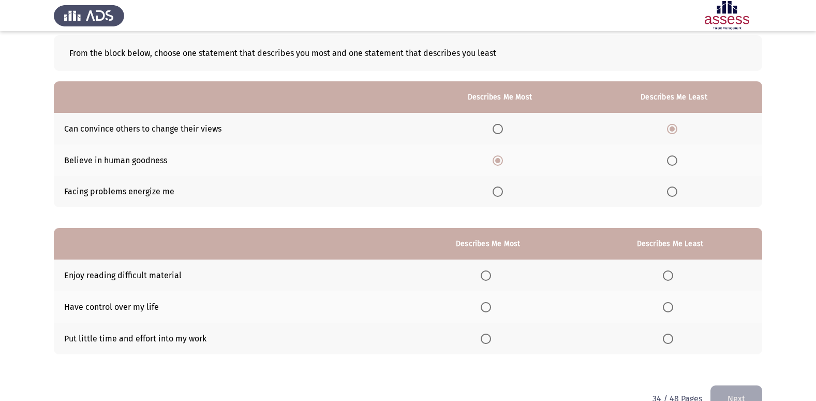
click at [491, 271] on span "Select an option" at bounding box center [486, 275] width 10 height 10
click at [491, 271] on input "Select an option" at bounding box center [486, 275] width 10 height 10
click at [669, 338] on span "Select an option" at bounding box center [668, 338] width 10 height 10
click at [669, 338] on input "Select an option" at bounding box center [668, 338] width 10 height 10
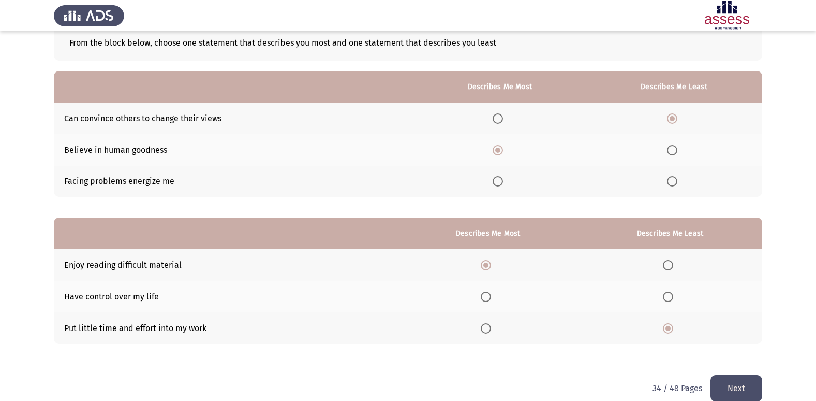
scroll to position [78, 0]
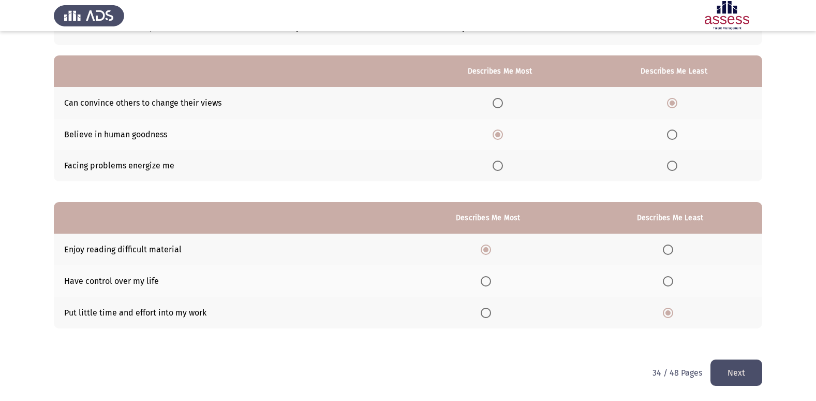
click at [744, 370] on button "Next" at bounding box center [736, 372] width 52 height 26
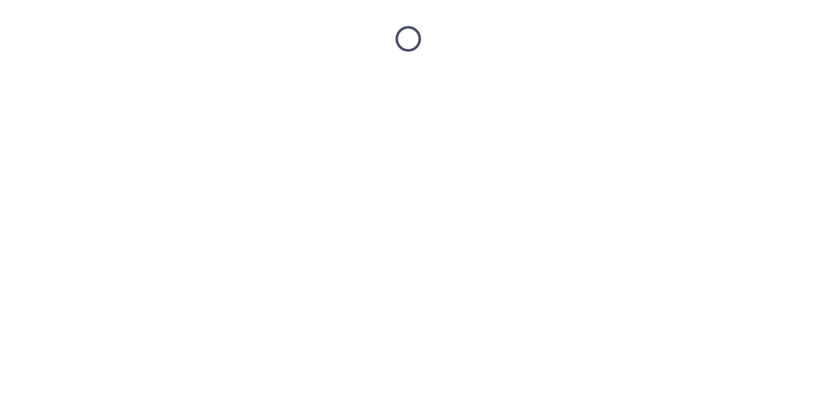
scroll to position [0, 0]
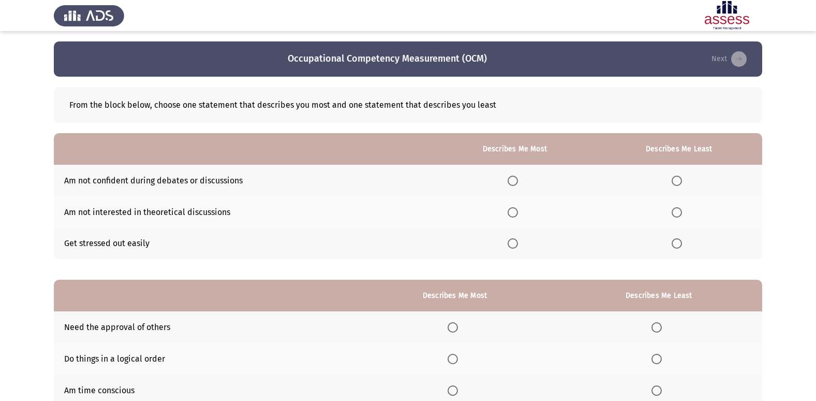
click at [677, 181] on span "Select an option" at bounding box center [677, 180] width 10 height 10
click at [677, 181] on input "Select an option" at bounding box center [677, 180] width 10 height 10
click at [517, 214] on span "Select an option" at bounding box center [513, 212] width 10 height 10
click at [517, 214] on input "Select an option" at bounding box center [513, 212] width 10 height 10
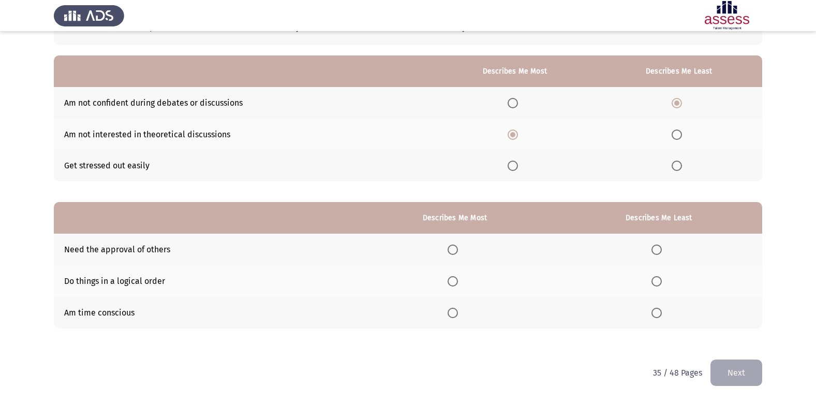
click at [660, 246] on span "Select an option" at bounding box center [656, 249] width 10 height 10
click at [660, 246] on input "Select an option" at bounding box center [656, 249] width 10 height 10
click at [453, 279] on span "Select an option" at bounding box center [453, 281] width 10 height 10
click at [453, 279] on input "Select an option" at bounding box center [453, 281] width 10 height 10
click at [743, 376] on button "Next" at bounding box center [736, 372] width 52 height 26
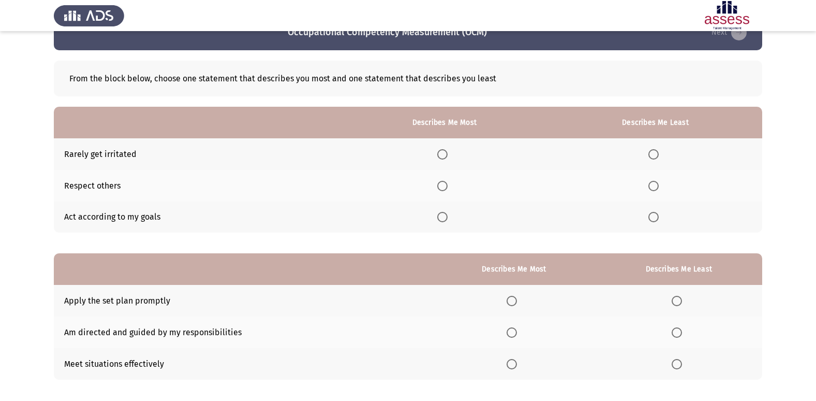
scroll to position [26, 0]
click at [656, 155] on span "Select an option" at bounding box center [653, 155] width 10 height 10
click at [656, 155] on input "Select an option" at bounding box center [653, 155] width 10 height 10
click at [448, 158] on span "Select an option" at bounding box center [442, 155] width 10 height 10
click at [448, 158] on input "Select an option" at bounding box center [442, 155] width 10 height 10
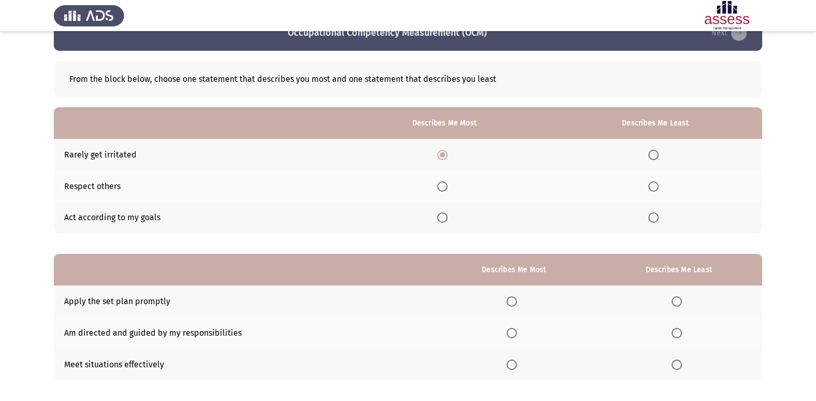
click at [440, 188] on span "Select an option" at bounding box center [442, 186] width 10 height 10
click at [440, 188] on input "Select an option" at bounding box center [442, 186] width 10 height 10
click at [654, 157] on span "Select an option" at bounding box center [653, 155] width 10 height 10
click at [654, 157] on input "Select an option" at bounding box center [653, 155] width 10 height 10
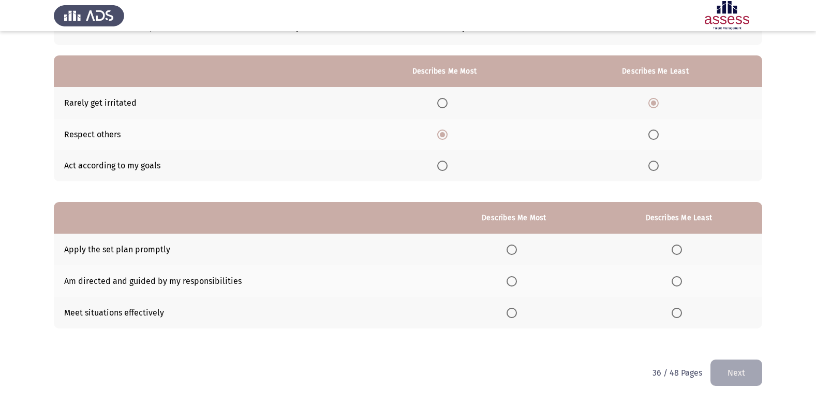
click at [515, 283] on span "Select an option" at bounding box center [512, 281] width 10 height 10
click at [515, 283] on input "Select an option" at bounding box center [512, 281] width 10 height 10
drag, startPoint x: 670, startPoint y: 315, endPoint x: 664, endPoint y: 318, distance: 6.9
click at [664, 318] on th at bounding box center [679, 313] width 167 height 32
click at [677, 316] on span "Select an option" at bounding box center [677, 312] width 10 height 10
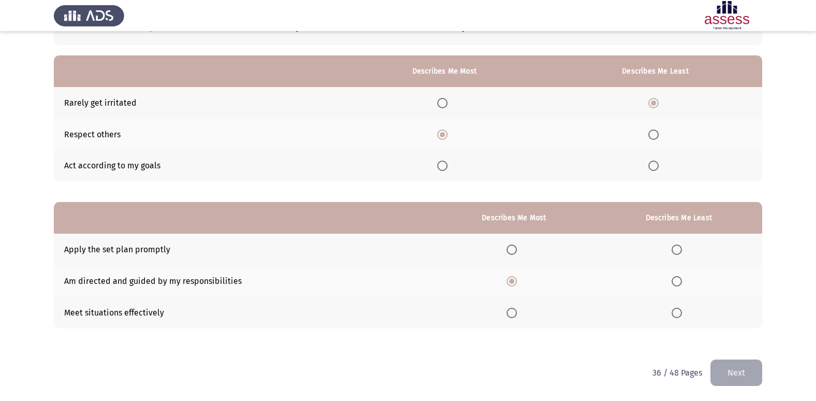
click at [677, 316] on input "Select an option" at bounding box center [677, 312] width 10 height 10
click at [744, 377] on button "Next" at bounding box center [736, 372] width 52 height 26
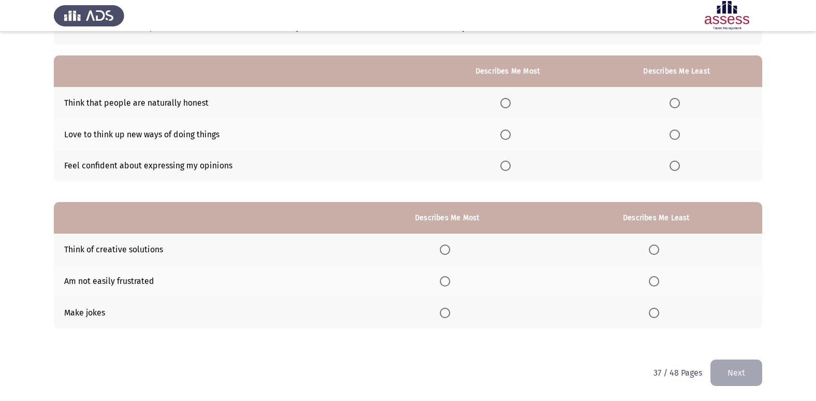
click at [678, 107] on span "Select an option" at bounding box center [675, 103] width 10 height 10
click at [678, 107] on input "Select an option" at bounding box center [675, 103] width 10 height 10
click at [511, 137] on span "Select an option" at bounding box center [505, 134] width 10 height 10
click at [511, 137] on input "Select an option" at bounding box center [505, 134] width 10 height 10
click at [506, 169] on span "Select an option" at bounding box center [505, 165] width 10 height 10
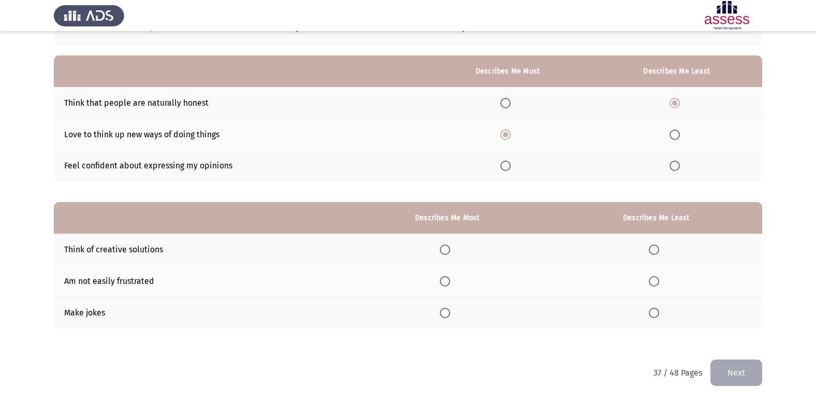
click at [506, 169] on input "Select an option" at bounding box center [505, 165] width 10 height 10
click at [444, 314] on span "Select an option" at bounding box center [445, 312] width 10 height 10
click at [444, 314] on input "Select an option" at bounding box center [445, 312] width 10 height 10
click at [659, 249] on span "Select an option" at bounding box center [654, 249] width 10 height 10
click at [659, 249] on input "Select an option" at bounding box center [654, 249] width 10 height 10
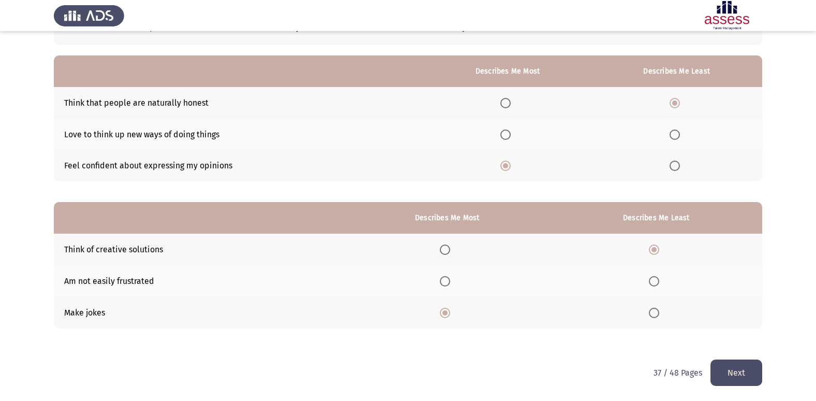
click at [738, 363] on button "Next" at bounding box center [736, 372] width 52 height 26
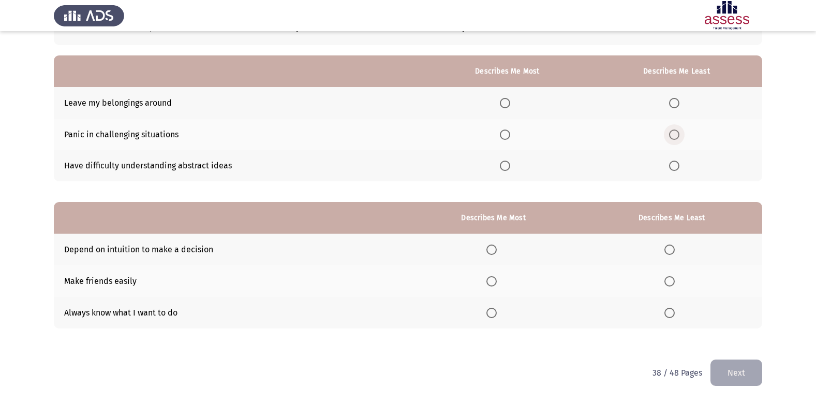
click at [676, 133] on span "Select an option" at bounding box center [674, 134] width 10 height 10
click at [676, 133] on input "Select an option" at bounding box center [674, 134] width 10 height 10
click at [507, 99] on span "Select an option" at bounding box center [505, 103] width 10 height 10
click at [507, 99] on input "Select an option" at bounding box center [505, 103] width 10 height 10
click at [496, 284] on span "Select an option" at bounding box center [491, 281] width 10 height 10
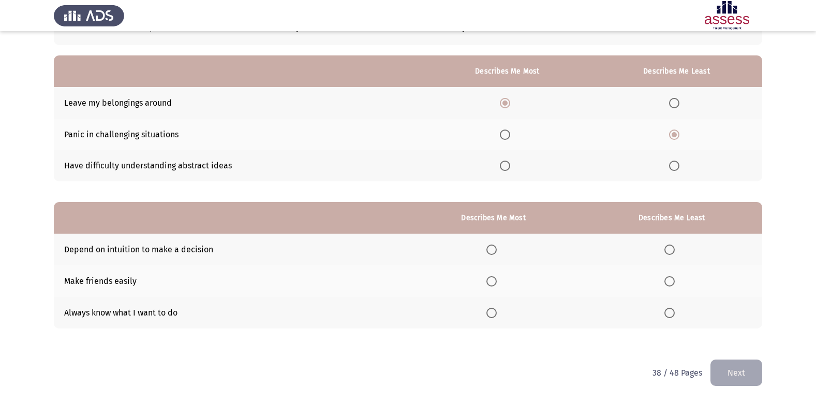
click at [496, 284] on input "Select an option" at bounding box center [491, 281] width 10 height 10
click at [670, 315] on span "Select an option" at bounding box center [669, 312] width 10 height 10
click at [670, 315] on input "Select an option" at bounding box center [669, 312] width 10 height 10
click at [755, 379] on button "Next" at bounding box center [736, 372] width 52 height 26
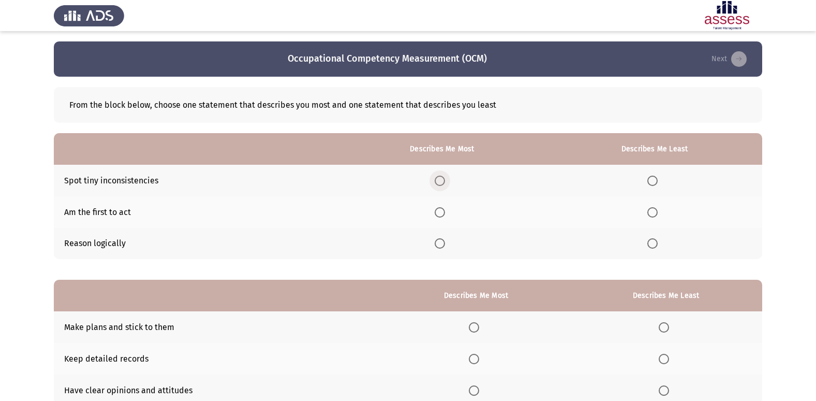
click at [445, 179] on span "Select an option" at bounding box center [440, 180] width 10 height 10
click at [445, 179] on input "Select an option" at bounding box center [440, 180] width 10 height 10
click at [652, 217] on span "Select an option" at bounding box center [652, 212] width 10 height 10
click at [652, 217] on input "Select an option" at bounding box center [652, 212] width 10 height 10
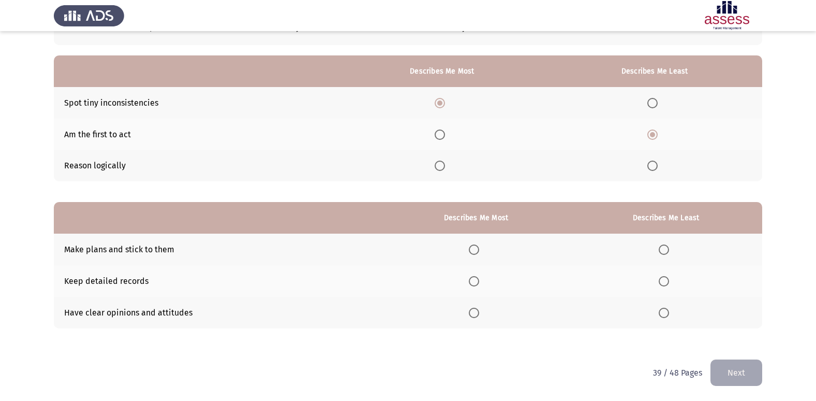
click at [478, 253] on span "Select an option" at bounding box center [474, 249] width 10 height 10
click at [478, 253] on input "Select an option" at bounding box center [474, 249] width 10 height 10
click at [664, 279] on span "Select an option" at bounding box center [664, 281] width 10 height 10
click at [664, 279] on input "Select an option" at bounding box center [664, 281] width 10 height 10
click at [483, 312] on label "Select an option" at bounding box center [476, 312] width 14 height 10
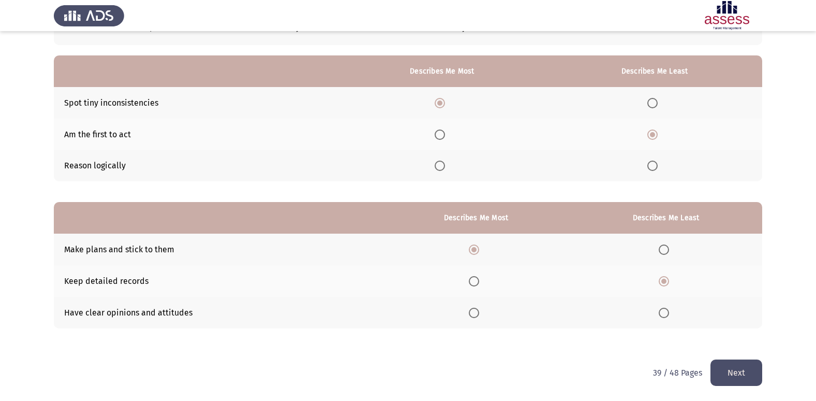
click at [479, 312] on input "Select an option" at bounding box center [474, 312] width 10 height 10
click at [732, 377] on button "Next" at bounding box center [736, 372] width 52 height 26
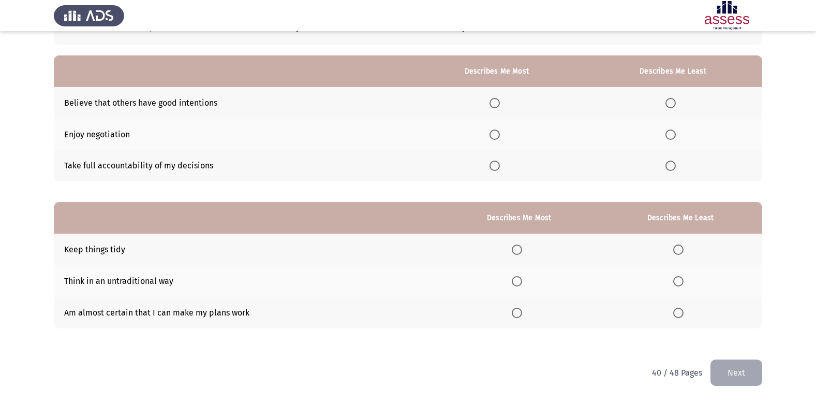
click at [679, 105] on label "Select an option" at bounding box center [672, 103] width 14 height 10
click at [676, 105] on input "Select an option" at bounding box center [670, 103] width 10 height 10
click at [497, 169] on span "Select an option" at bounding box center [495, 165] width 10 height 10
click at [497, 169] on input "Select an option" at bounding box center [495, 165] width 10 height 10
click at [517, 314] on span "Select an option" at bounding box center [517, 312] width 10 height 10
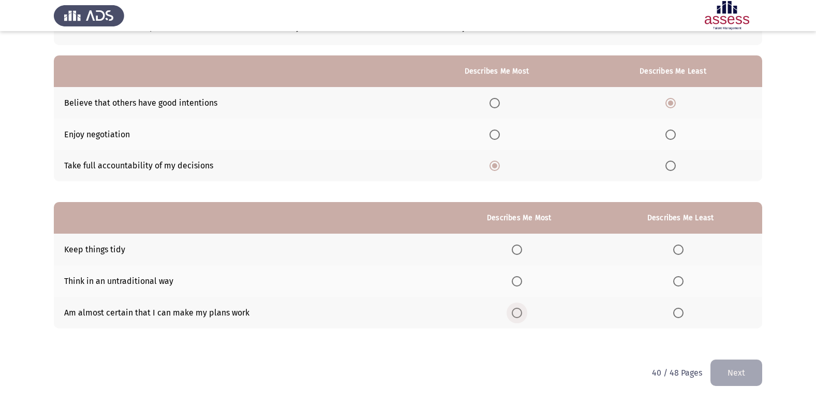
click at [517, 314] on input "Select an option" at bounding box center [517, 312] width 10 height 10
click at [679, 248] on span "Select an option" at bounding box center [678, 249] width 10 height 10
click at [679, 248] on input "Select an option" at bounding box center [678, 249] width 10 height 10
click at [745, 381] on button "Next" at bounding box center [736, 372] width 52 height 26
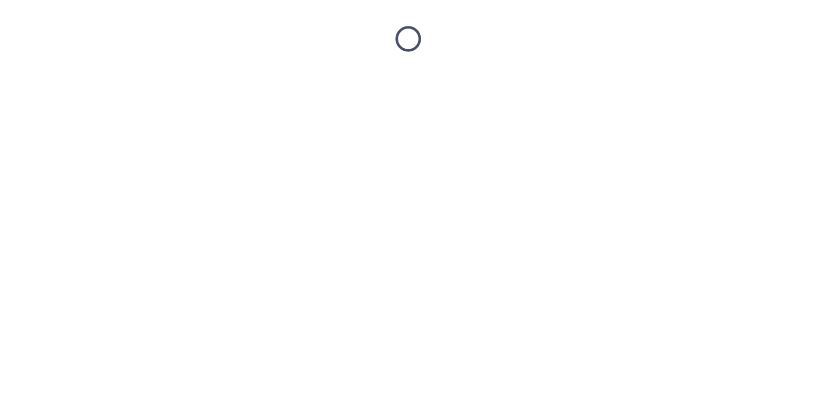
scroll to position [0, 0]
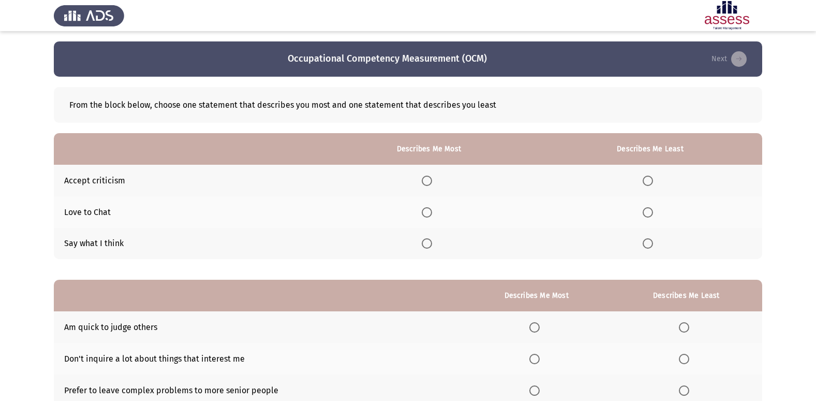
click at [422, 183] on th at bounding box center [429, 181] width 218 height 32
click at [424, 183] on th at bounding box center [429, 181] width 218 height 32
click at [427, 183] on span "Select an option" at bounding box center [427, 180] width 10 height 10
click at [427, 183] on input "Select an option" at bounding box center [427, 180] width 10 height 10
click at [648, 213] on span "Select an option" at bounding box center [648, 212] width 10 height 10
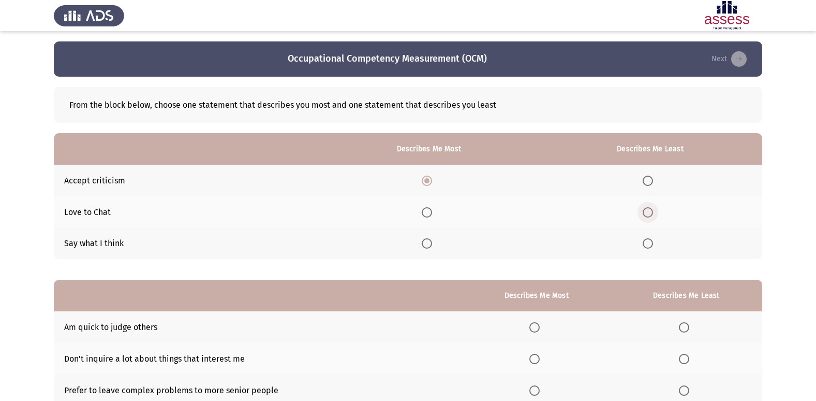
click at [648, 213] on input "Select an option" at bounding box center [648, 212] width 10 height 10
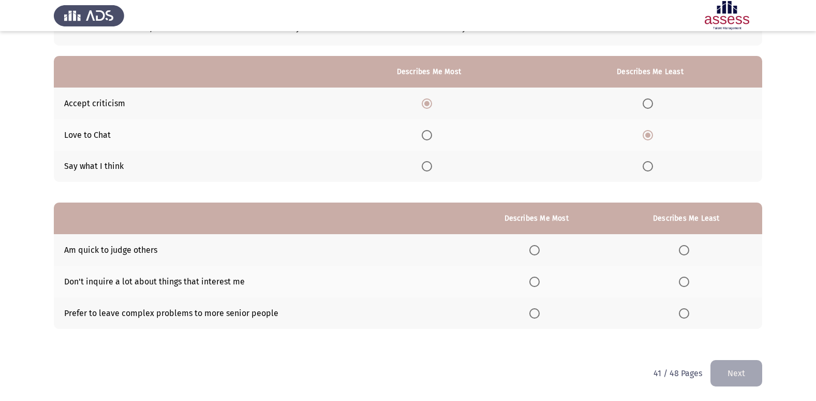
scroll to position [78, 0]
click at [692, 312] on label "Select an option" at bounding box center [686, 312] width 14 height 10
click at [689, 312] on input "Select an option" at bounding box center [684, 312] width 10 height 10
click at [540, 250] on span "Select an option" at bounding box center [534, 249] width 10 height 10
click at [540, 250] on input "Select an option" at bounding box center [534, 249] width 10 height 10
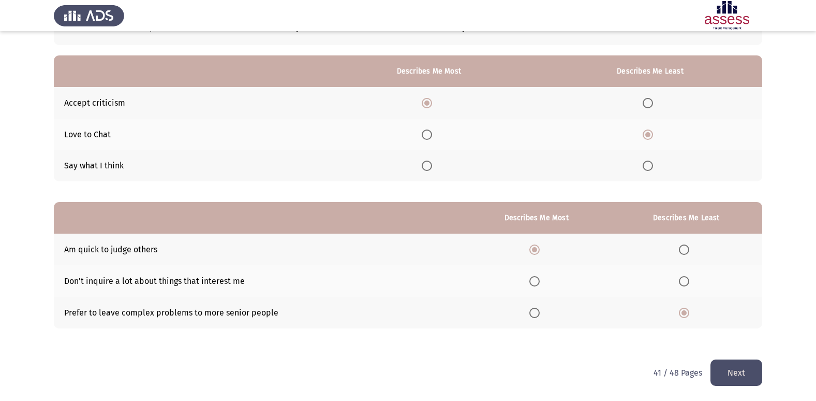
click at [750, 373] on button "Next" at bounding box center [736, 372] width 52 height 26
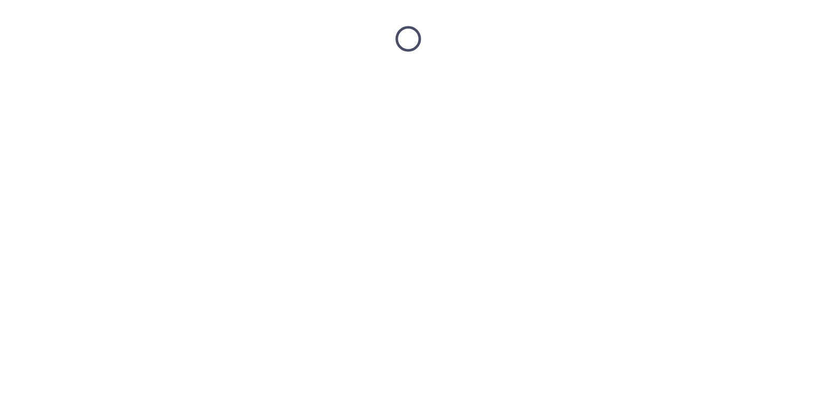
scroll to position [0, 0]
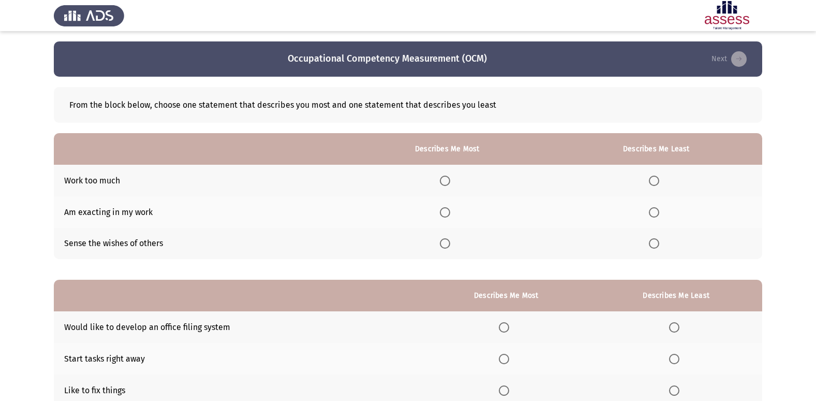
click at [450, 184] on span "Select an option" at bounding box center [445, 180] width 10 height 10
click at [450, 184] on input "Select an option" at bounding box center [445, 180] width 10 height 10
drag, startPoint x: 105, startPoint y: 211, endPoint x: 86, endPoint y: 210, distance: 19.2
click at [86, 210] on td "Am exacting in my work" at bounding box center [199, 212] width 290 height 32
click at [659, 243] on span "Select an option" at bounding box center [654, 243] width 10 height 10
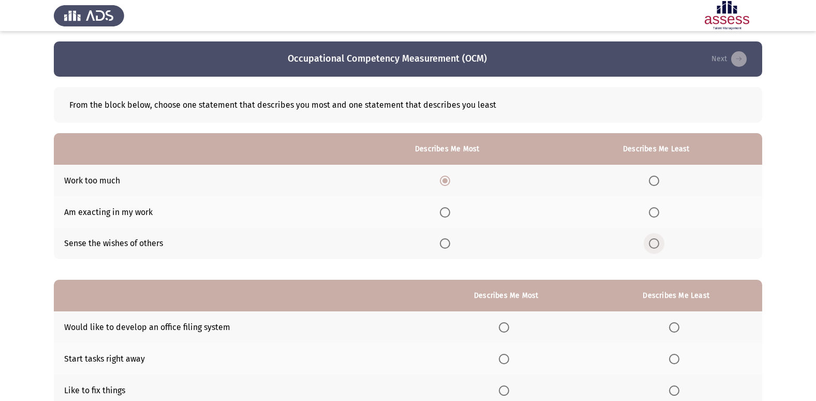
click at [659, 243] on input "Select an option" at bounding box center [654, 243] width 10 height 10
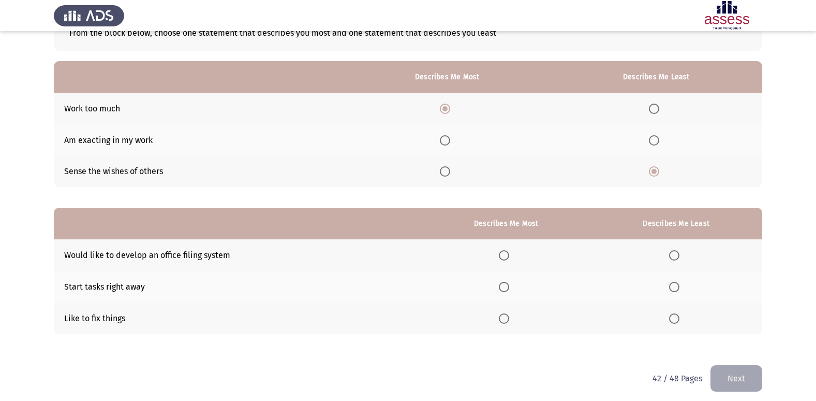
scroll to position [78, 0]
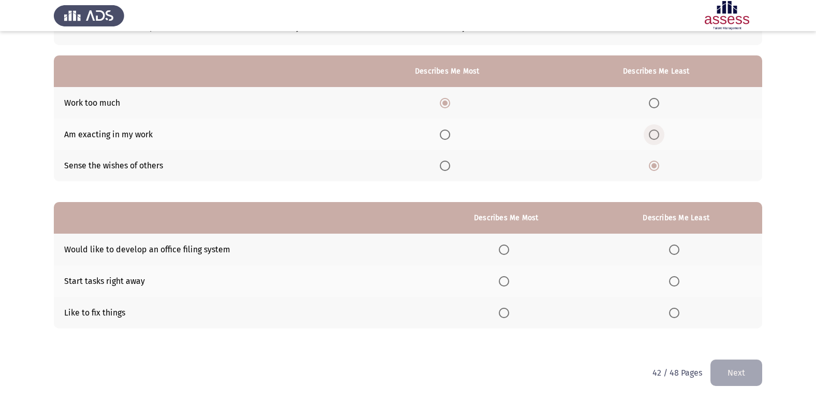
click at [654, 129] on span "Select an option" at bounding box center [654, 134] width 10 height 10
click at [654, 129] on input "Select an option" at bounding box center [654, 134] width 10 height 10
click at [513, 249] on label "Select an option" at bounding box center [506, 249] width 14 height 10
click at [509, 249] on input "Select an option" at bounding box center [504, 249] width 10 height 10
click at [505, 279] on span "Select an option" at bounding box center [504, 281] width 10 height 10
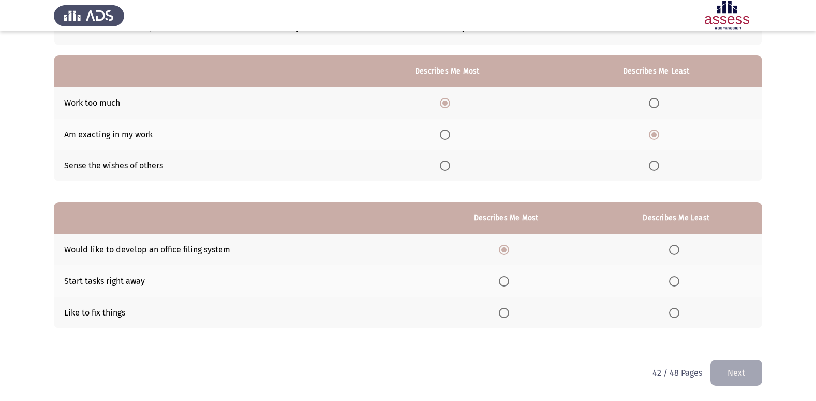
click at [505, 279] on input "Select an option" at bounding box center [504, 281] width 10 height 10
click at [673, 246] on span "Select an option" at bounding box center [674, 249] width 10 height 10
click at [673, 246] on input "Select an option" at bounding box center [674, 249] width 10 height 10
click at [720, 369] on button "Next" at bounding box center [736, 372] width 52 height 26
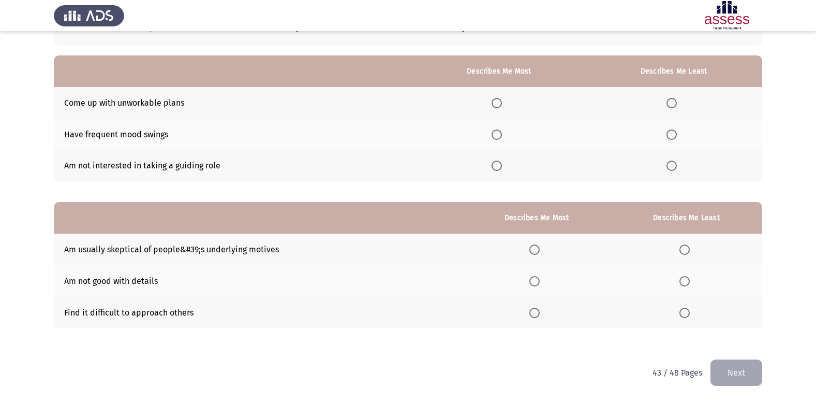
click at [679, 131] on label "Select an option" at bounding box center [673, 134] width 14 height 10
click at [677, 131] on input "Select an option" at bounding box center [671, 134] width 10 height 10
click at [496, 105] on span "Select an option" at bounding box center [497, 103] width 10 height 10
click at [496, 105] on input "Select an option" at bounding box center [497, 103] width 10 height 10
click at [670, 159] on th at bounding box center [673, 166] width 177 height 32
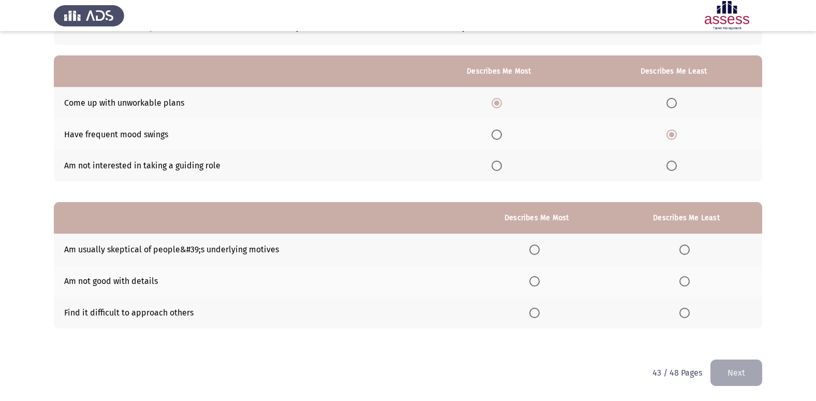
click at [673, 170] on span "Select an option" at bounding box center [671, 165] width 10 height 10
click at [673, 170] on input "Select an option" at bounding box center [671, 165] width 10 height 10
click at [496, 131] on span "Select an option" at bounding box center [497, 134] width 10 height 10
click at [496, 131] on input "Select an option" at bounding box center [497, 134] width 10 height 10
click at [540, 244] on span "Select an option" at bounding box center [534, 249] width 10 height 10
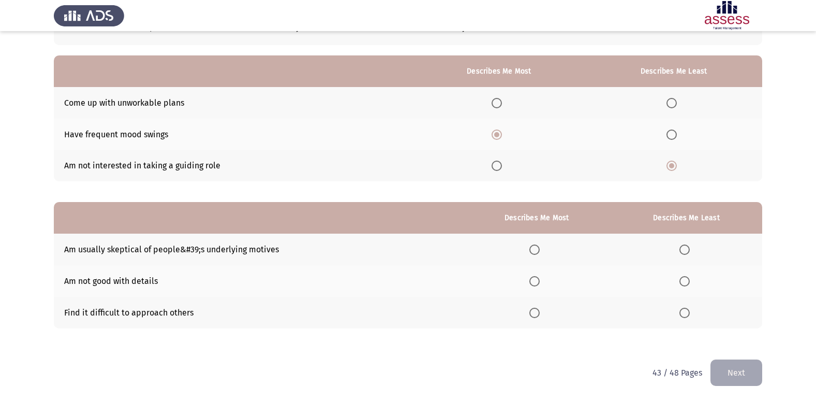
click at [540, 244] on input "Select an option" at bounding box center [534, 249] width 10 height 10
click at [688, 314] on span "Select an option" at bounding box center [684, 312] width 10 height 10
click at [688, 314] on input "Select an option" at bounding box center [684, 312] width 10 height 10
click at [757, 376] on button "Next" at bounding box center [736, 372] width 52 height 26
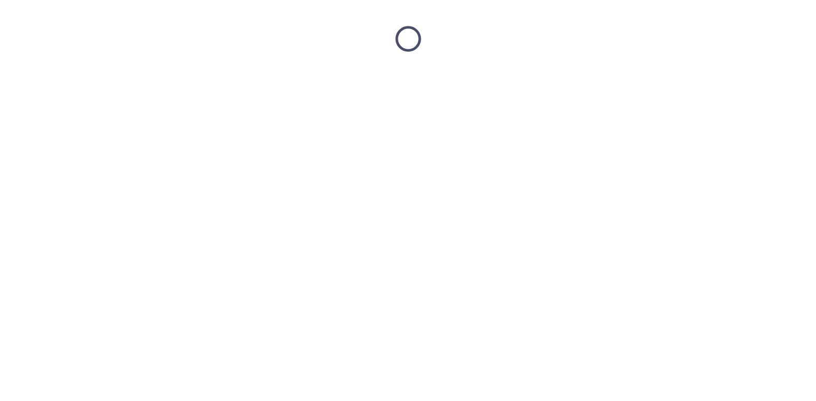
scroll to position [0, 0]
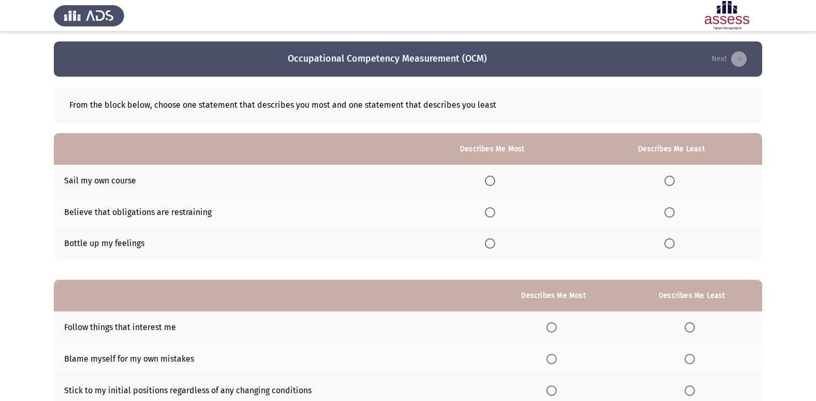
click at [665, 243] on span "Select an option" at bounding box center [669, 243] width 10 height 10
click at [665, 243] on input "Select an option" at bounding box center [669, 243] width 10 height 10
click at [492, 208] on span "Select an option" at bounding box center [490, 212] width 10 height 10
click at [492, 208] on input "Select an option" at bounding box center [490, 212] width 10 height 10
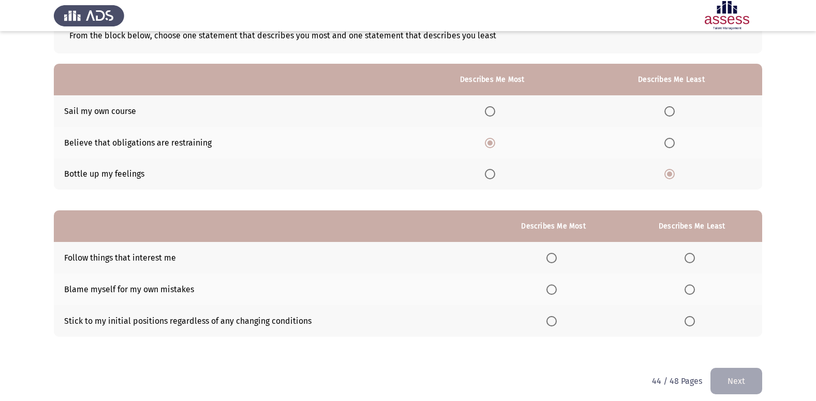
scroll to position [78, 0]
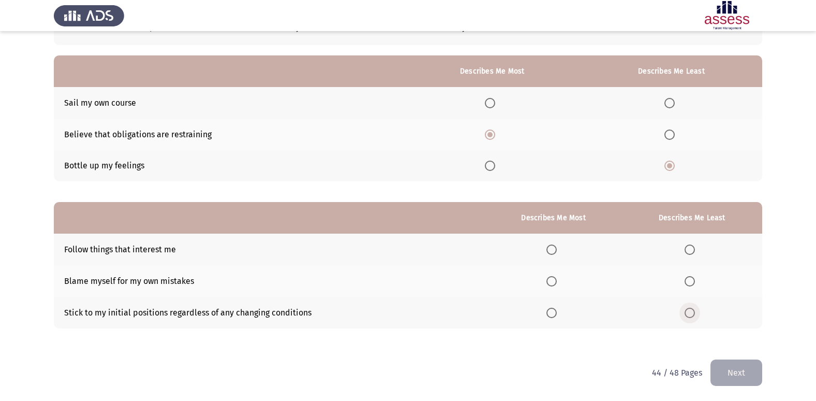
click at [695, 315] on span "Select an option" at bounding box center [690, 312] width 10 height 10
click at [695, 315] on input "Select an option" at bounding box center [690, 312] width 10 height 10
click at [545, 243] on th at bounding box center [553, 249] width 137 height 32
click at [559, 250] on label "Select an option" at bounding box center [553, 249] width 14 height 10
click at [557, 250] on input "Select an option" at bounding box center [551, 249] width 10 height 10
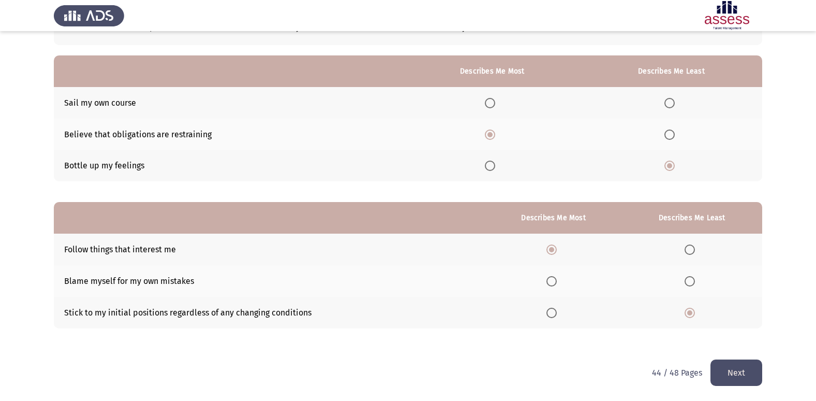
click at [734, 376] on button "Next" at bounding box center [736, 372] width 52 height 26
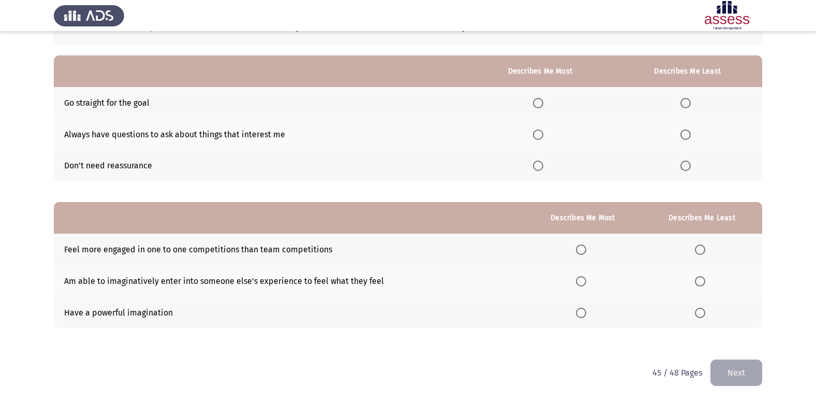
click at [686, 176] on th at bounding box center [688, 166] width 150 height 32
click at [686, 167] on span "Select an option" at bounding box center [685, 165] width 10 height 10
click at [686, 167] on input "Select an option" at bounding box center [685, 165] width 10 height 10
click at [539, 141] on th at bounding box center [539, 134] width 145 height 32
click at [540, 134] on span "Select an option" at bounding box center [538, 134] width 10 height 10
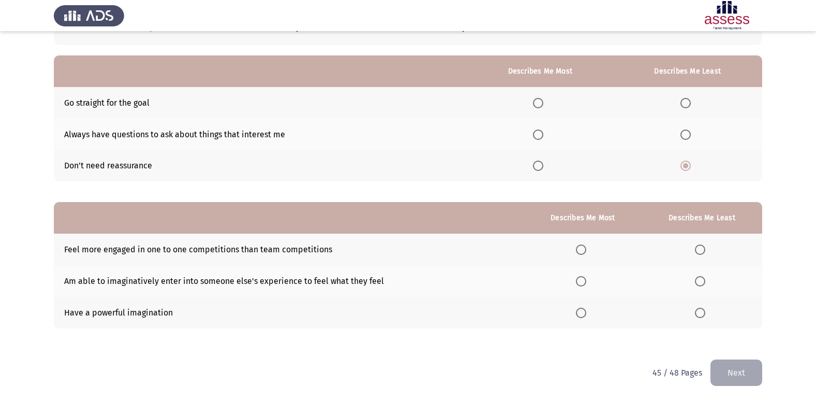
click at [540, 134] on input "Select an option" at bounding box center [538, 134] width 10 height 10
click at [699, 253] on span "Select an option" at bounding box center [700, 249] width 10 height 10
click at [699, 253] on input "Select an option" at bounding box center [700, 249] width 10 height 10
click at [584, 284] on span "Select an option" at bounding box center [581, 281] width 10 height 10
click at [584, 284] on input "Select an option" at bounding box center [581, 281] width 10 height 10
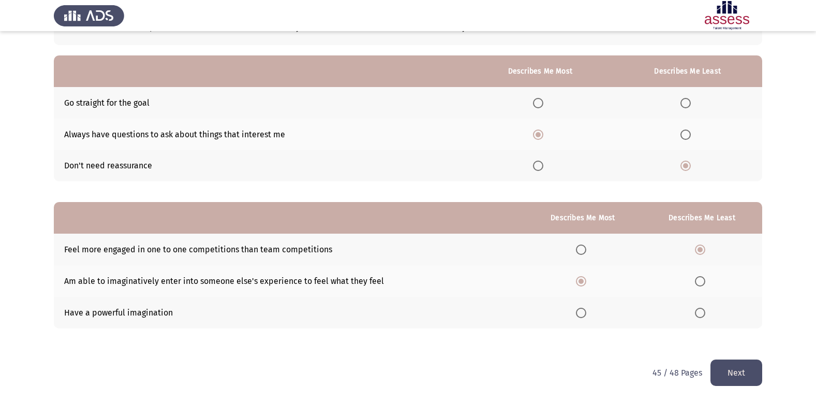
click at [723, 367] on button "Next" at bounding box center [736, 372] width 52 height 26
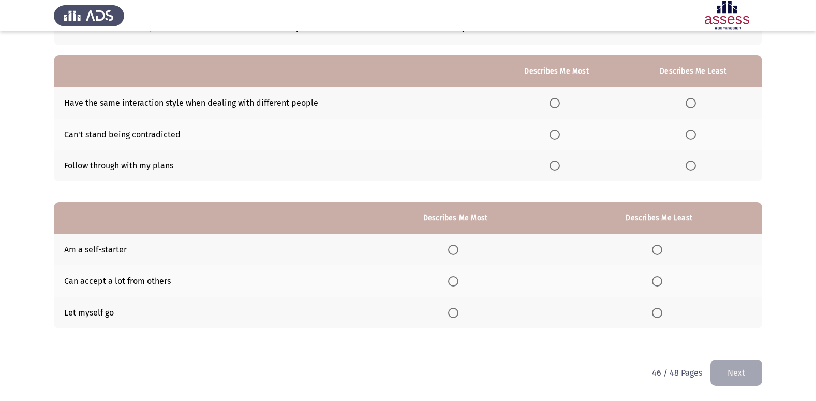
scroll to position [26, 0]
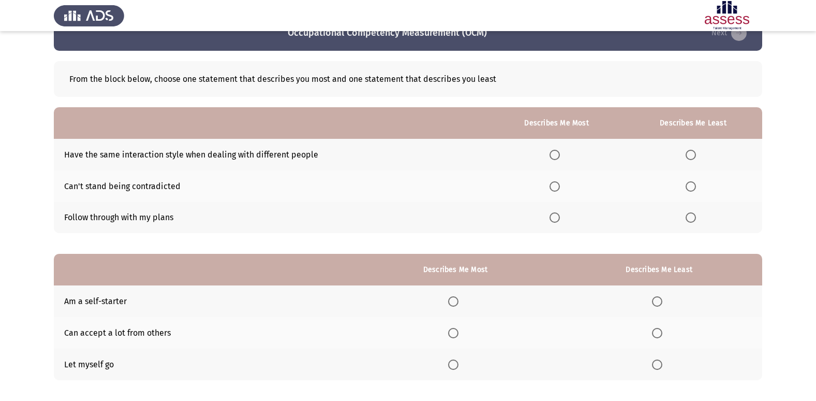
click at [691, 176] on th at bounding box center [693, 186] width 138 height 32
click at [693, 192] on th at bounding box center [693, 186] width 138 height 32
click at [692, 188] on span "Select an option" at bounding box center [691, 186] width 10 height 10
click at [692, 188] on input "Select an option" at bounding box center [691, 186] width 10 height 10
click at [557, 217] on span "Select an option" at bounding box center [555, 217] width 10 height 10
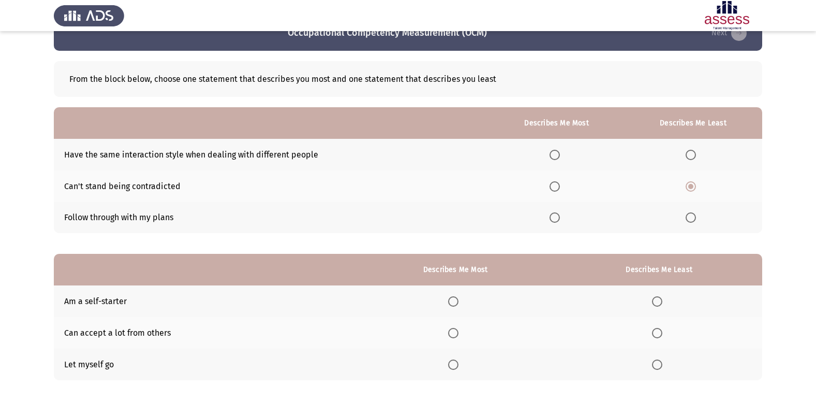
click at [557, 217] on input "Select an option" at bounding box center [555, 217] width 10 height 10
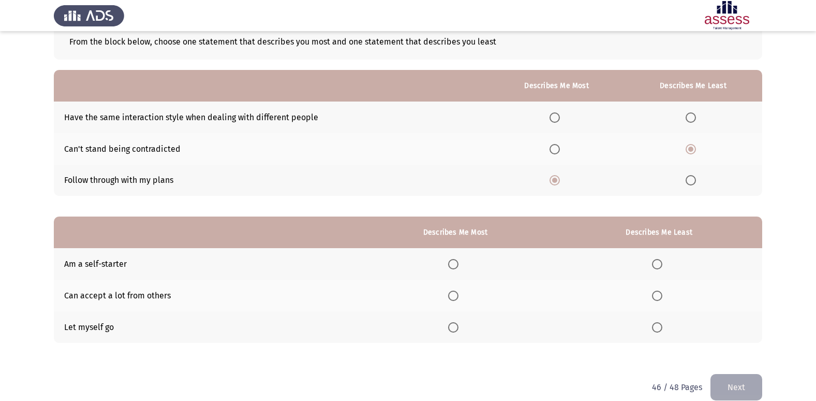
scroll to position [78, 0]
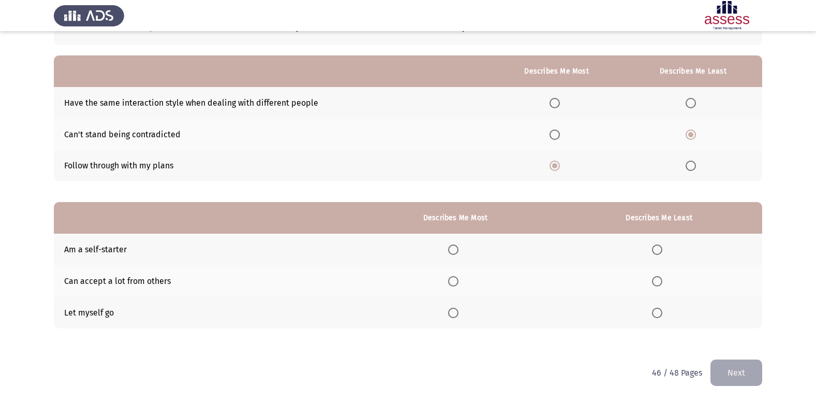
click at [451, 246] on span "Select an option" at bounding box center [453, 249] width 10 height 10
click at [451, 246] on input "Select an option" at bounding box center [453, 249] width 10 height 10
click at [664, 310] on label "Select an option" at bounding box center [659, 312] width 14 height 10
click at [662, 310] on input "Select an option" at bounding box center [657, 312] width 10 height 10
click at [743, 377] on button "Next" at bounding box center [736, 372] width 52 height 26
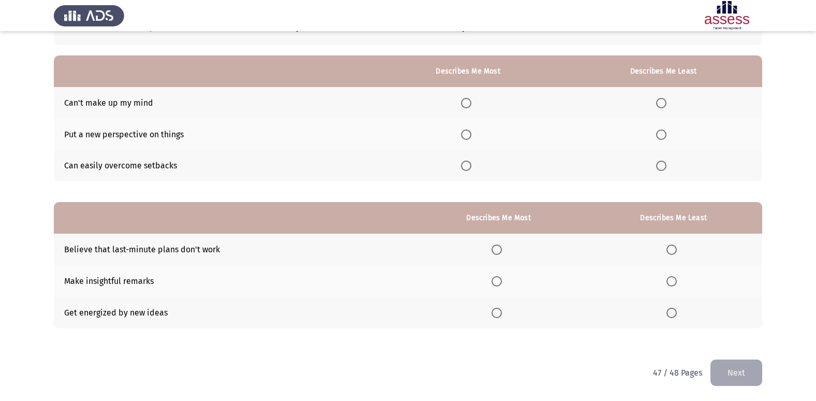
click at [471, 135] on span "Select an option" at bounding box center [466, 134] width 10 height 10
click at [471, 135] on input "Select an option" at bounding box center [466, 134] width 10 height 10
click at [665, 106] on span "Select an option" at bounding box center [661, 103] width 10 height 10
click at [665, 106] on input "Select an option" at bounding box center [661, 103] width 10 height 10
click at [669, 245] on span "Select an option" at bounding box center [671, 249] width 10 height 10
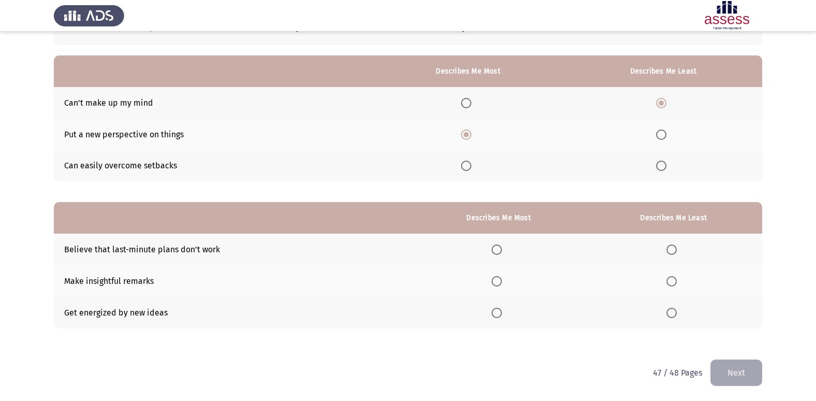
click at [669, 245] on input "Select an option" at bounding box center [671, 249] width 10 height 10
click at [499, 315] on span "Select an option" at bounding box center [497, 312] width 10 height 10
click at [499, 315] on input "Select an option" at bounding box center [497, 312] width 10 height 10
click at [498, 283] on span "Select an option" at bounding box center [497, 281] width 10 height 10
click at [498, 283] on input "Select an option" at bounding box center [497, 281] width 10 height 10
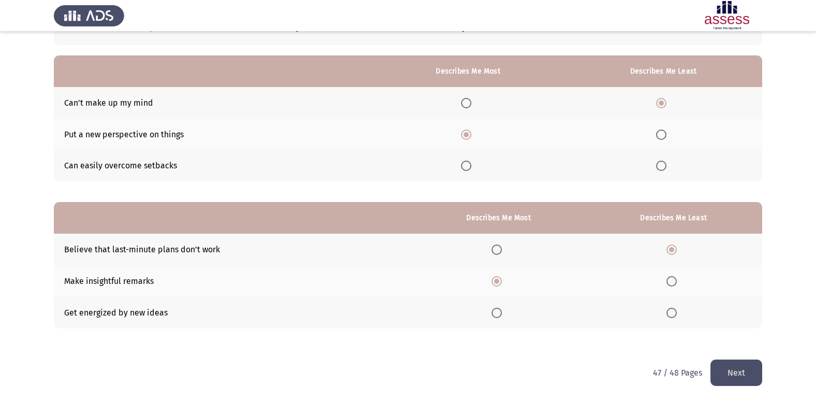
click at [743, 367] on button "Next" at bounding box center [736, 372] width 52 height 26
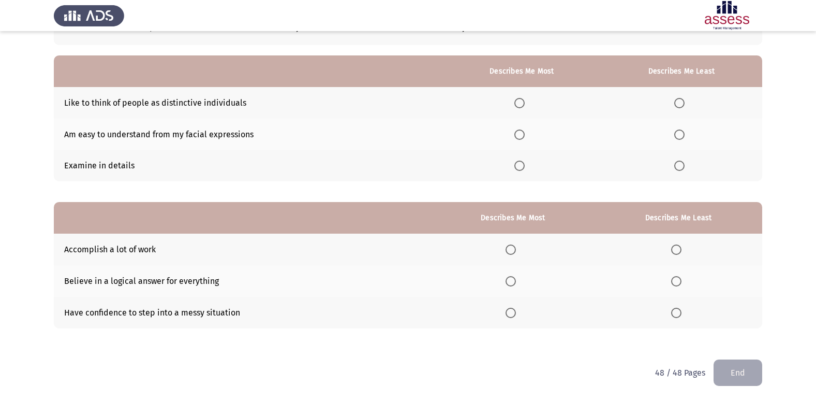
scroll to position [0, 0]
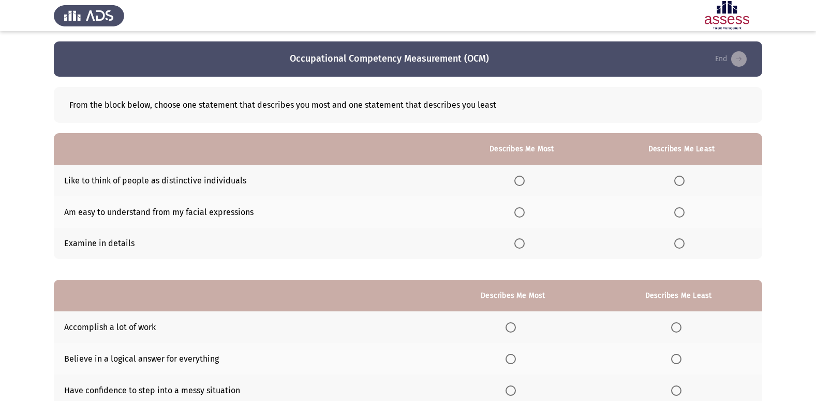
click at [527, 246] on label "Select an option" at bounding box center [521, 243] width 14 height 10
click at [525, 246] on input "Select an option" at bounding box center [519, 243] width 10 height 10
click at [674, 208] on th at bounding box center [681, 212] width 161 height 32
click at [675, 212] on span "Select an option" at bounding box center [679, 212] width 10 height 10
click at [675, 212] on input "Select an option" at bounding box center [679, 212] width 10 height 10
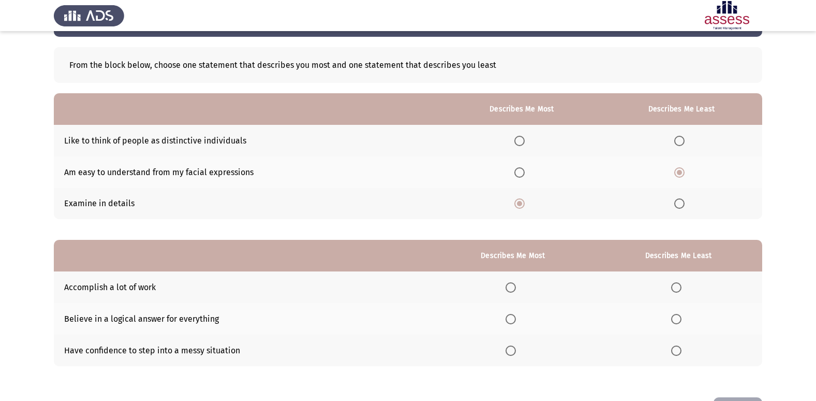
scroll to position [78, 0]
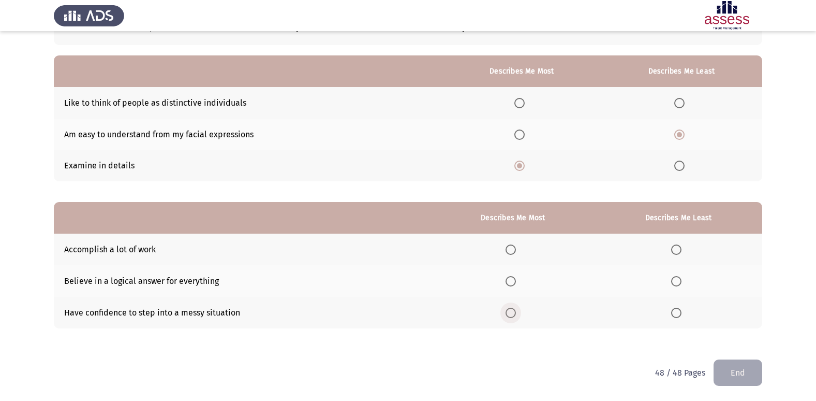
click at [515, 317] on span "Select an option" at bounding box center [511, 312] width 10 height 10
click at [515, 317] on input "Select an option" at bounding box center [511, 312] width 10 height 10
click at [672, 276] on th at bounding box center [679, 281] width 168 height 32
click at [676, 284] on span "Select an option" at bounding box center [676, 281] width 10 height 10
click at [676, 284] on input "Select an option" at bounding box center [676, 281] width 10 height 10
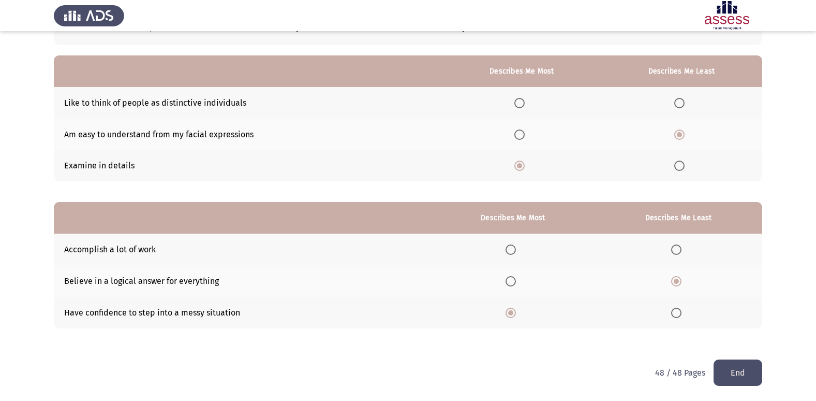
click at [737, 367] on button "End" at bounding box center [738, 372] width 49 height 26
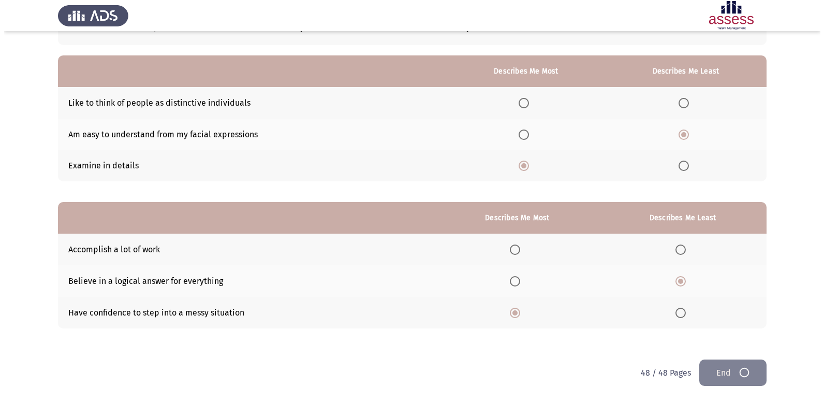
scroll to position [0, 0]
